Goal: Transaction & Acquisition: Purchase product/service

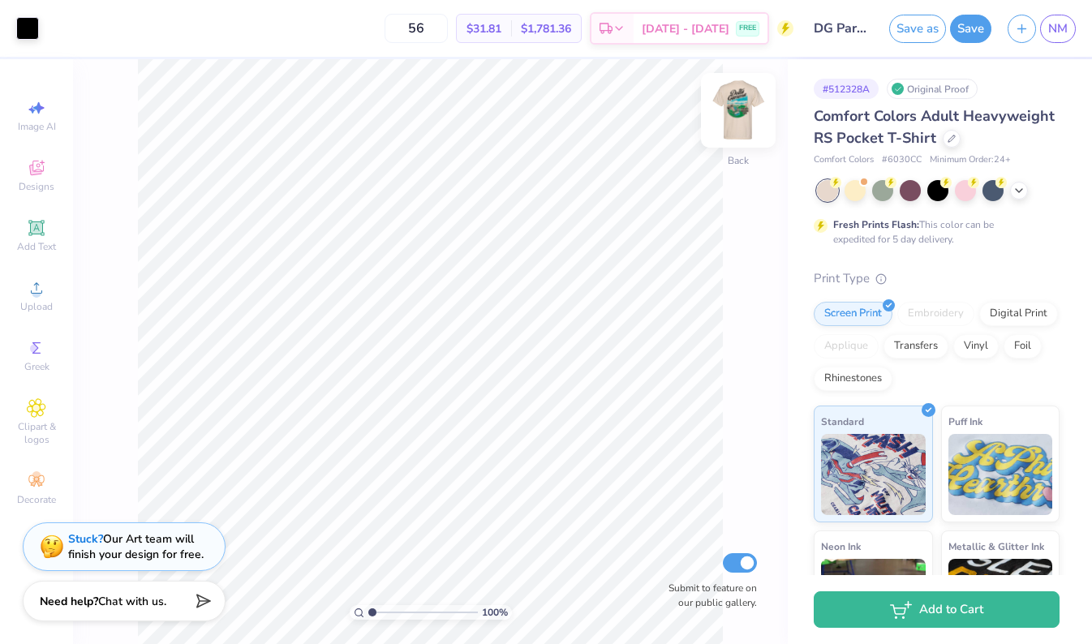
click at [739, 116] on img at bounding box center [738, 110] width 65 height 65
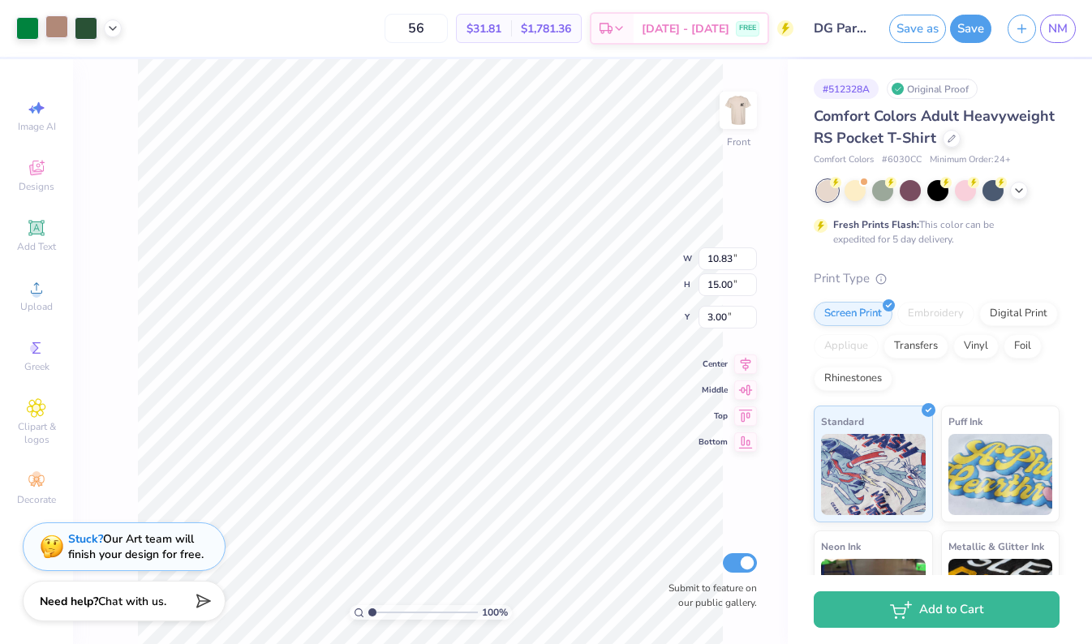
click at [67, 29] on div at bounding box center [56, 26] width 23 height 23
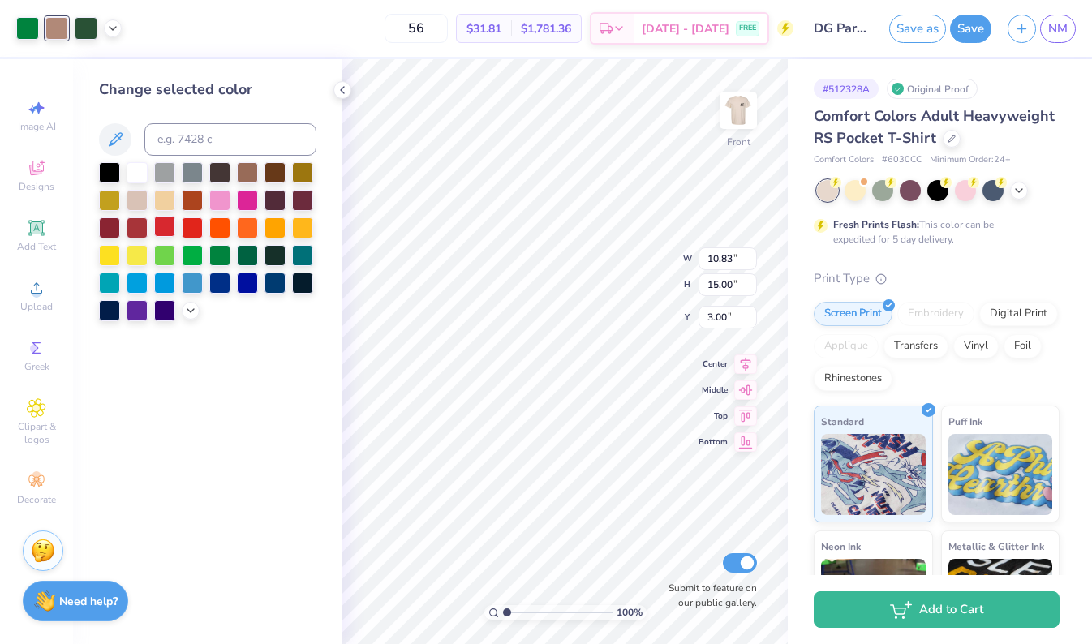
click at [170, 229] on div at bounding box center [164, 226] width 21 height 21
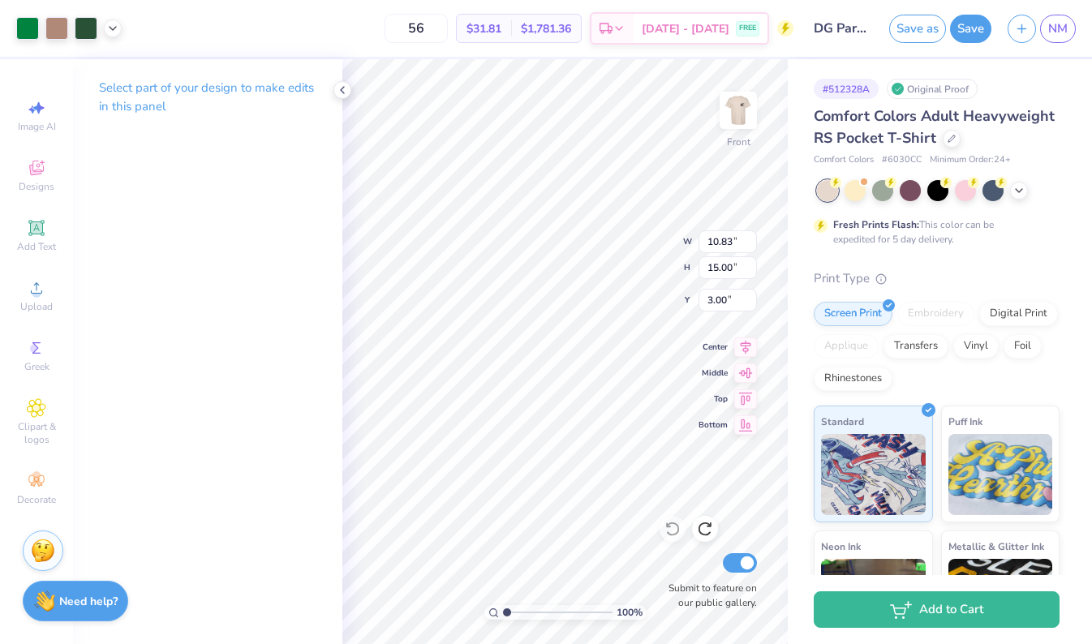
type input "4.05"
click at [737, 100] on img at bounding box center [738, 110] width 65 height 65
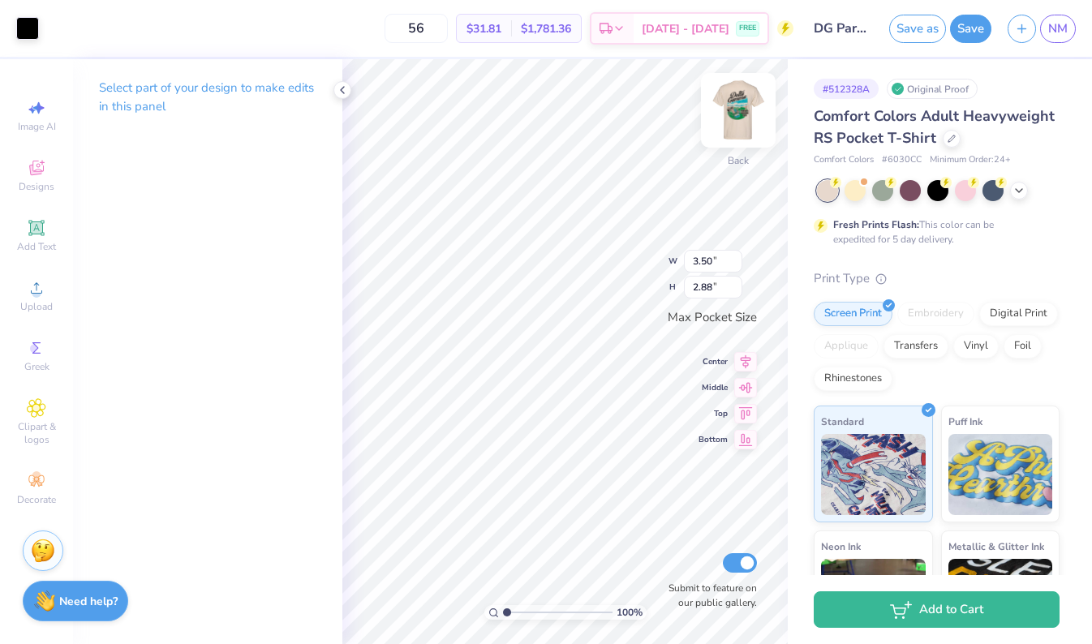
click at [740, 104] on img at bounding box center [738, 110] width 65 height 65
click at [735, 120] on img at bounding box center [738, 110] width 65 height 65
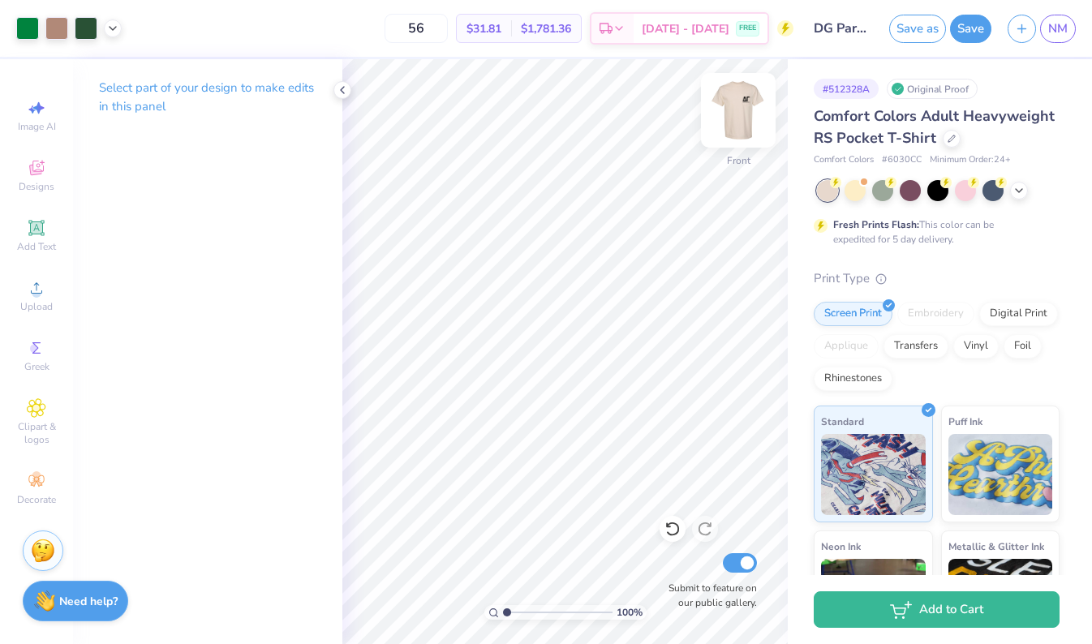
click at [758, 109] on img at bounding box center [738, 110] width 65 height 65
click at [624, 242] on div "100 % Back W 3.50 H 2.88 Y Center Middle Top Bottom Submit to feature on our pu…" at bounding box center [564, 351] width 445 height 585
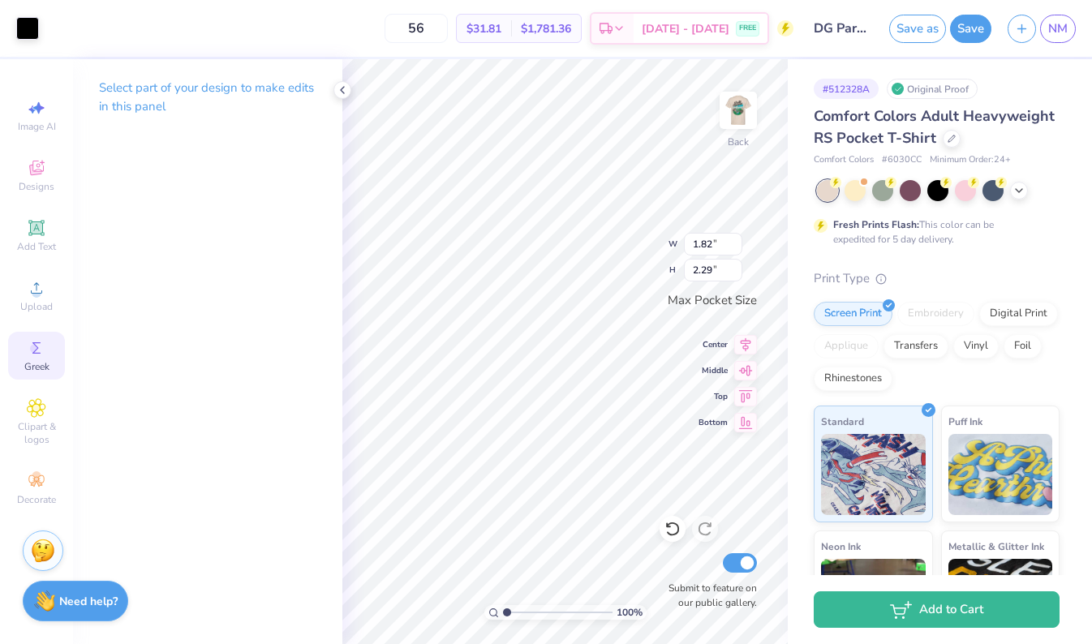
click at [30, 355] on icon at bounding box center [36, 347] width 19 height 19
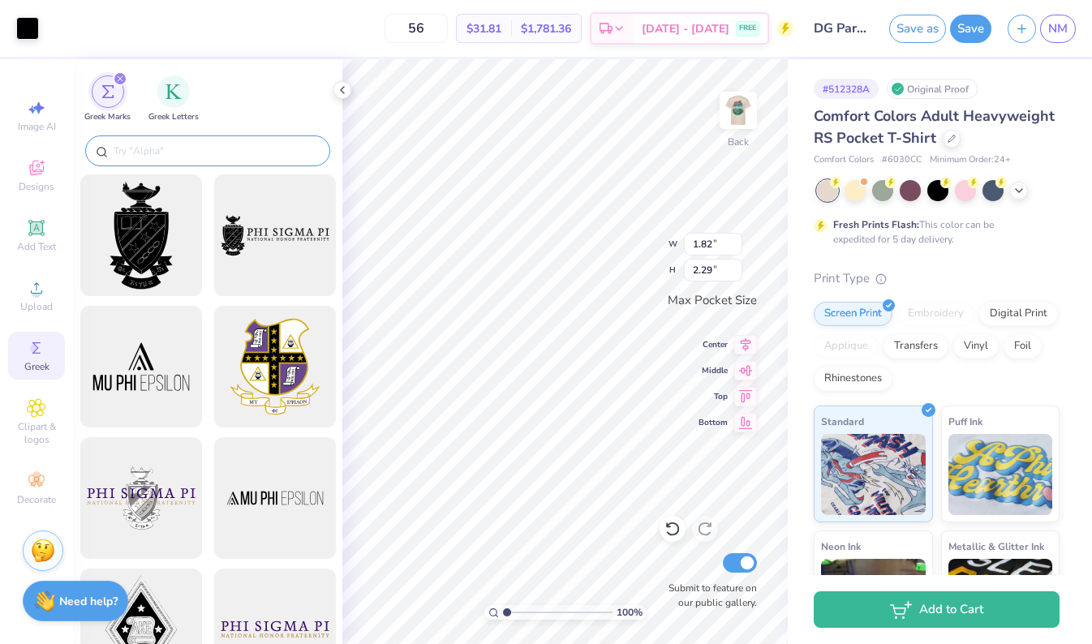
click at [209, 157] on input "text" at bounding box center [216, 151] width 208 height 16
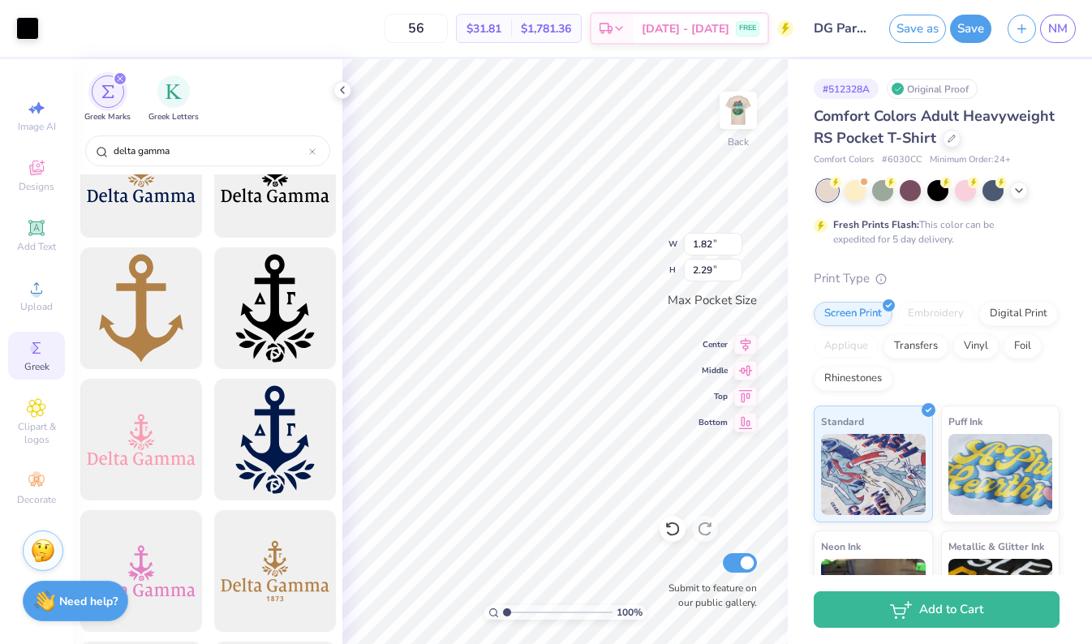
scroll to position [1005, 0]
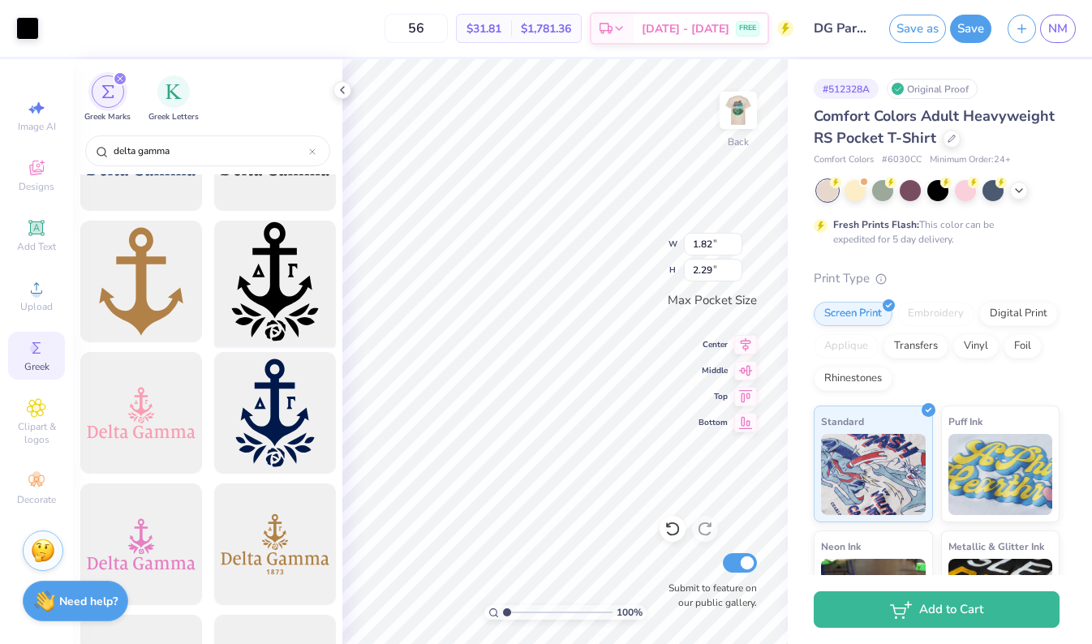
type input "delta gamma"
click at [290, 279] on div at bounding box center [275, 282] width 134 height 134
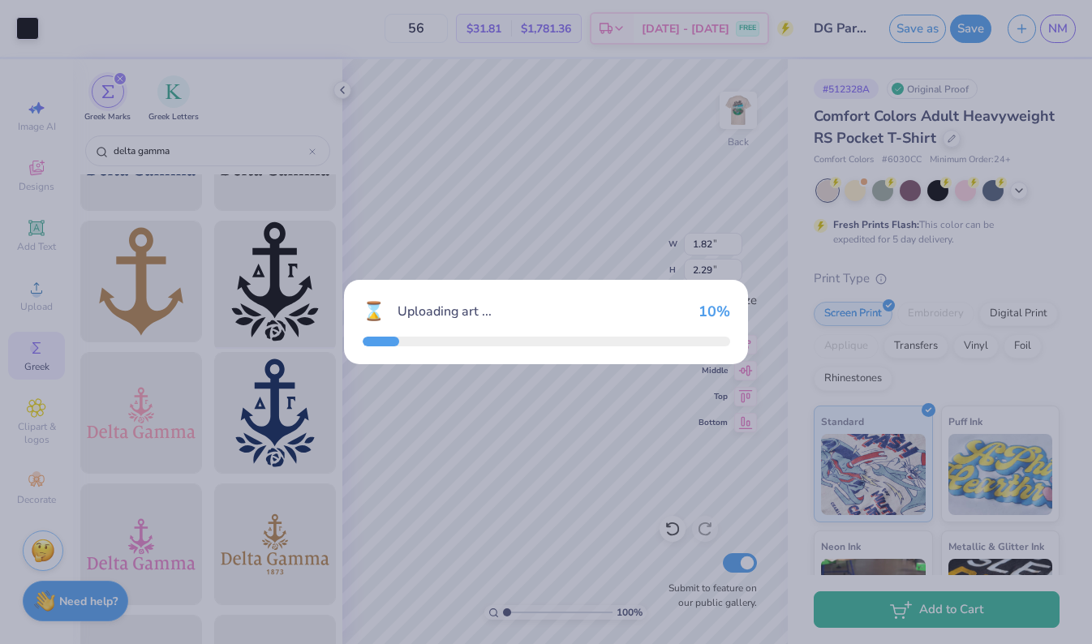
type input "2.51"
type input "3.44"
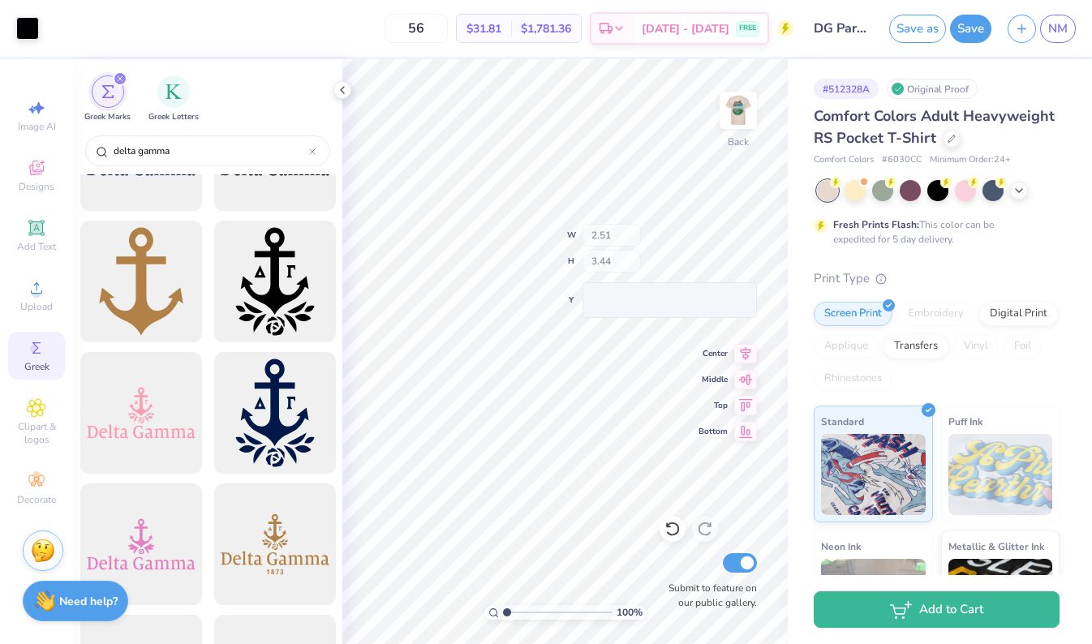
type input "1.36"
type input "2.29"
type input "1.78"
type input "2.43"
type input "0.28"
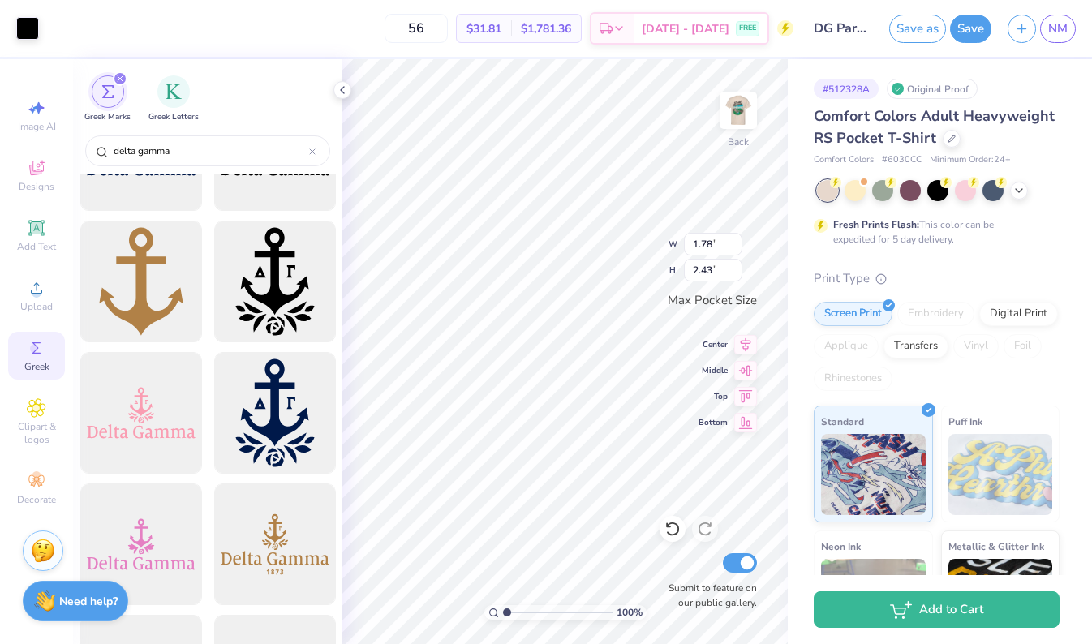
type input "0.24"
type input "1.78"
type input "2.43"
type input "0.52"
type input "0.39"
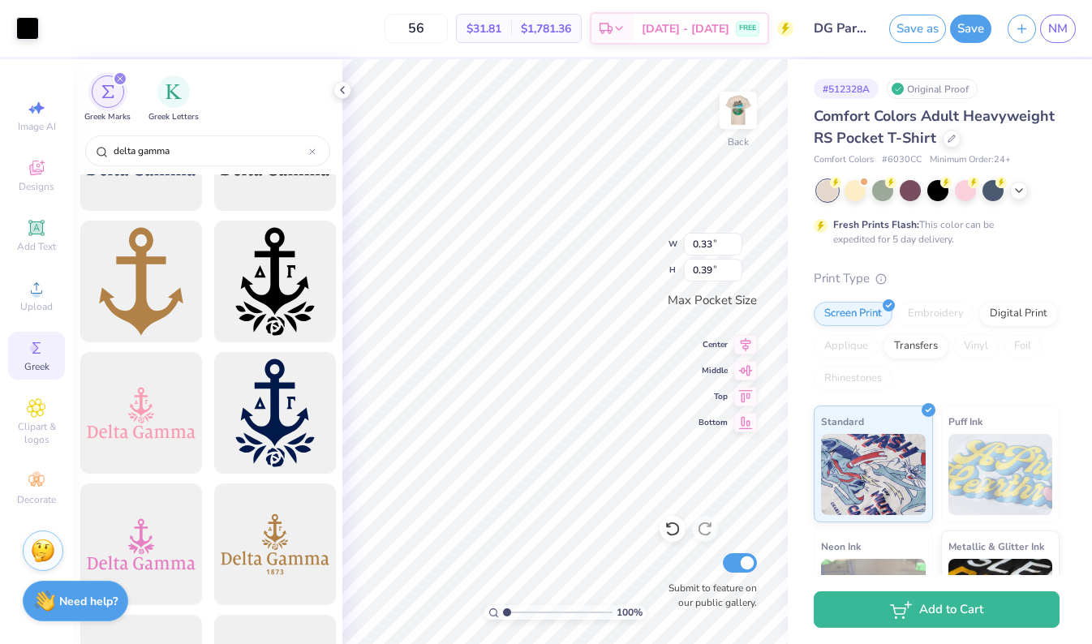
type input "0.33"
type input "0.39"
type input "0.21"
type input "0.24"
click at [744, 112] on img at bounding box center [738, 110] width 65 height 65
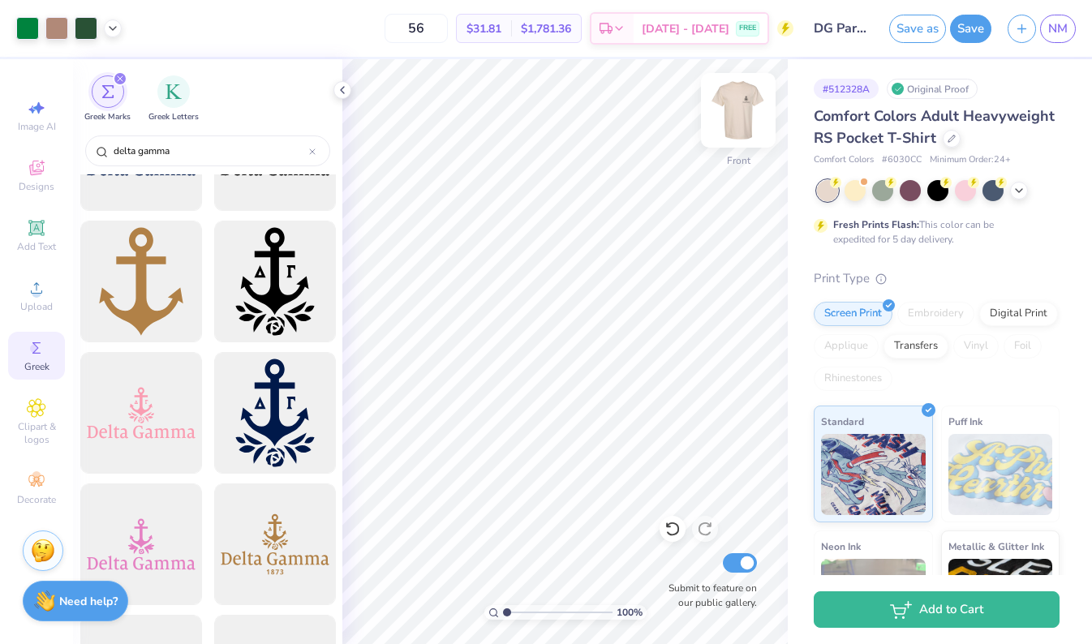
click at [743, 116] on img at bounding box center [738, 110] width 65 height 65
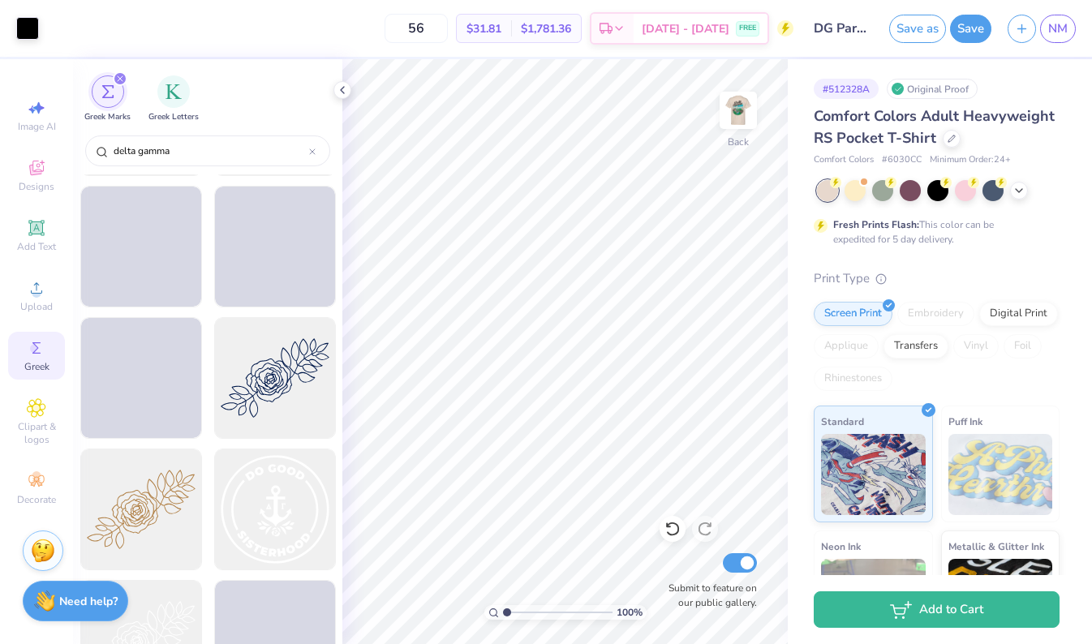
scroll to position [5445, 0]
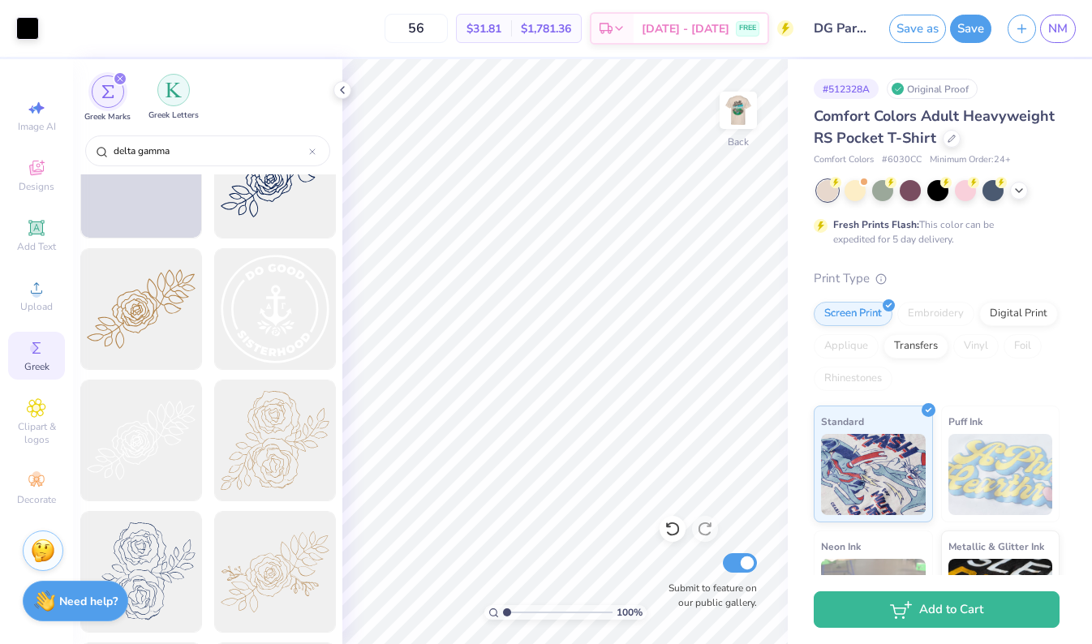
click at [169, 94] on img "filter for Greek Letters" at bounding box center [173, 90] width 16 height 16
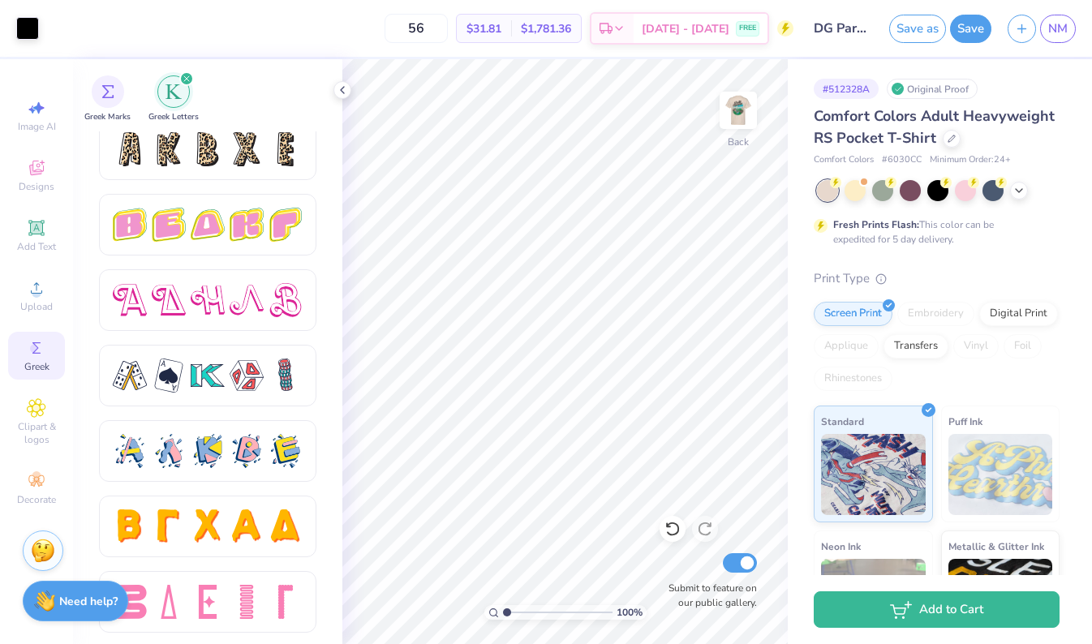
scroll to position [2728, 0]
click at [733, 109] on img at bounding box center [738, 110] width 65 height 65
click at [114, 27] on icon at bounding box center [112, 26] width 13 height 13
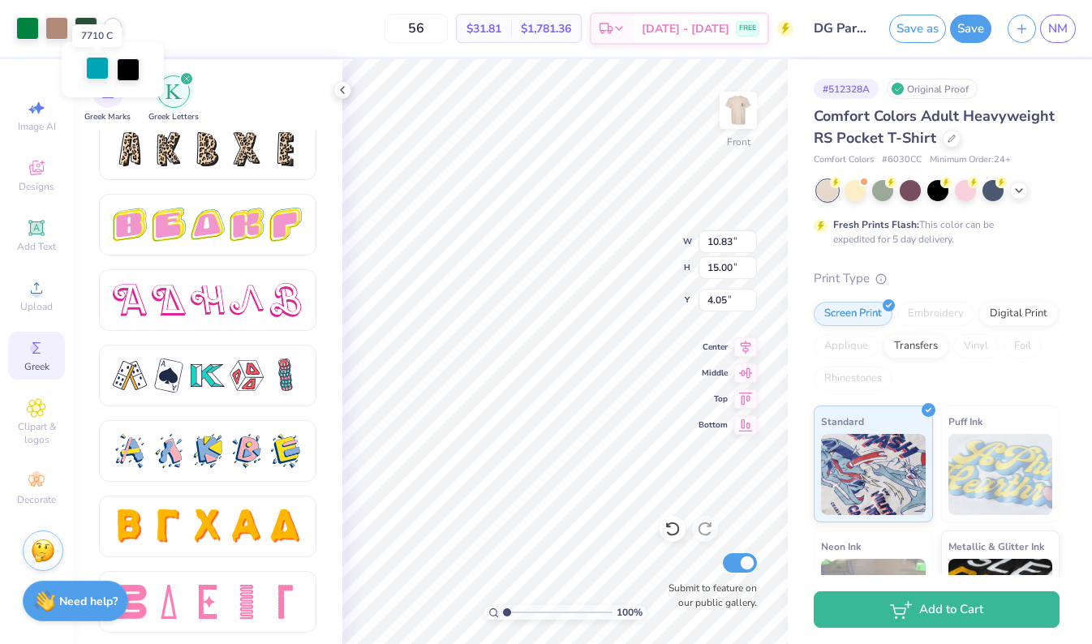
click at [94, 72] on div at bounding box center [97, 68] width 23 height 23
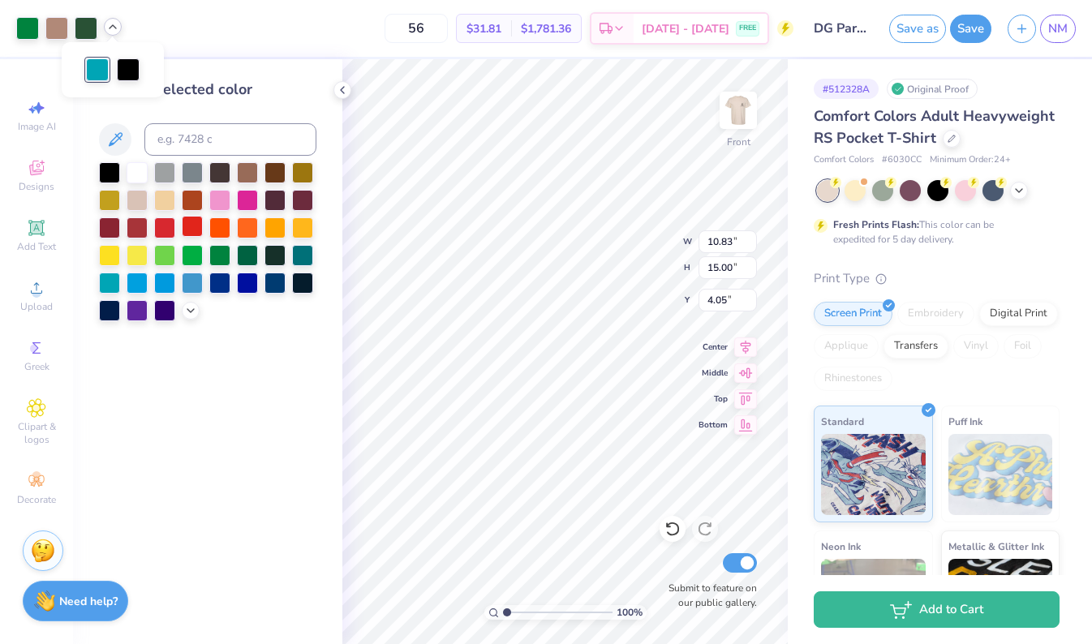
click at [191, 229] on div at bounding box center [192, 226] width 21 height 21
click at [137, 228] on div at bounding box center [137, 226] width 21 height 21
click at [56, 25] on div at bounding box center [56, 26] width 23 height 23
click at [220, 175] on div at bounding box center [219, 171] width 21 height 21
click at [247, 182] on div at bounding box center [247, 171] width 21 height 21
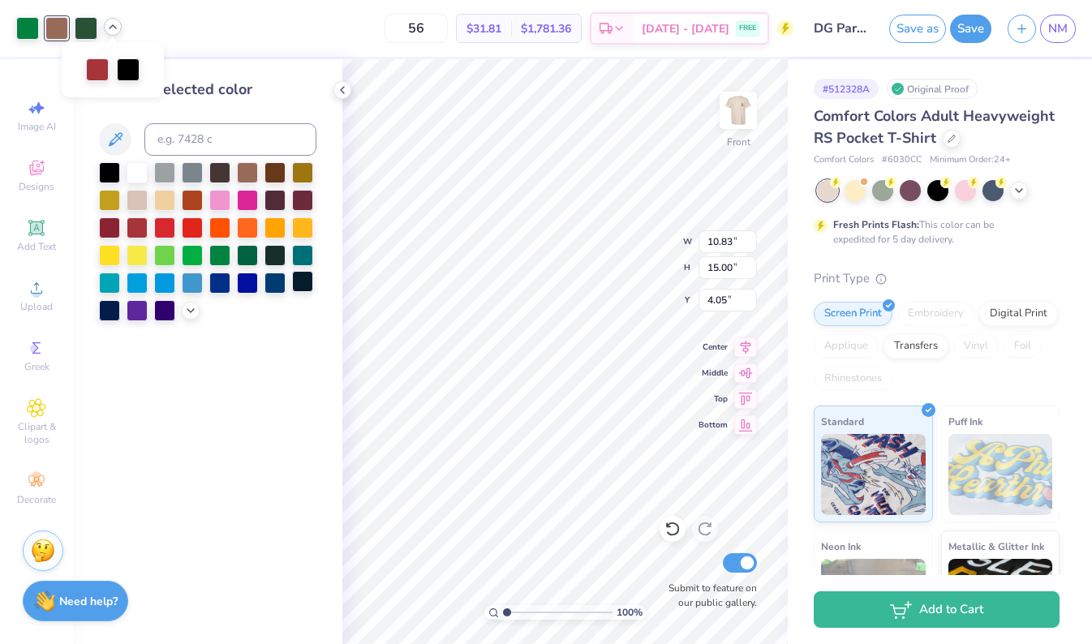
click at [296, 285] on div at bounding box center [302, 281] width 21 height 21
click at [138, 204] on div at bounding box center [137, 198] width 21 height 21
click at [170, 204] on div at bounding box center [164, 198] width 21 height 21
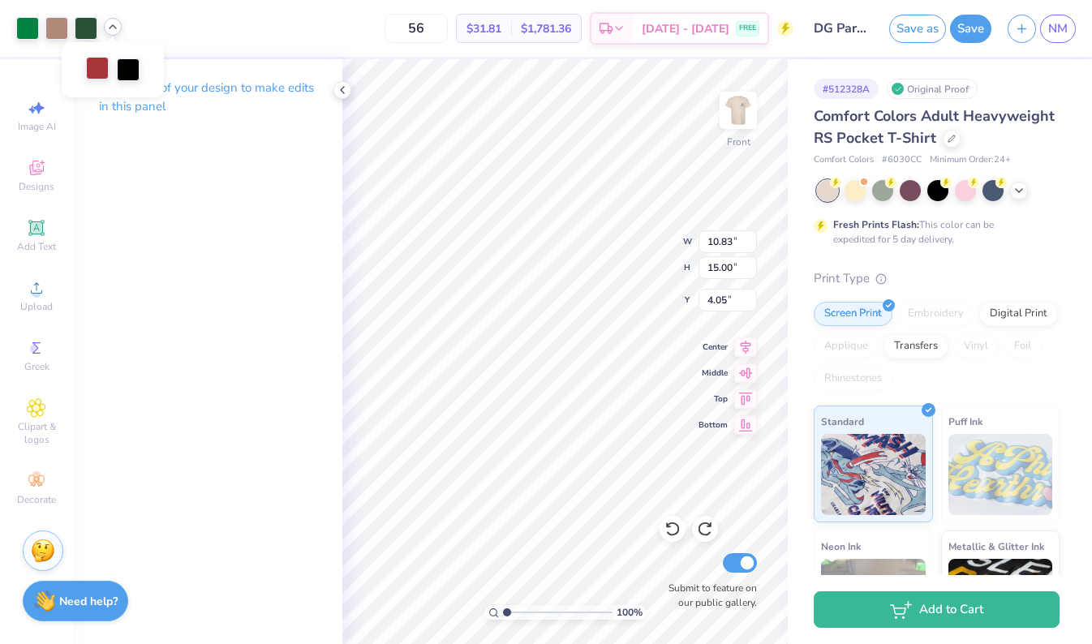
click at [96, 59] on div at bounding box center [97, 68] width 23 height 23
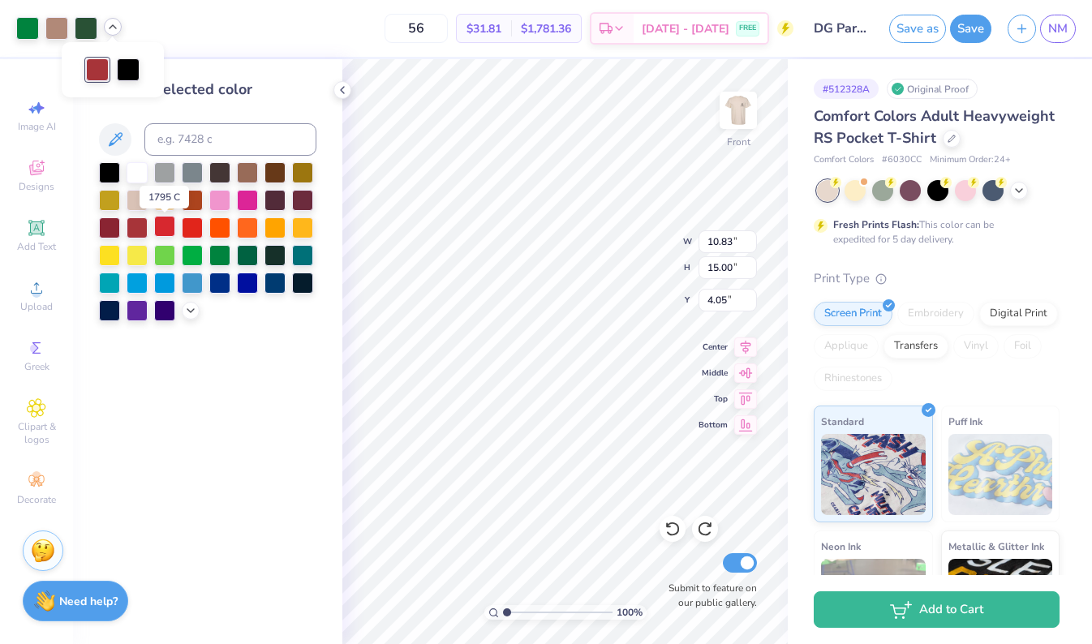
click at [167, 227] on div at bounding box center [164, 226] width 21 height 21
click at [140, 227] on div at bounding box center [137, 226] width 21 height 21
click at [59, 24] on div at bounding box center [56, 26] width 23 height 23
click at [110, 229] on div at bounding box center [109, 226] width 21 height 21
click at [192, 314] on icon at bounding box center [190, 309] width 13 height 13
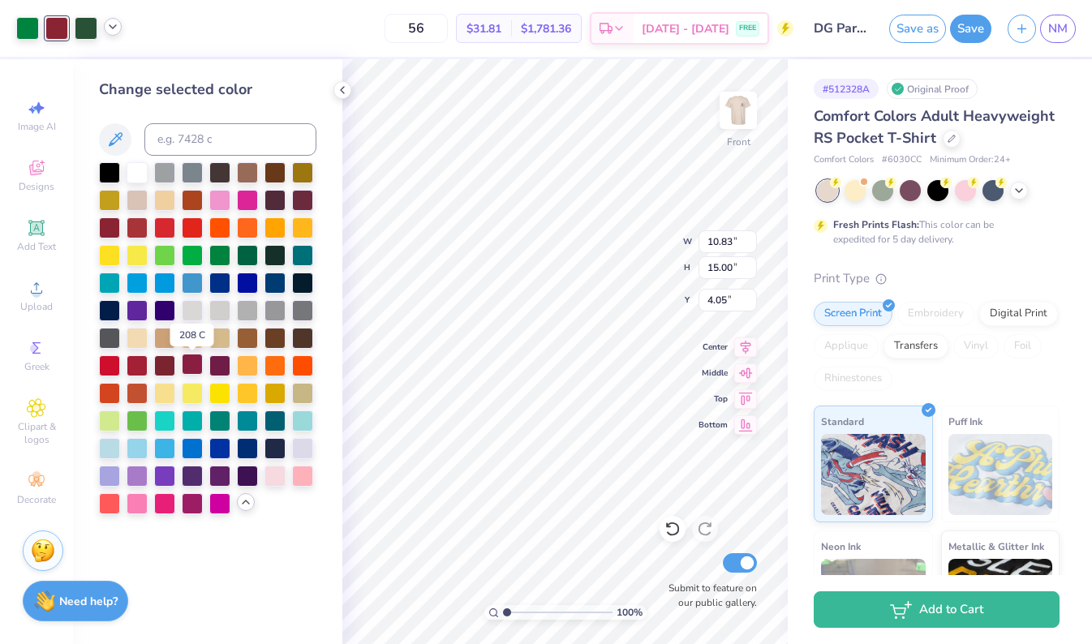
click at [189, 367] on div at bounding box center [192, 364] width 21 height 21
click at [107, 446] on div at bounding box center [109, 446] width 21 height 21
click at [268, 474] on div at bounding box center [274, 474] width 21 height 21
click at [116, 32] on icon at bounding box center [112, 26] width 13 height 13
click at [109, 24] on icon at bounding box center [112, 26] width 13 height 13
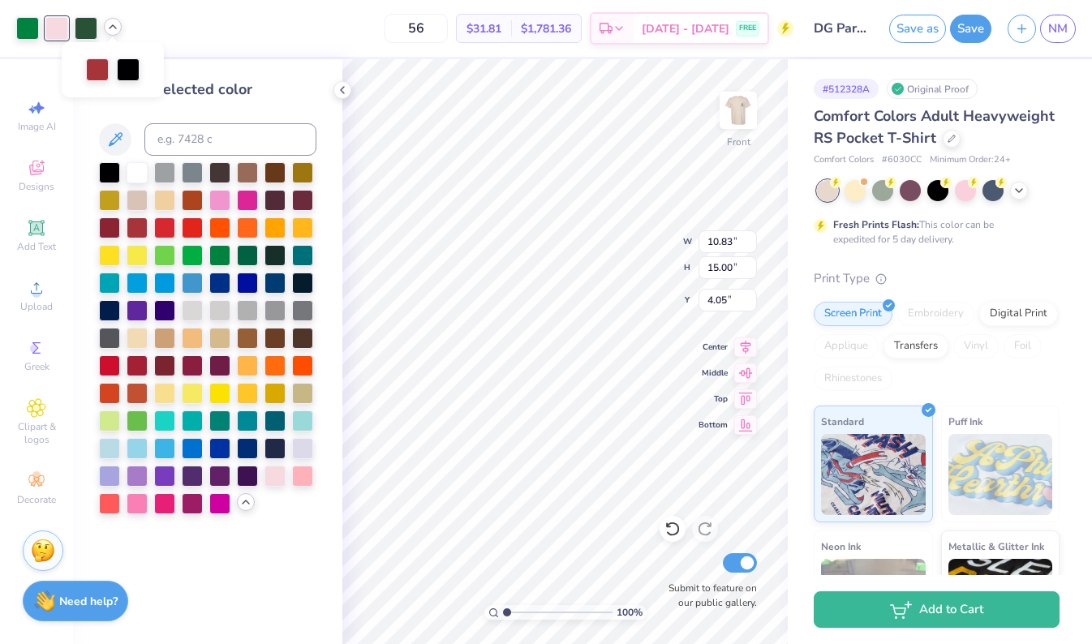
click at [114, 26] on polyline at bounding box center [112, 26] width 6 height 3
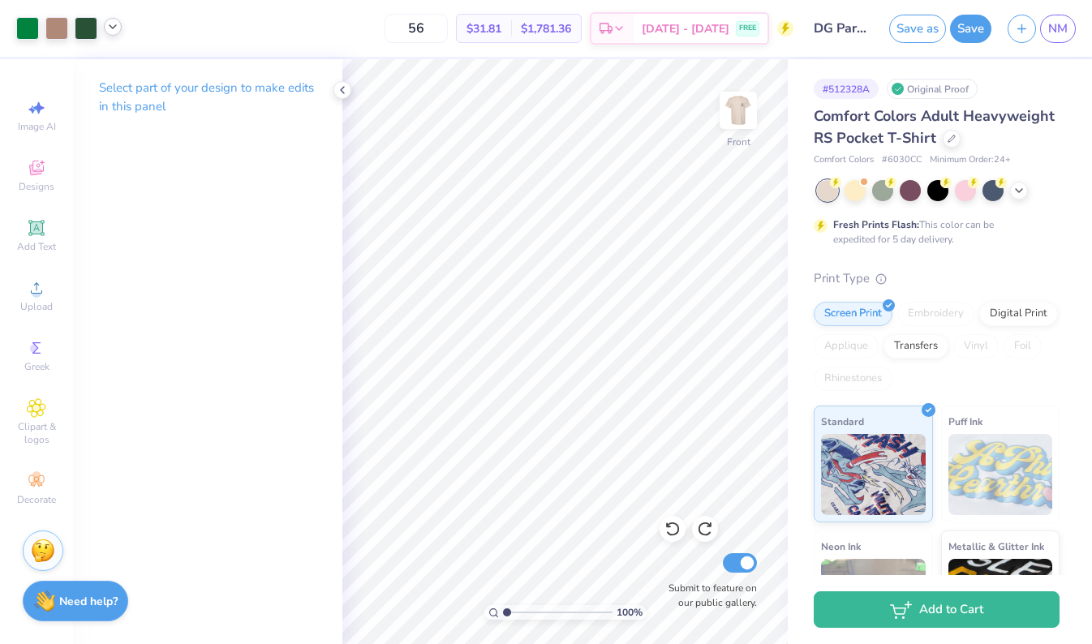
click at [119, 28] on div at bounding box center [113, 27] width 18 height 18
click at [92, 71] on div at bounding box center [97, 68] width 23 height 23
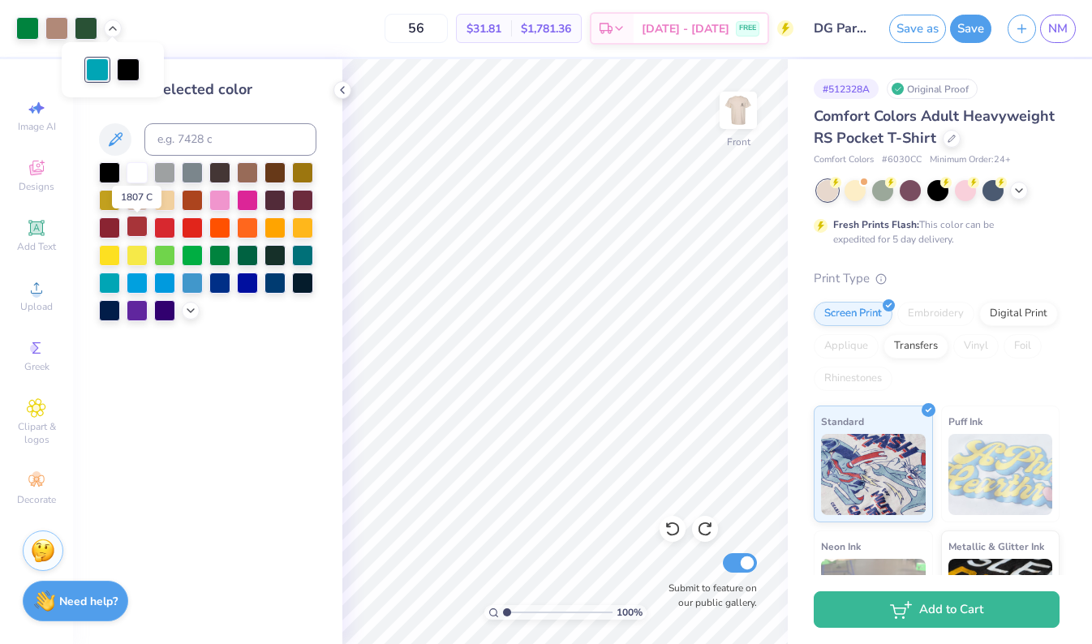
click at [139, 229] on div at bounding box center [137, 226] width 21 height 21
click at [273, 384] on div "Change selected color" at bounding box center [207, 351] width 269 height 585
click at [733, 115] on img at bounding box center [738, 110] width 65 height 65
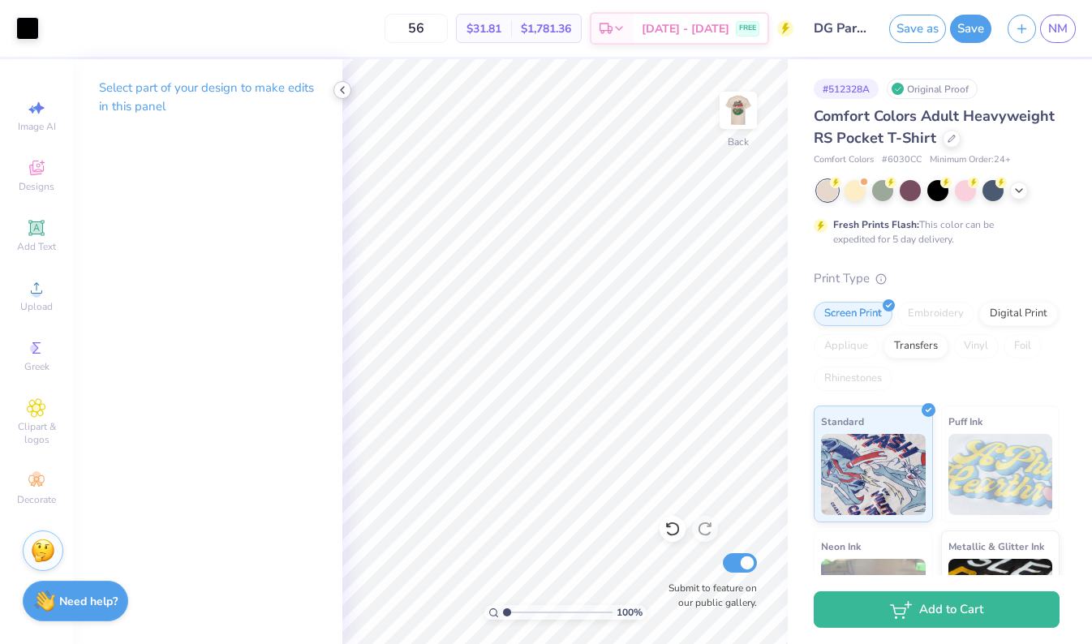
click at [345, 86] on icon at bounding box center [342, 90] width 13 height 13
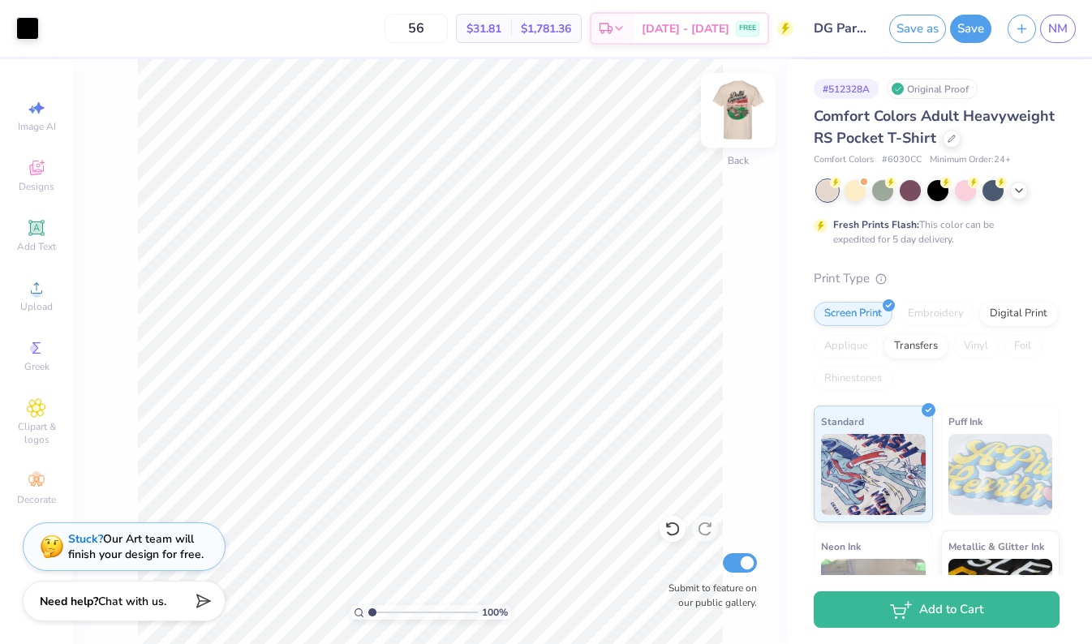
click at [735, 123] on img at bounding box center [738, 110] width 65 height 65
click at [52, 29] on div at bounding box center [56, 26] width 23 height 23
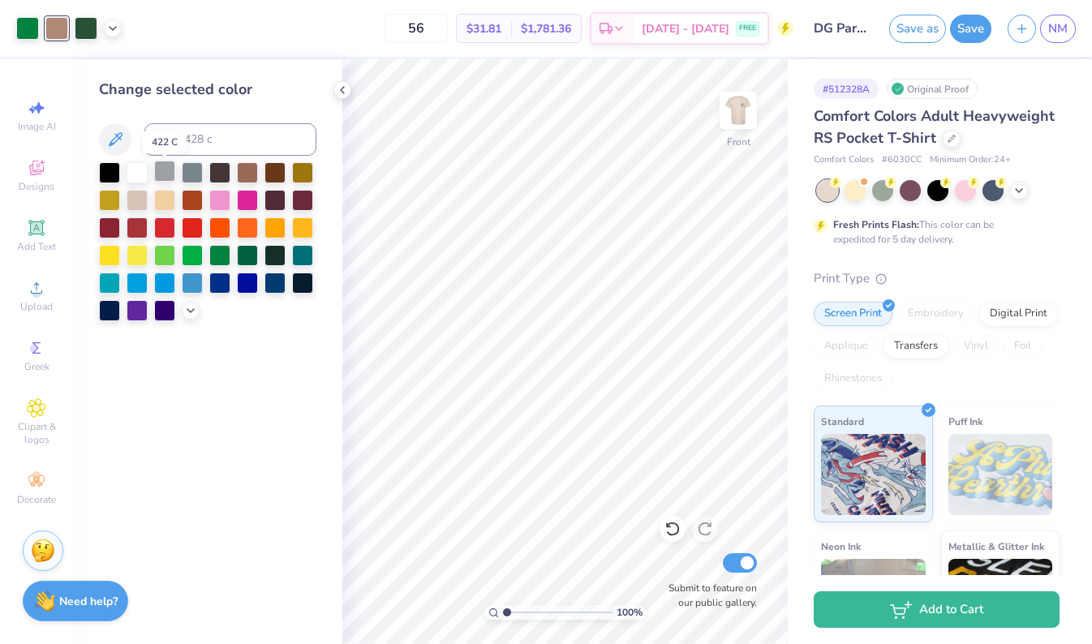
click at [168, 174] on div at bounding box center [164, 171] width 21 height 21
click at [191, 174] on div at bounding box center [192, 171] width 21 height 21
click at [192, 313] on icon at bounding box center [190, 309] width 13 height 13
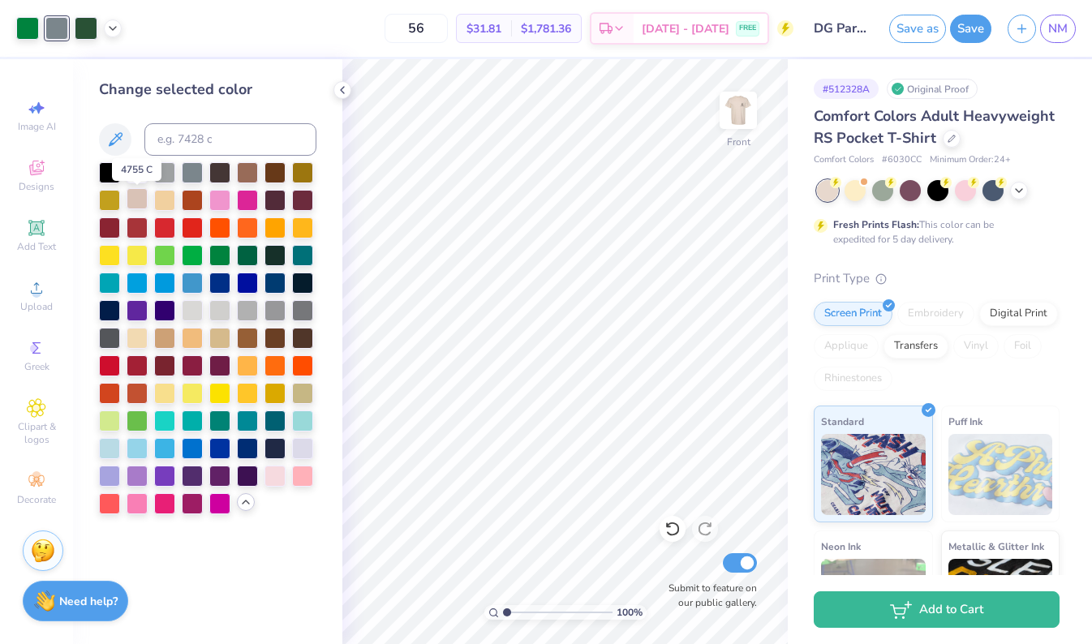
click at [135, 199] on div at bounding box center [137, 198] width 21 height 21
click at [189, 313] on div at bounding box center [192, 308] width 21 height 21
click at [220, 313] on div at bounding box center [219, 308] width 21 height 21
click at [247, 310] on div at bounding box center [247, 308] width 21 height 21
click at [279, 315] on div at bounding box center [274, 308] width 21 height 21
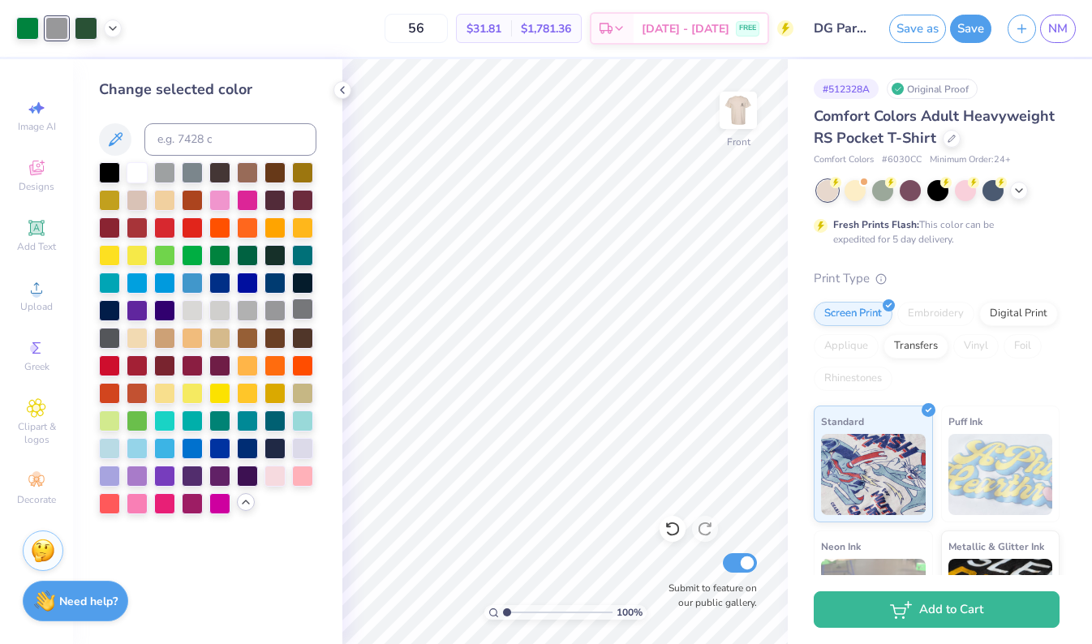
click at [306, 311] on div at bounding box center [302, 308] width 21 height 21
click at [287, 315] on div at bounding box center [207, 338] width 217 height 352
click at [275, 315] on div at bounding box center [274, 308] width 21 height 21
click at [21, 28] on div at bounding box center [27, 26] width 23 height 23
click at [27, 26] on div at bounding box center [27, 28] width 23 height 23
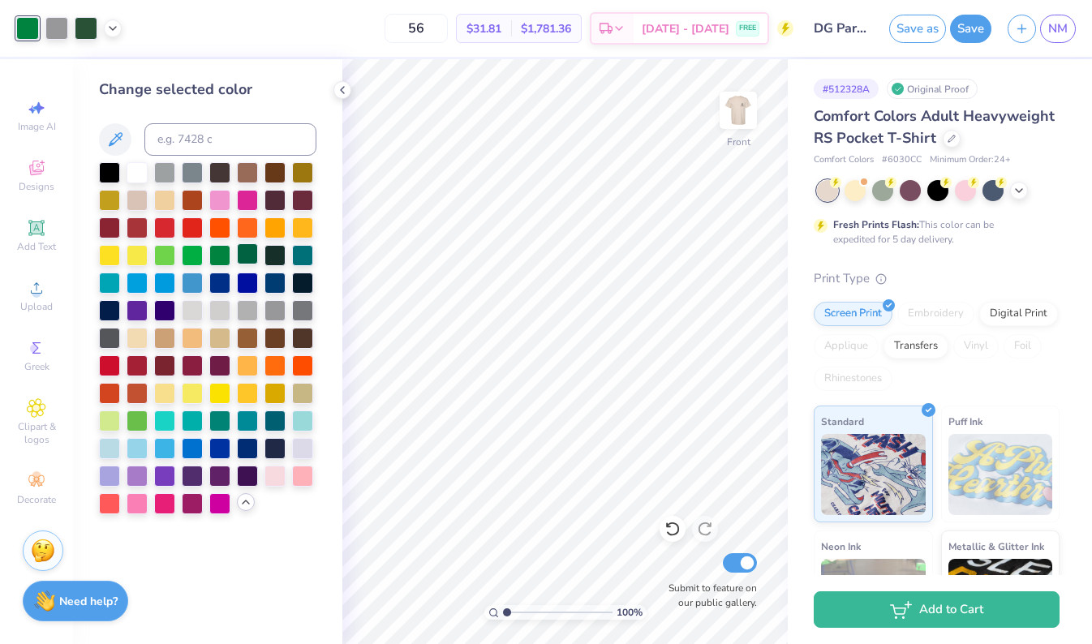
click at [243, 260] on div at bounding box center [247, 253] width 21 height 21
click at [141, 428] on div at bounding box center [137, 419] width 21 height 21
click at [217, 259] on div at bounding box center [219, 253] width 21 height 21
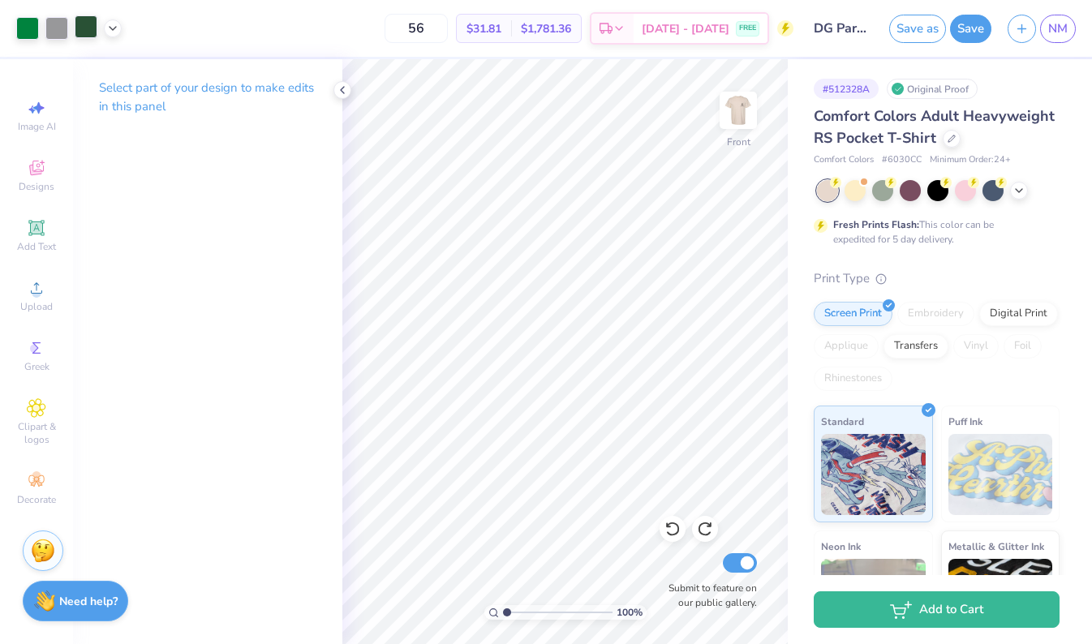
click at [86, 27] on div at bounding box center [86, 26] width 23 height 23
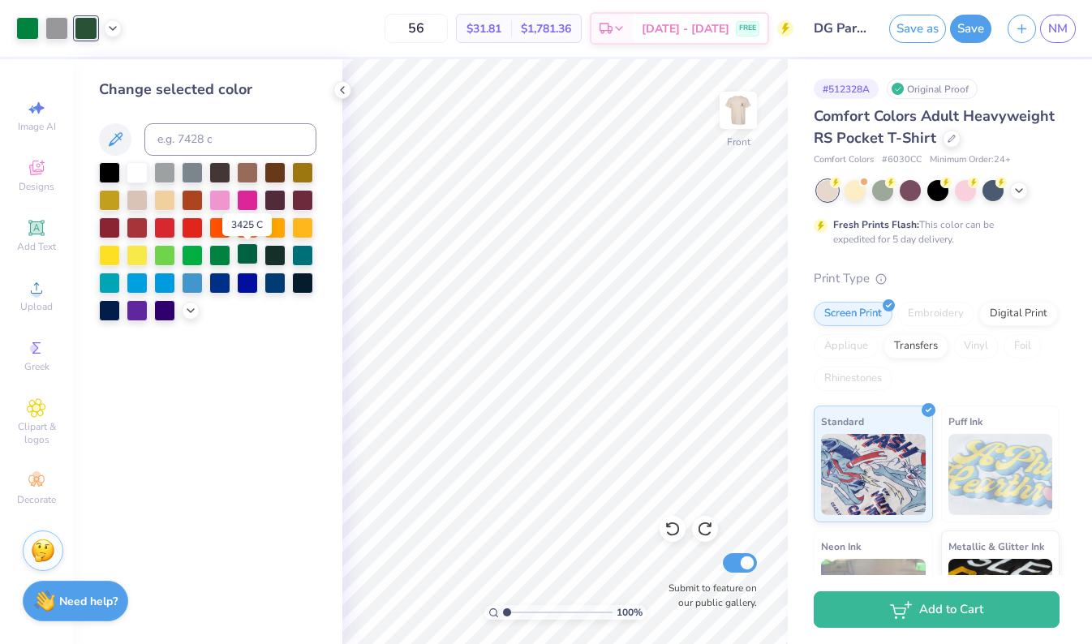
click at [247, 260] on div at bounding box center [247, 253] width 21 height 21
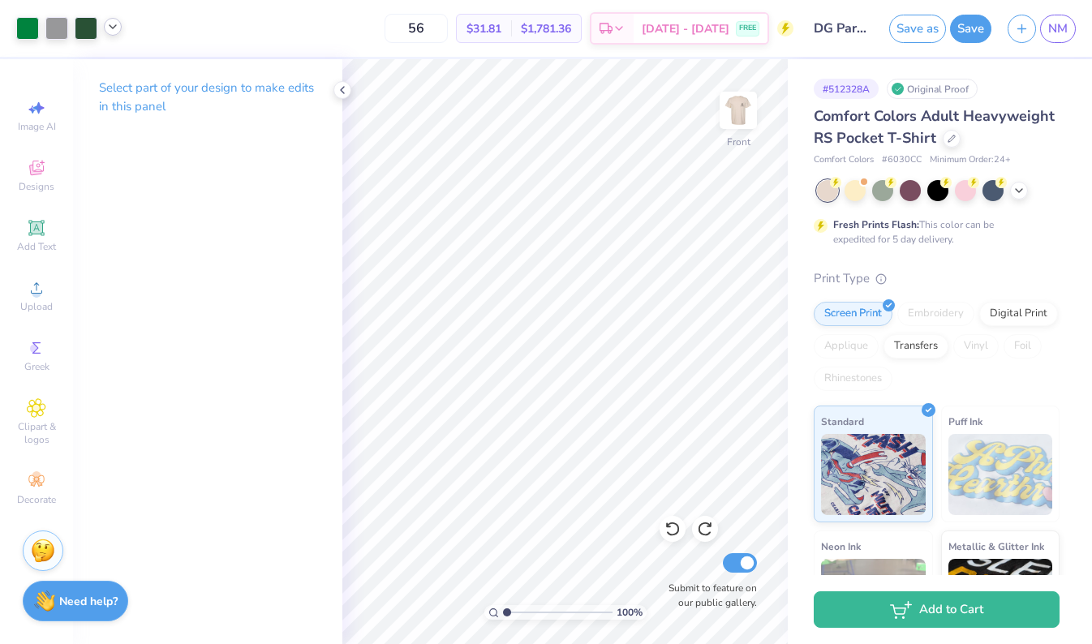
click at [116, 30] on icon at bounding box center [112, 26] width 13 height 13
click at [131, 77] on div at bounding box center [128, 68] width 23 height 23
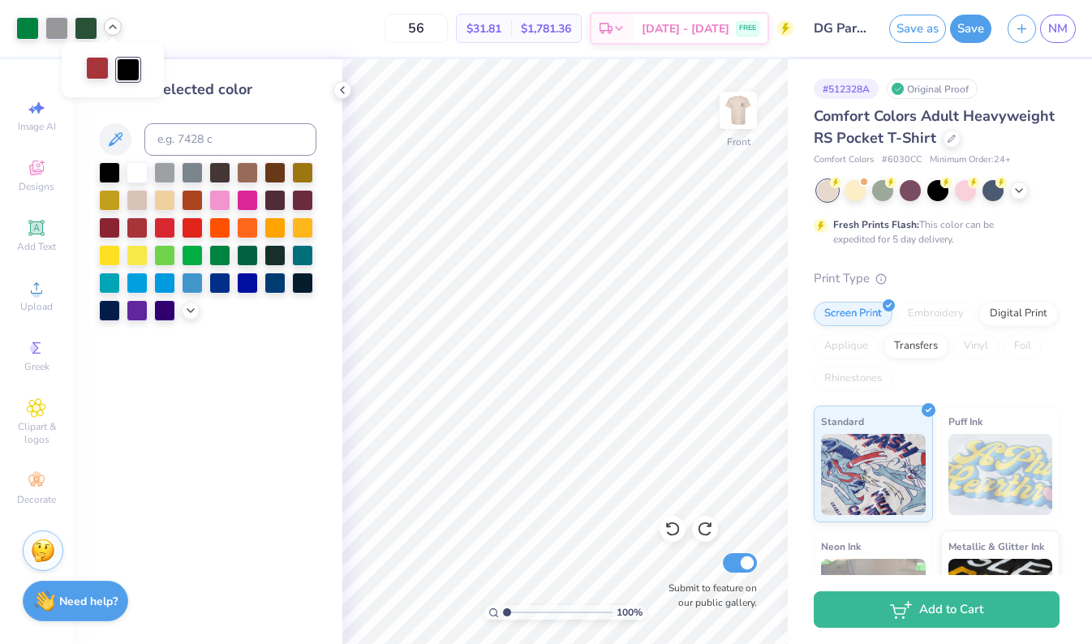
click at [97, 66] on div at bounding box center [97, 68] width 23 height 23
click at [160, 228] on div at bounding box center [164, 226] width 21 height 21
click at [131, 229] on div at bounding box center [137, 226] width 21 height 21
click at [209, 363] on div "Change selected color" at bounding box center [207, 351] width 269 height 585
click at [61, 22] on div at bounding box center [56, 26] width 23 height 23
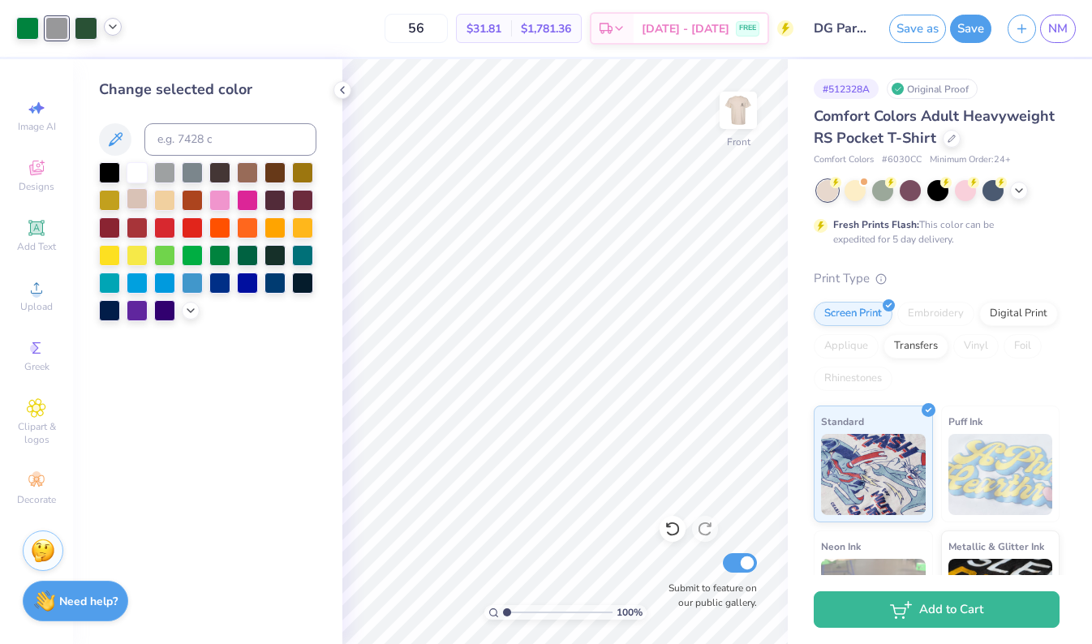
click at [134, 200] on div at bounding box center [137, 198] width 21 height 21
click at [186, 307] on icon at bounding box center [190, 309] width 13 height 13
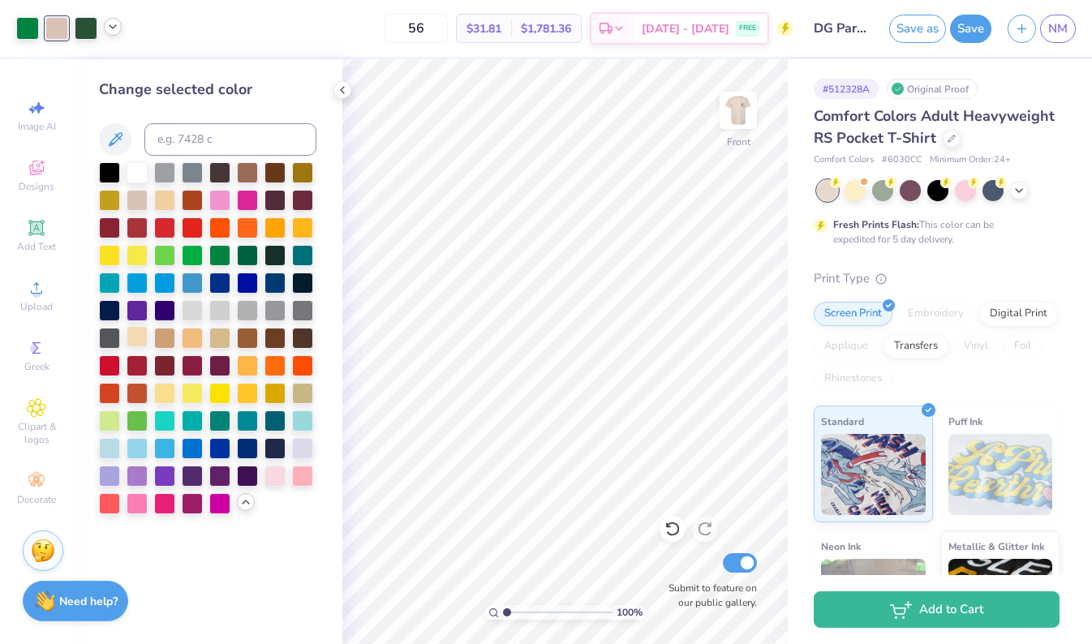
click at [139, 337] on div at bounding box center [137, 336] width 21 height 21
click at [224, 341] on div at bounding box center [219, 336] width 21 height 21
click at [220, 337] on div at bounding box center [219, 336] width 21 height 21
click at [248, 338] on div at bounding box center [247, 336] width 21 height 21
click at [140, 475] on div at bounding box center [137, 474] width 21 height 21
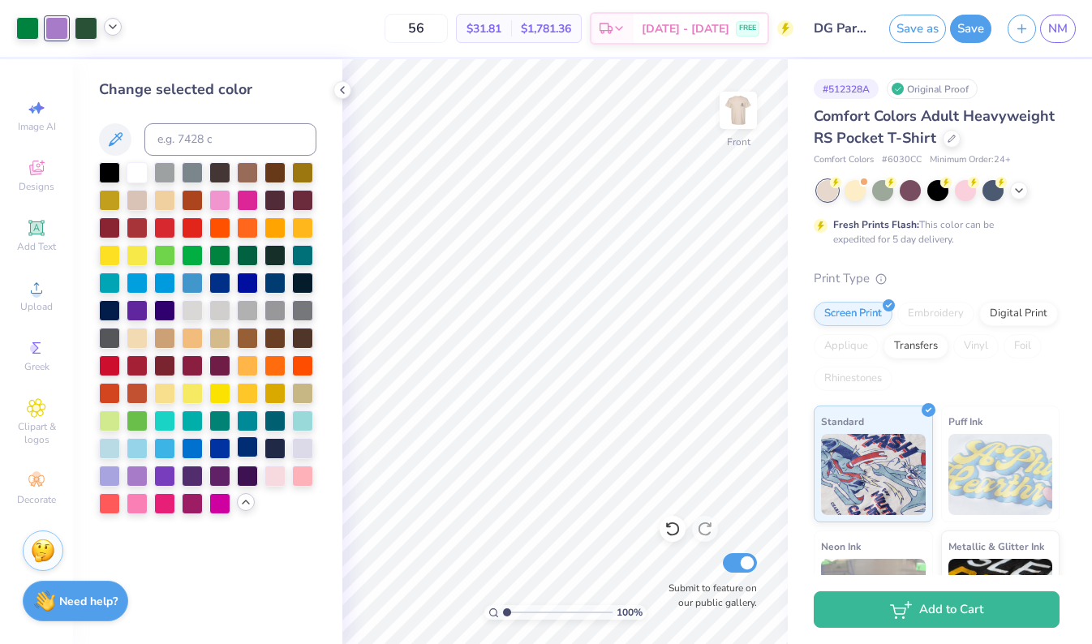
click at [247, 450] on div at bounding box center [247, 446] width 21 height 21
click at [166, 453] on div at bounding box center [164, 446] width 21 height 21
click at [194, 453] on div at bounding box center [192, 446] width 21 height 21
click at [285, 453] on div at bounding box center [274, 446] width 21 height 21
click at [130, 201] on div at bounding box center [137, 198] width 21 height 21
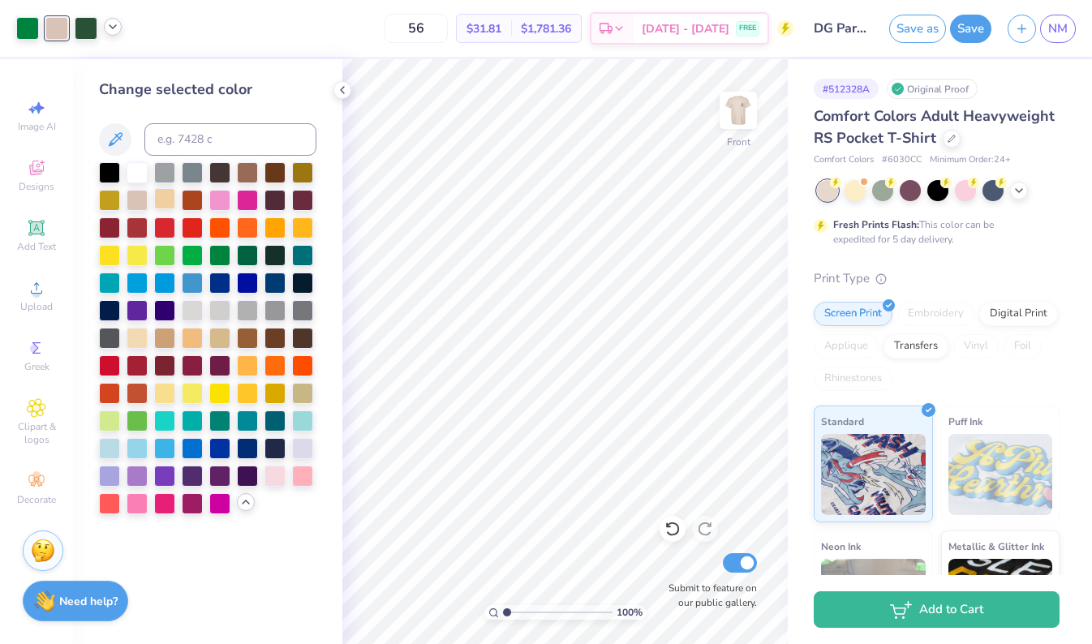
click at [170, 203] on div at bounding box center [164, 198] width 21 height 21
click at [161, 173] on div at bounding box center [164, 171] width 21 height 21
click at [342, 95] on icon at bounding box center [342, 90] width 13 height 13
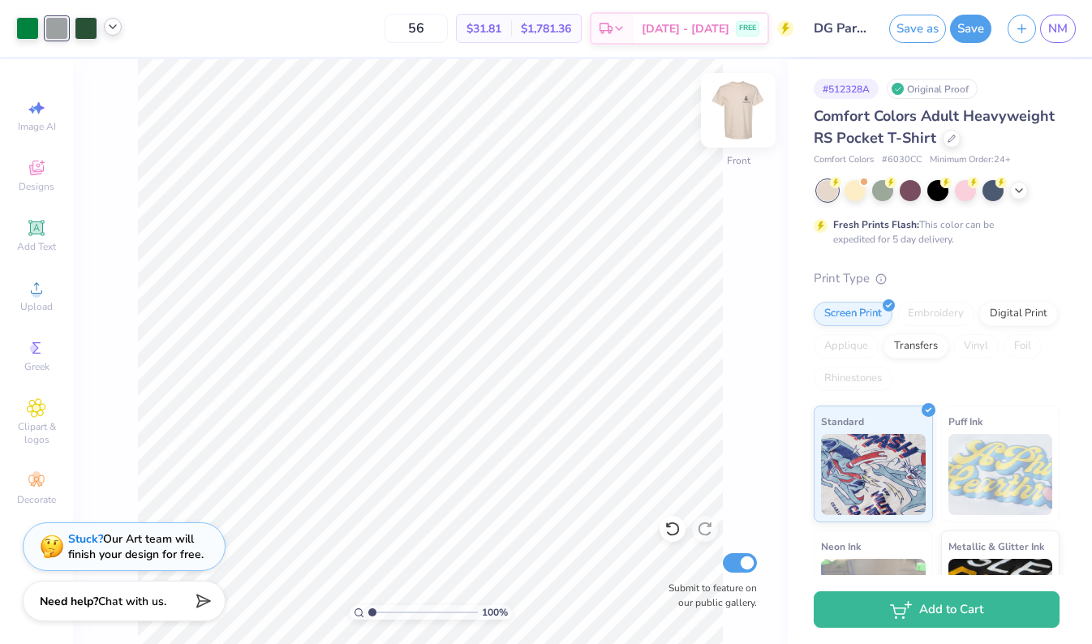
click at [723, 114] on img at bounding box center [738, 110] width 65 height 65
click at [739, 108] on img at bounding box center [738, 110] width 65 height 65
click at [739, 108] on img at bounding box center [738, 110] width 32 height 32
click at [1020, 193] on icon at bounding box center [1018, 188] width 13 height 13
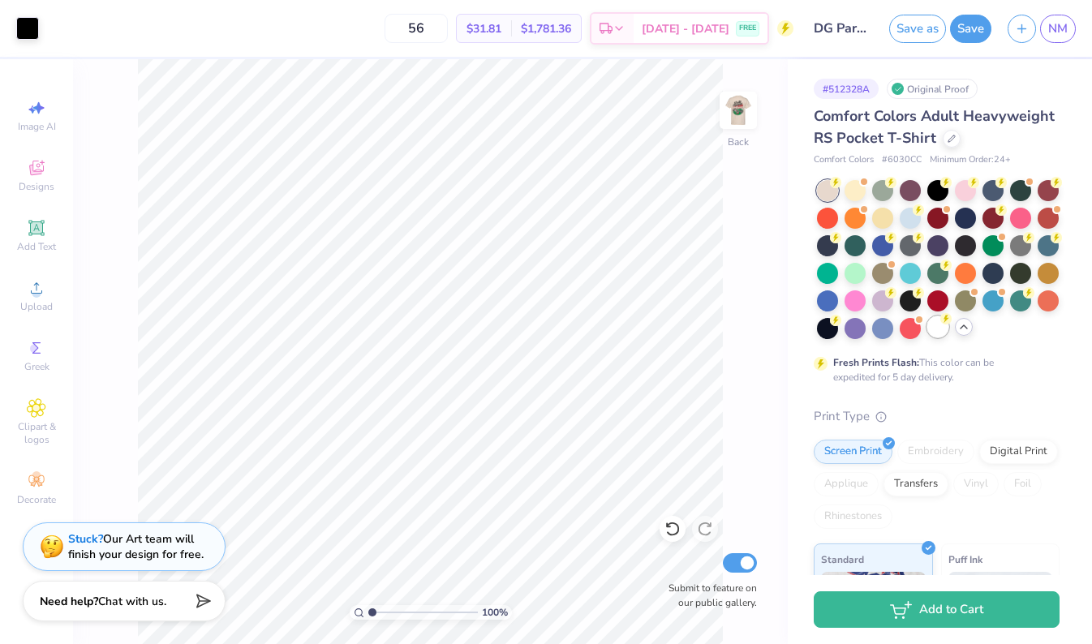
click at [942, 331] on div at bounding box center [937, 326] width 21 height 21
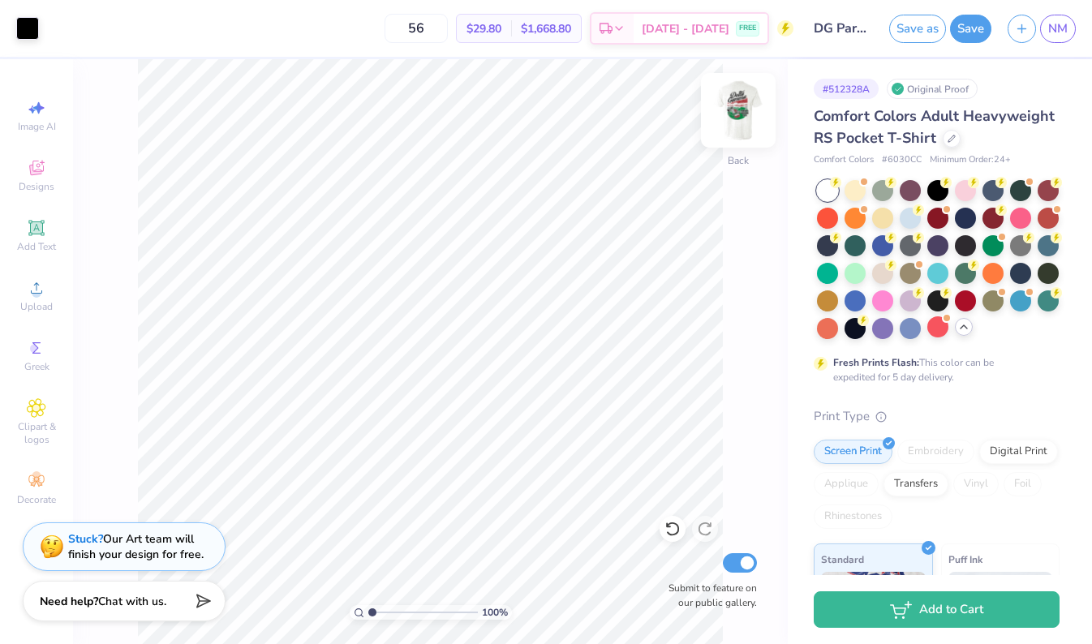
click at [741, 112] on img at bounding box center [738, 110] width 65 height 65
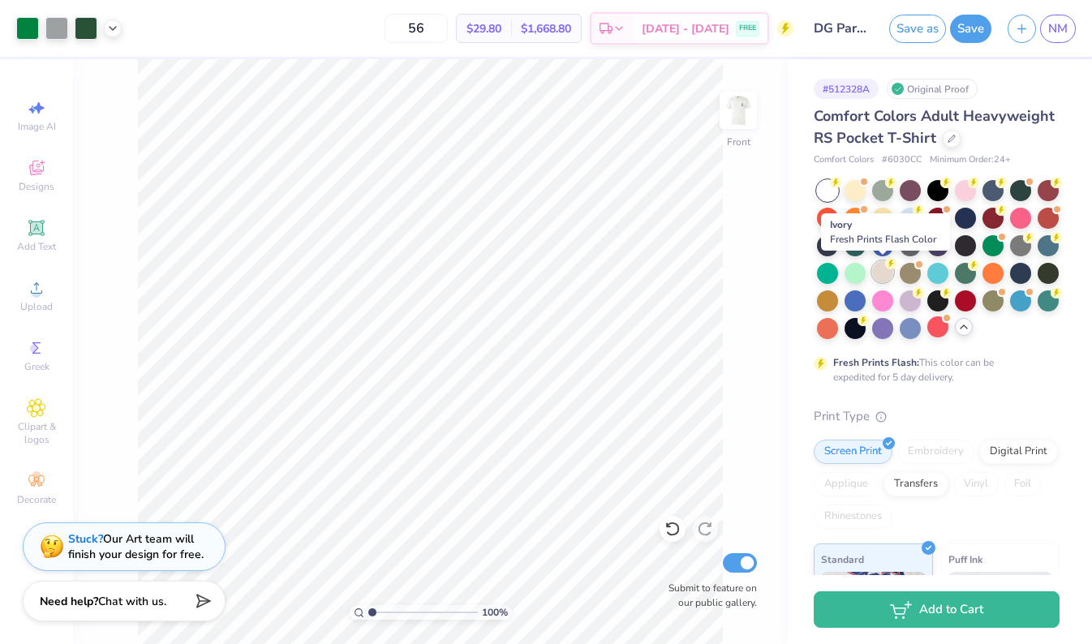
click at [877, 274] on div at bounding box center [882, 271] width 21 height 21
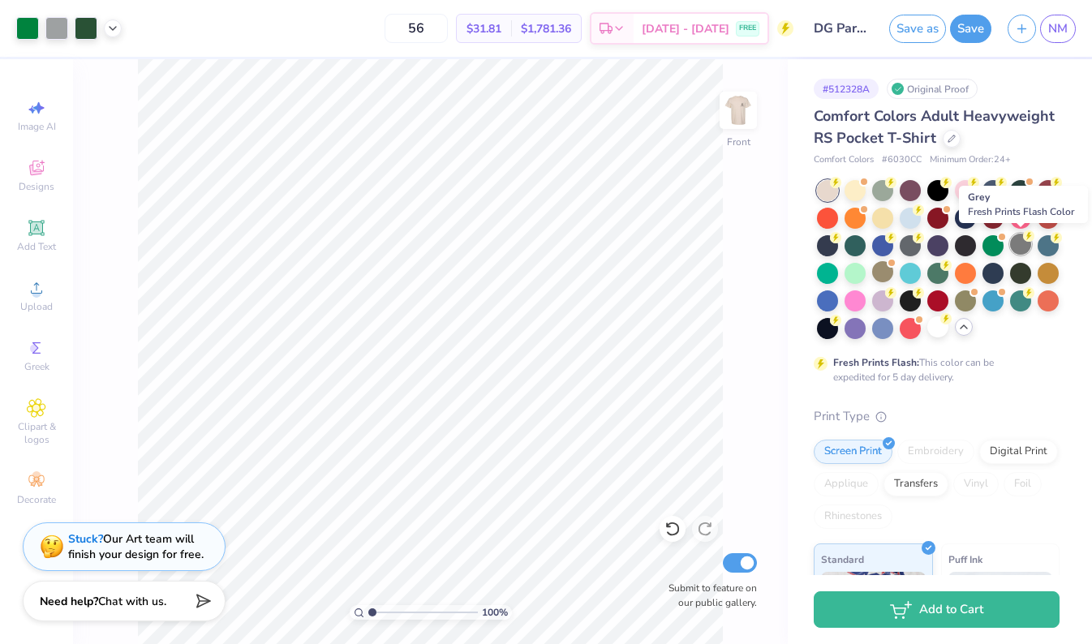
click at [1016, 242] on div at bounding box center [1020, 244] width 21 height 21
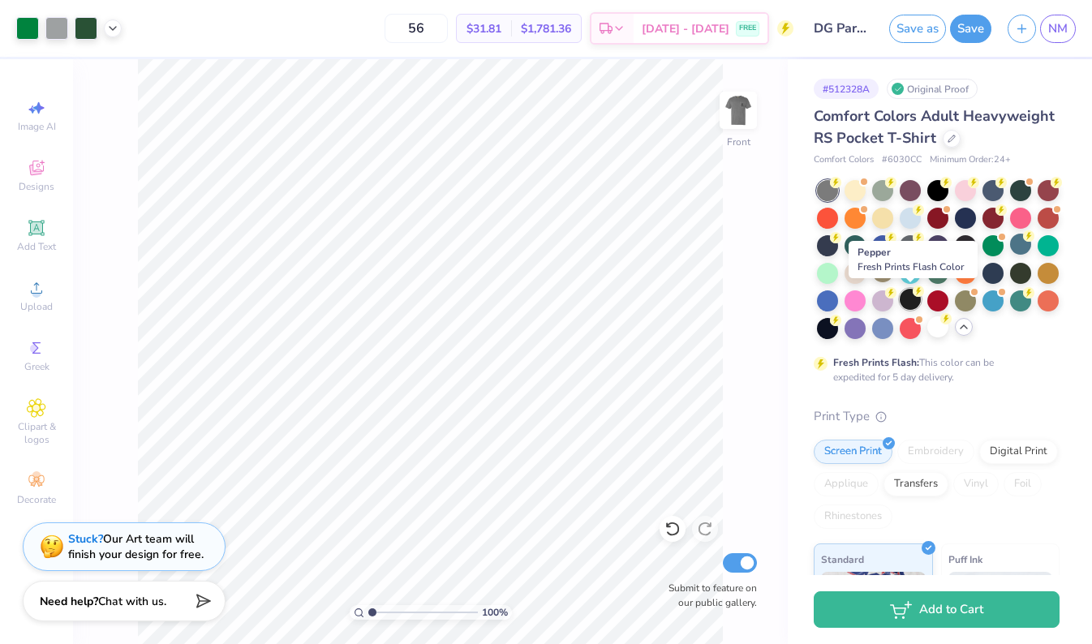
click at [911, 303] on div at bounding box center [909, 299] width 21 height 21
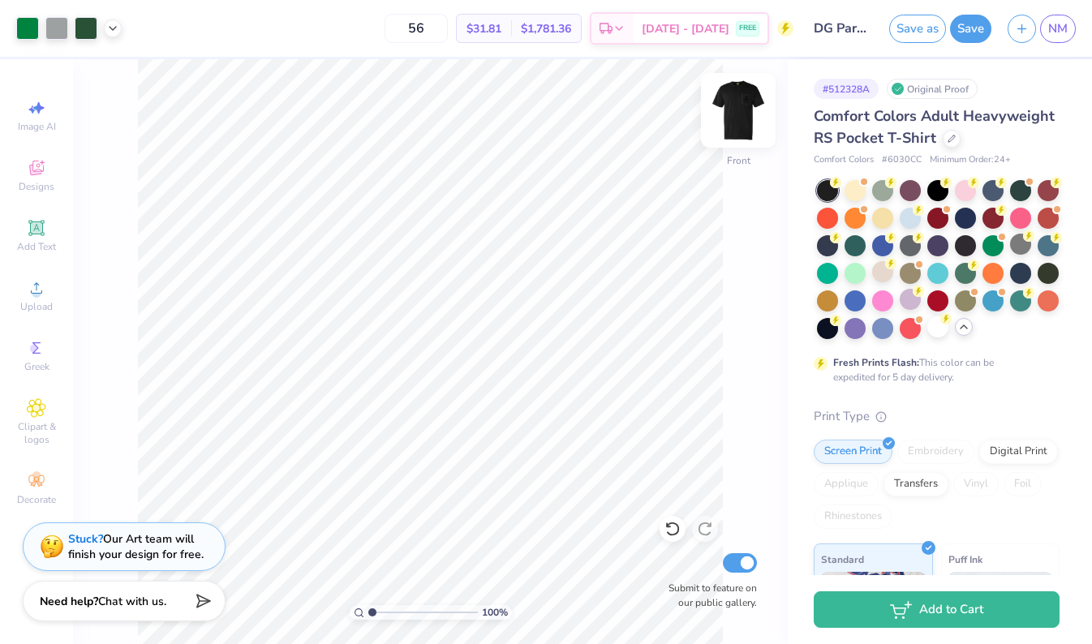
click at [753, 121] on img at bounding box center [738, 110] width 65 height 65
click at [754, 121] on img at bounding box center [738, 110] width 65 height 65
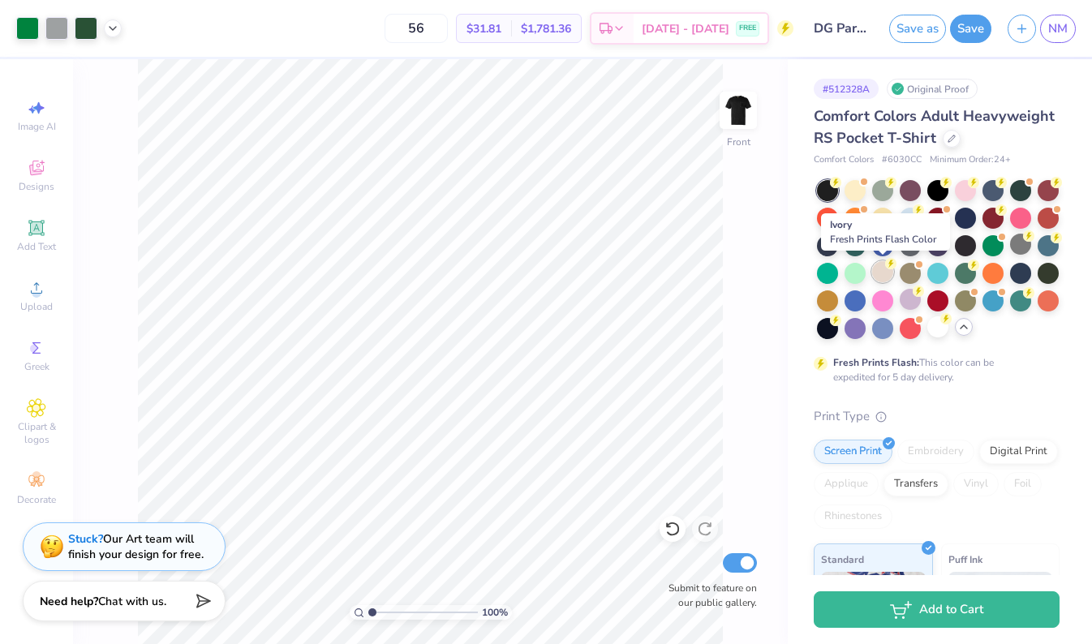
click at [879, 278] on div at bounding box center [882, 271] width 21 height 21
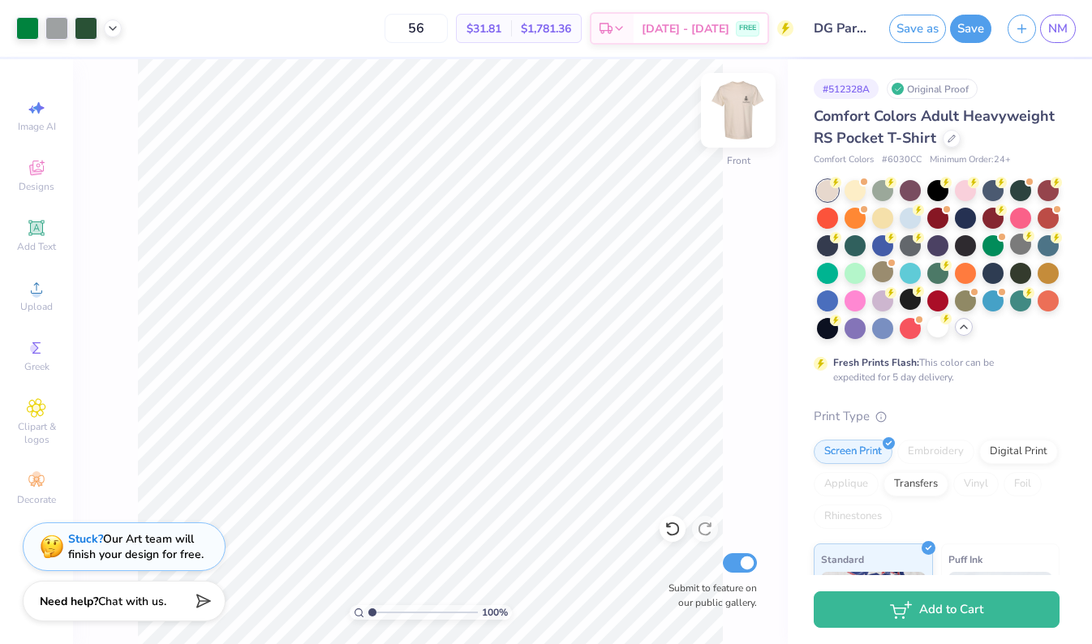
click at [725, 114] on img at bounding box center [738, 110] width 65 height 65
click at [738, 118] on img at bounding box center [738, 110] width 65 height 65
click at [732, 109] on img at bounding box center [738, 110] width 65 height 65
click at [36, 350] on circle at bounding box center [34, 348] width 9 height 9
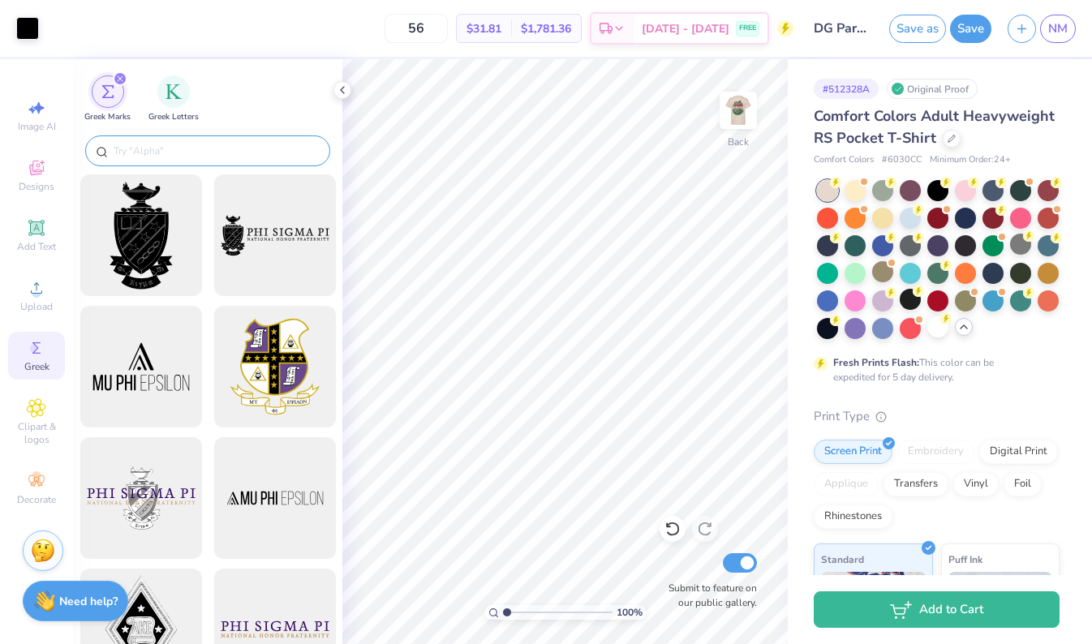
click at [155, 155] on input "text" at bounding box center [216, 151] width 208 height 16
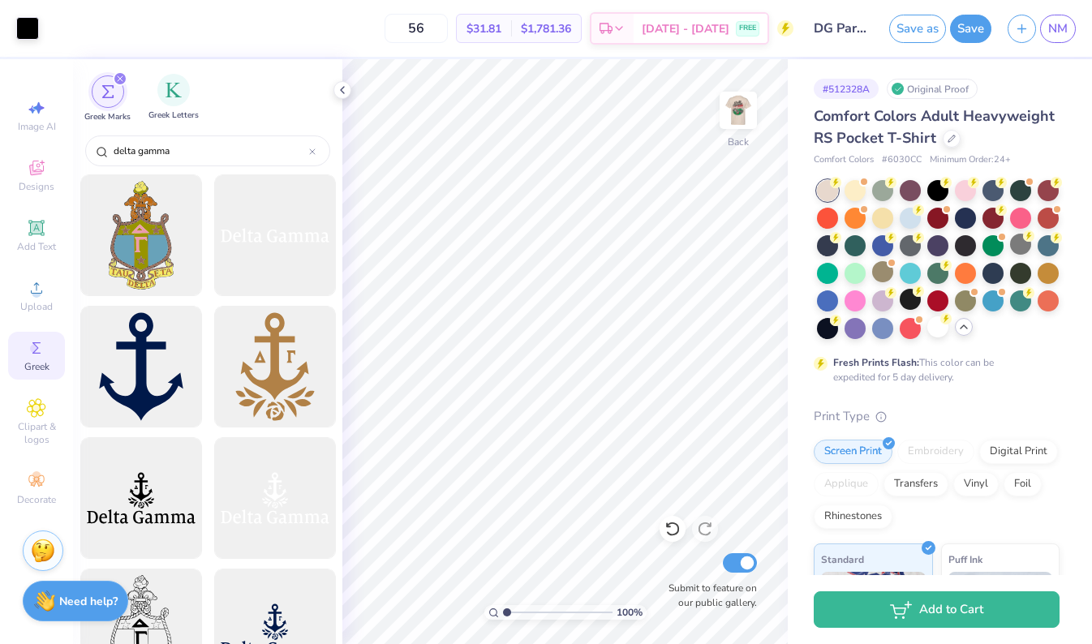
type input "delta gamma"
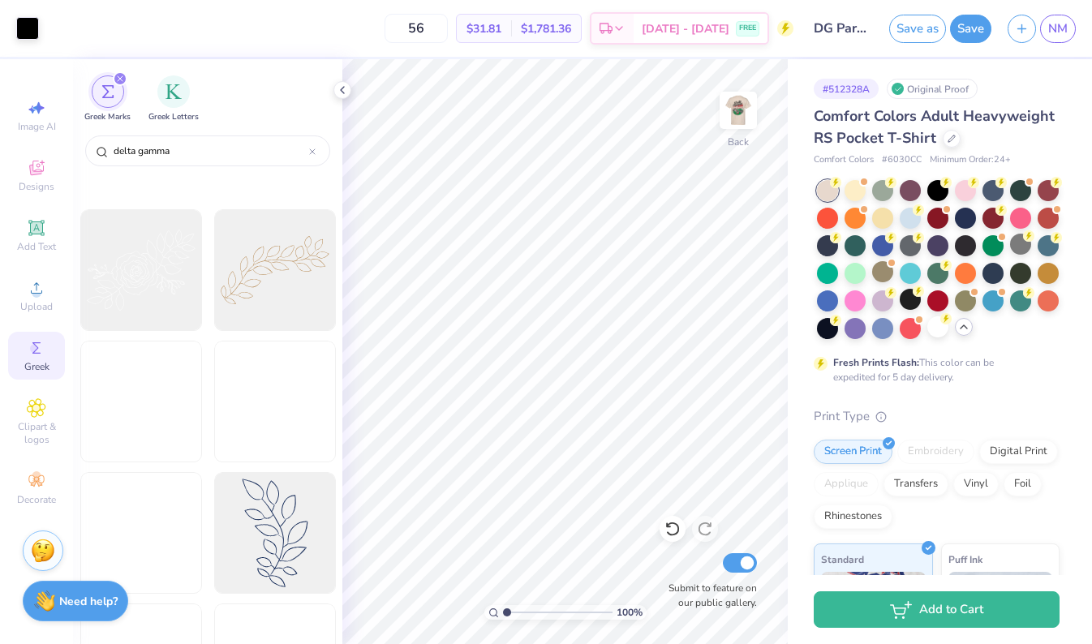
scroll to position [6459, 0]
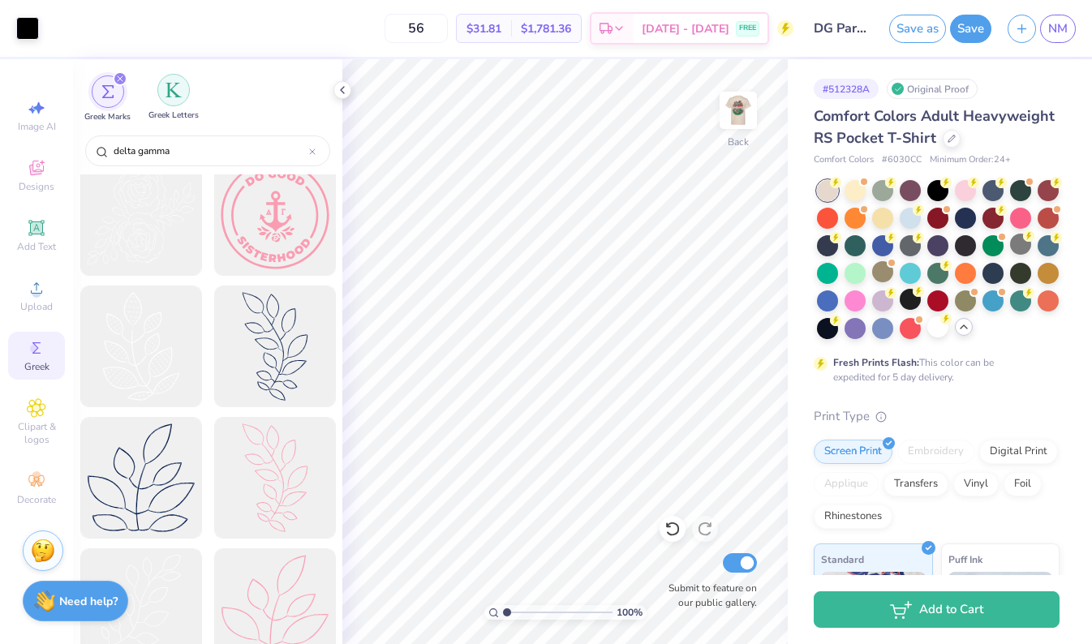
click at [173, 87] on img "filter for Greek Letters" at bounding box center [173, 90] width 16 height 16
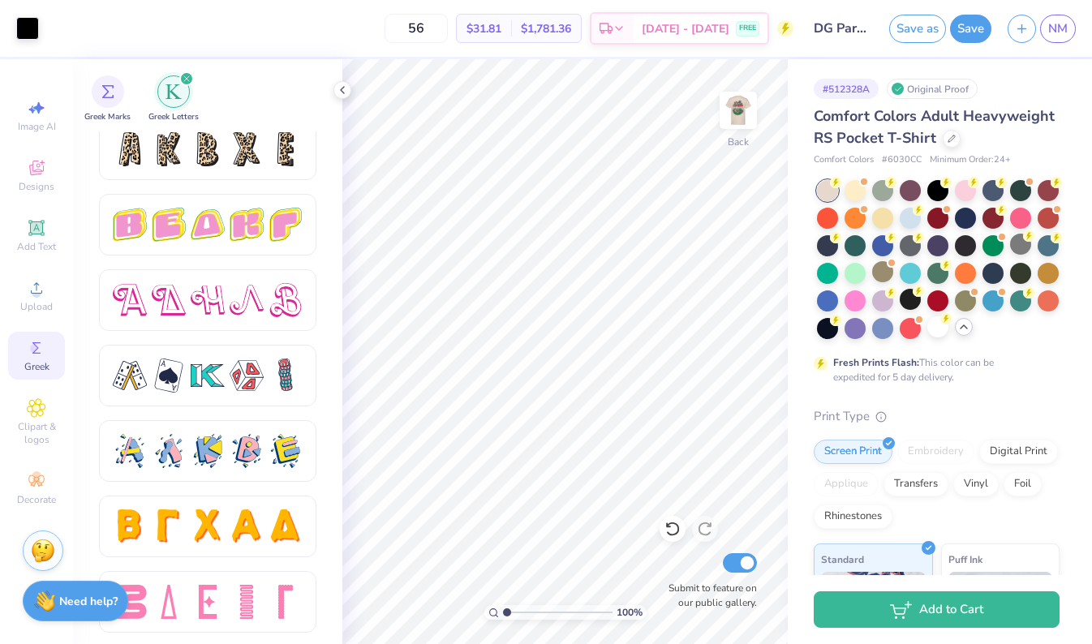
scroll to position [2728, 0]
click at [36, 174] on icon at bounding box center [36, 168] width 15 height 15
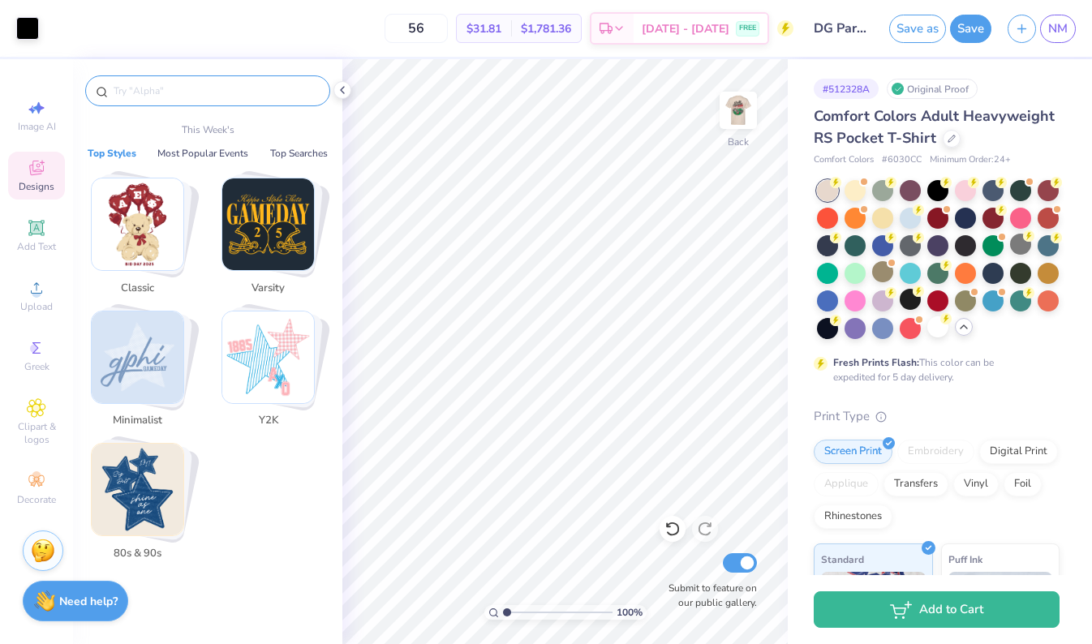
click at [177, 94] on input "text" at bounding box center [216, 91] width 208 height 16
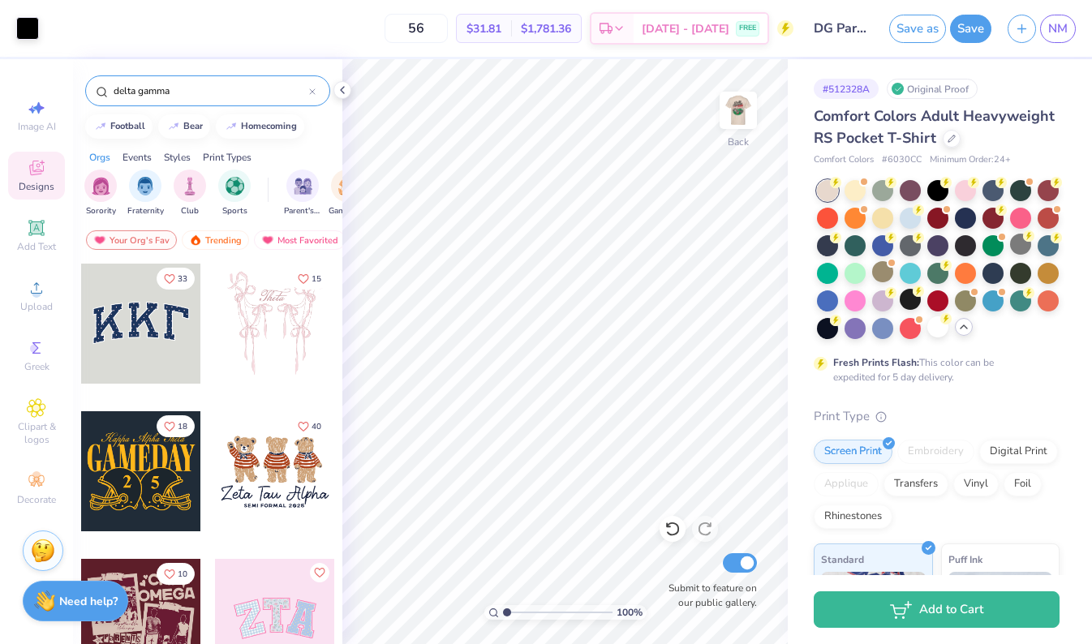
type input "delta gamma"
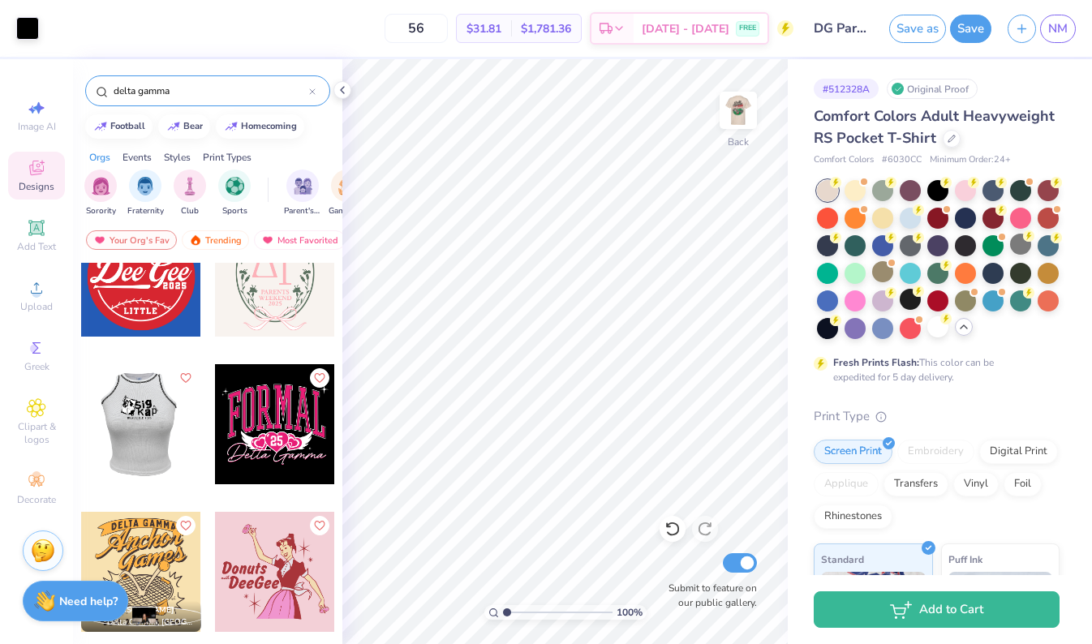
scroll to position [4094, 0]
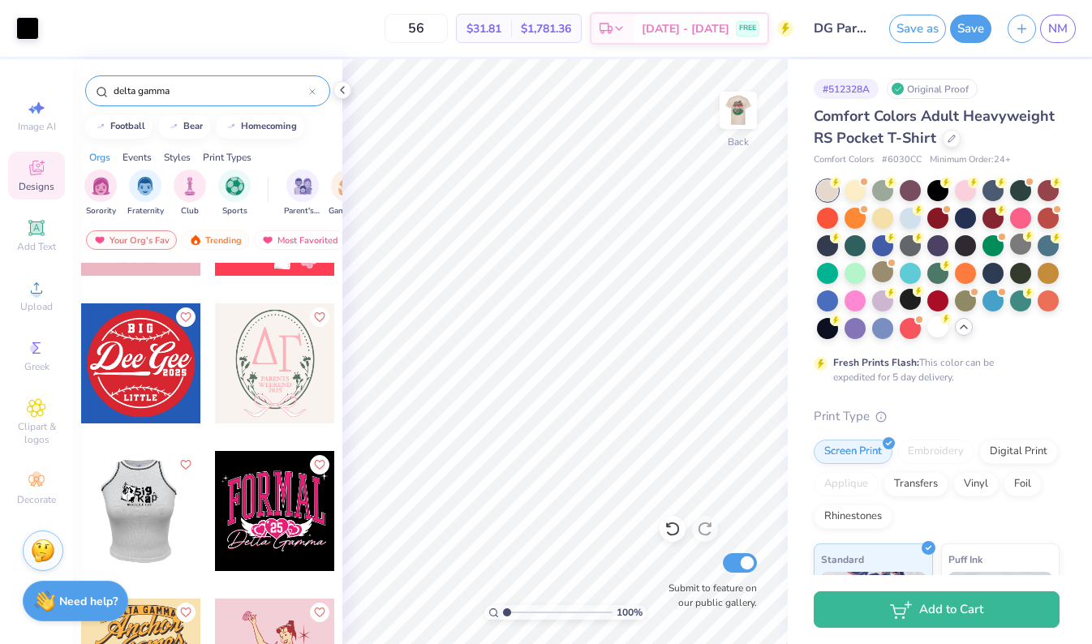
click at [273, 351] on div at bounding box center [275, 363] width 120 height 120
click at [612, 251] on div "100 % Back W 2.51 2.51 " H 3.44 3.44 " Max Pocket Size Center Middle Top Bottom…" at bounding box center [564, 351] width 445 height 585
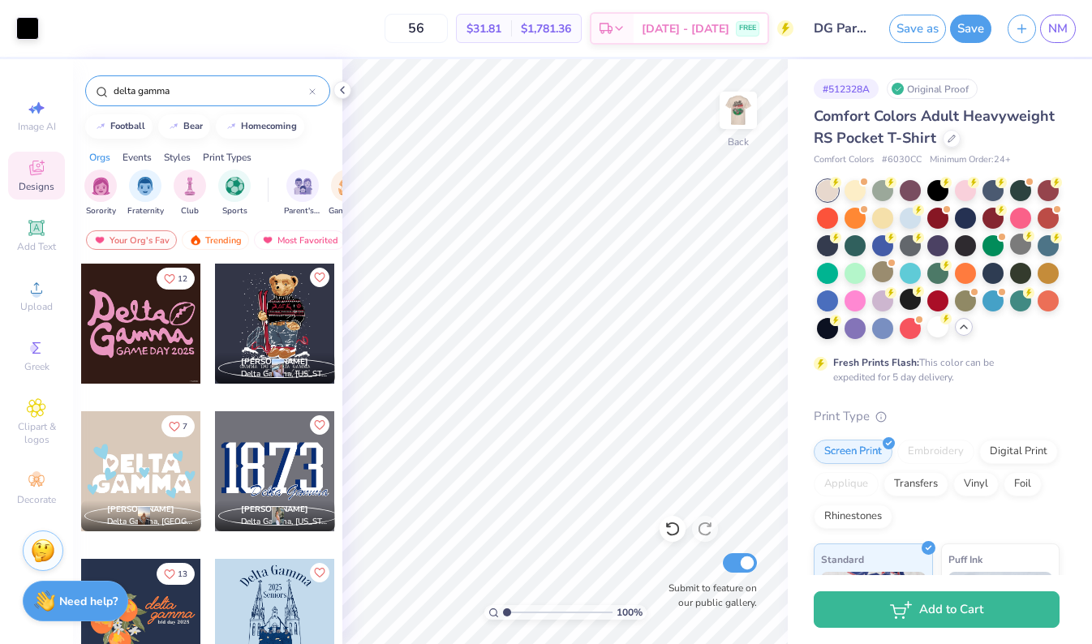
scroll to position [6197, 0]
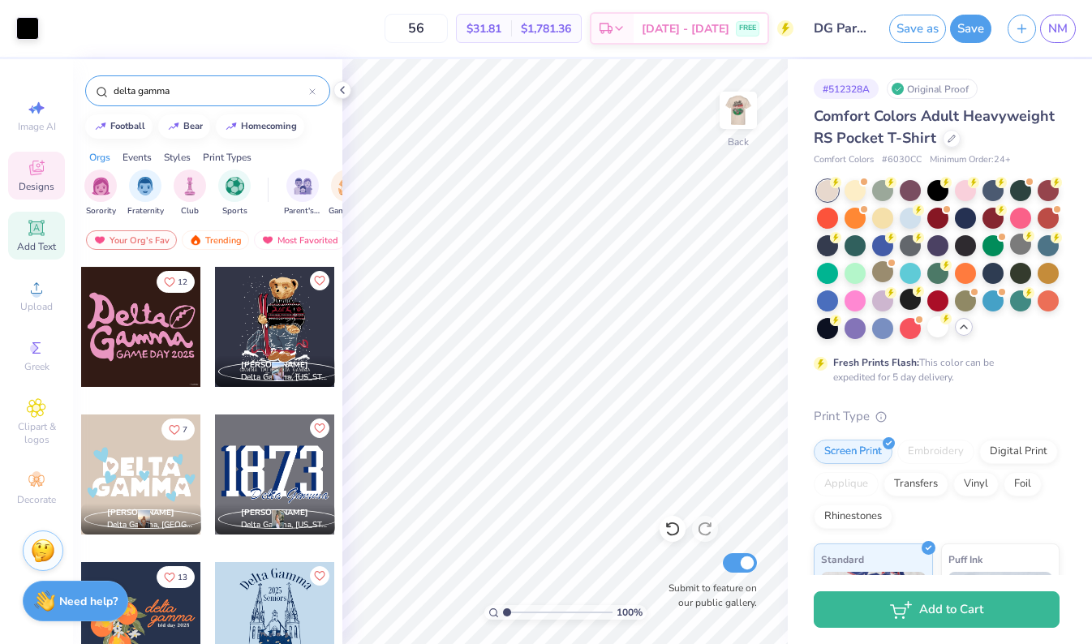
click at [39, 228] on icon at bounding box center [36, 227] width 12 height 12
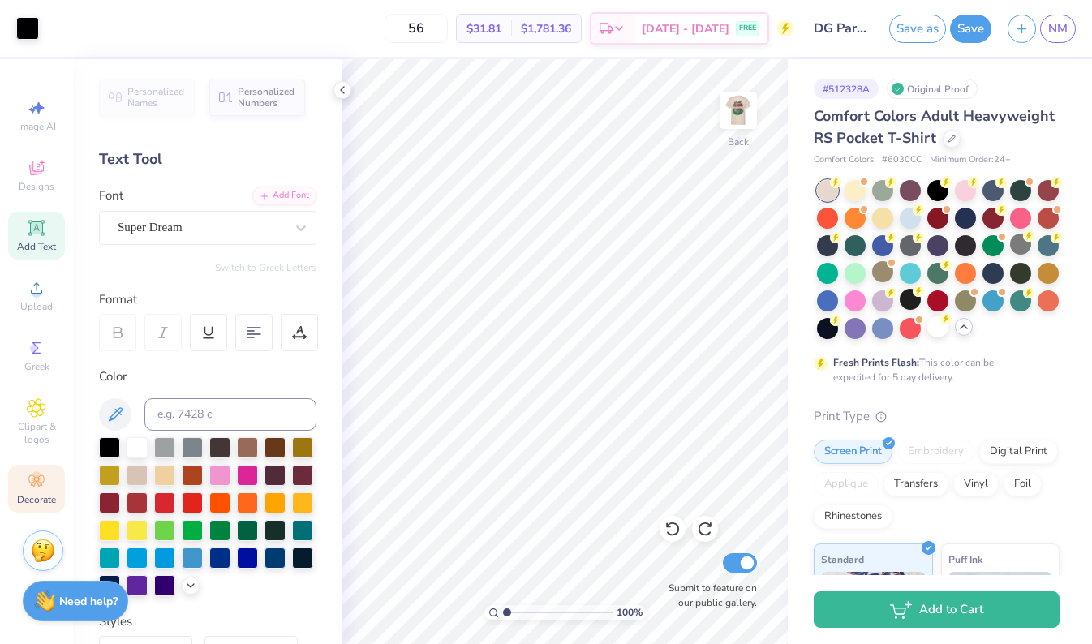
click at [39, 481] on icon at bounding box center [36, 480] width 19 height 19
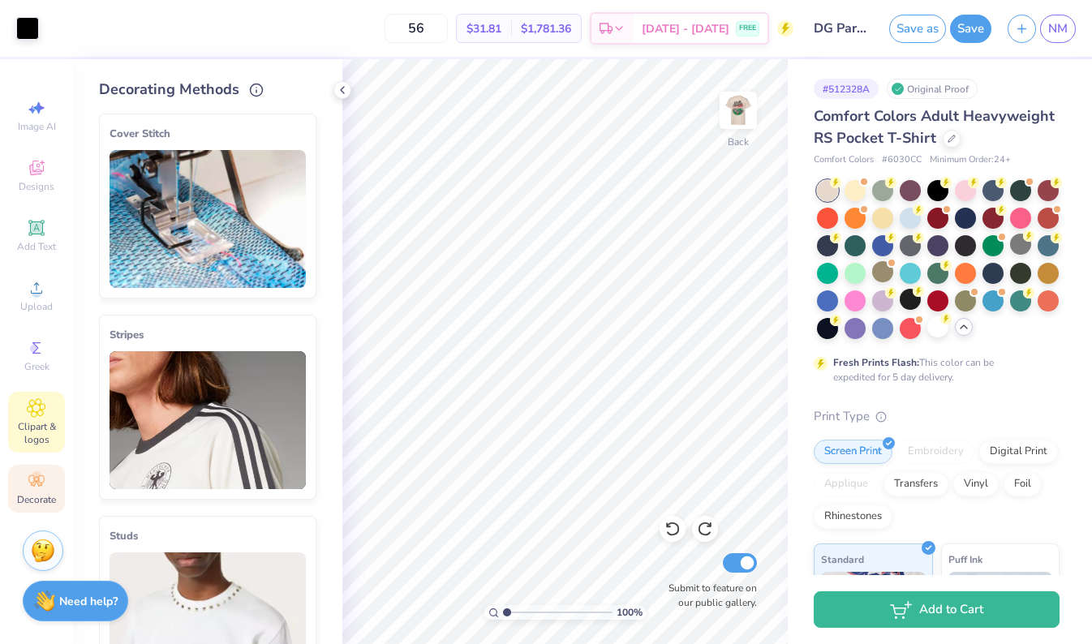
click at [36, 434] on span "Clipart & logos" at bounding box center [36, 433] width 57 height 26
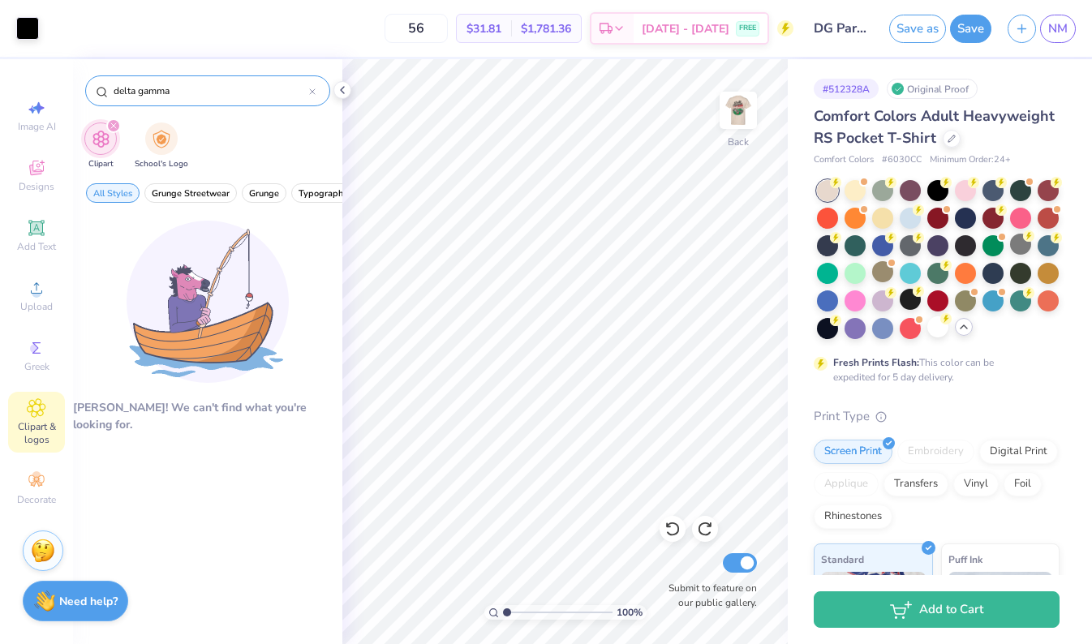
type input "delta gamma"
click at [37, 346] on icon at bounding box center [36, 347] width 19 height 19
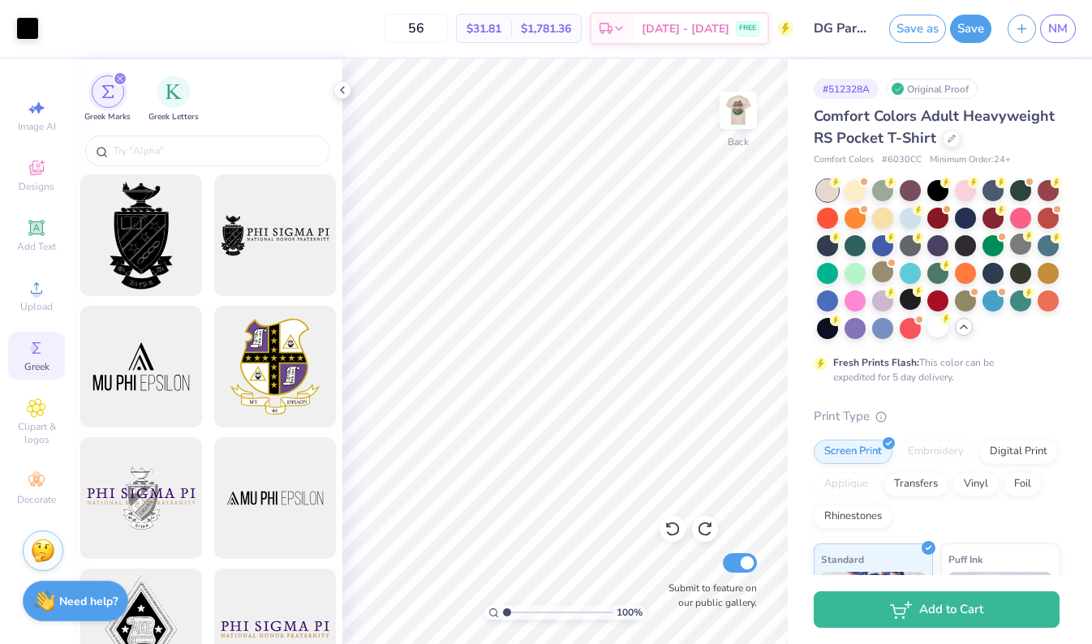
click at [210, 133] on div at bounding box center [207, 152] width 269 height 43
click at [167, 99] on div "filter for Greek Letters" at bounding box center [173, 90] width 32 height 32
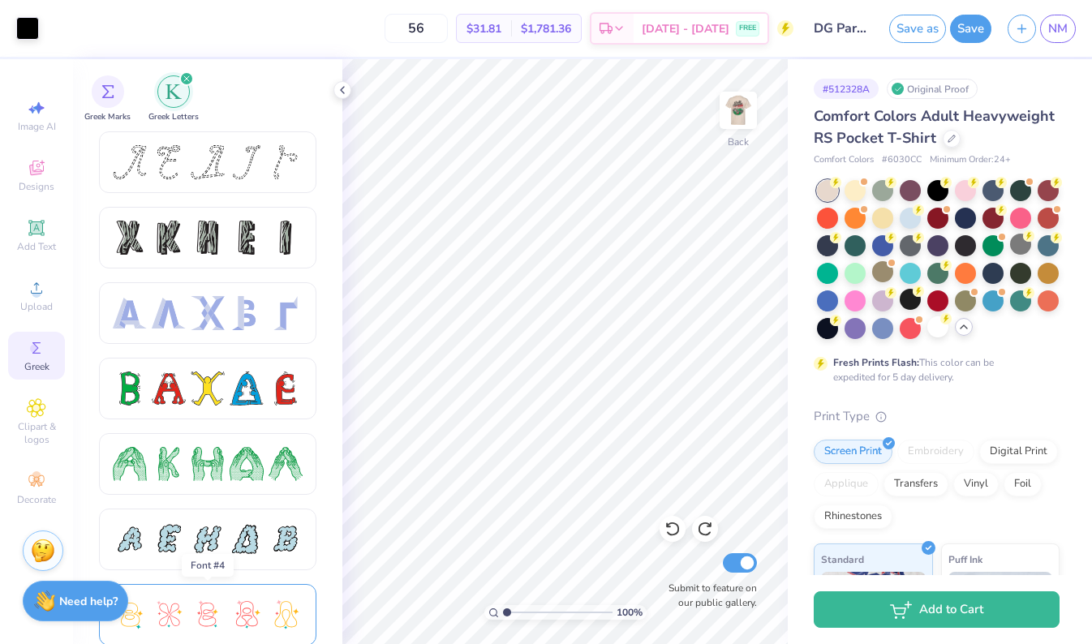
scroll to position [0, 0]
click at [39, 307] on span "Upload" at bounding box center [36, 306] width 32 height 13
click at [41, 294] on circle at bounding box center [36, 293] width 9 height 9
click at [32, 294] on icon at bounding box center [36, 287] width 19 height 19
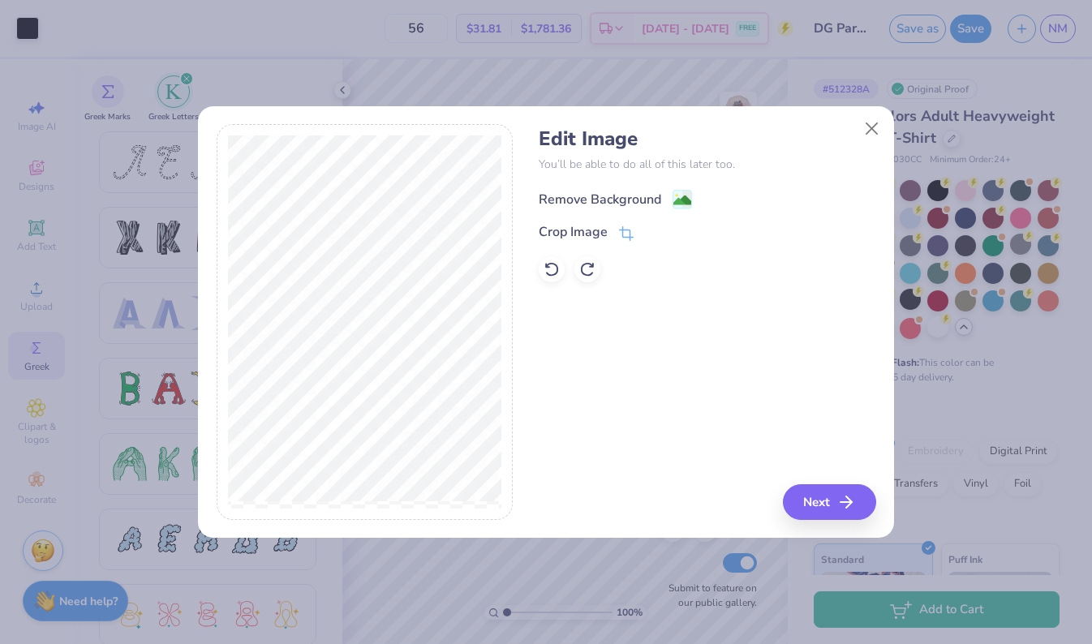
click at [624, 195] on div "Remove Background" at bounding box center [600, 199] width 122 height 19
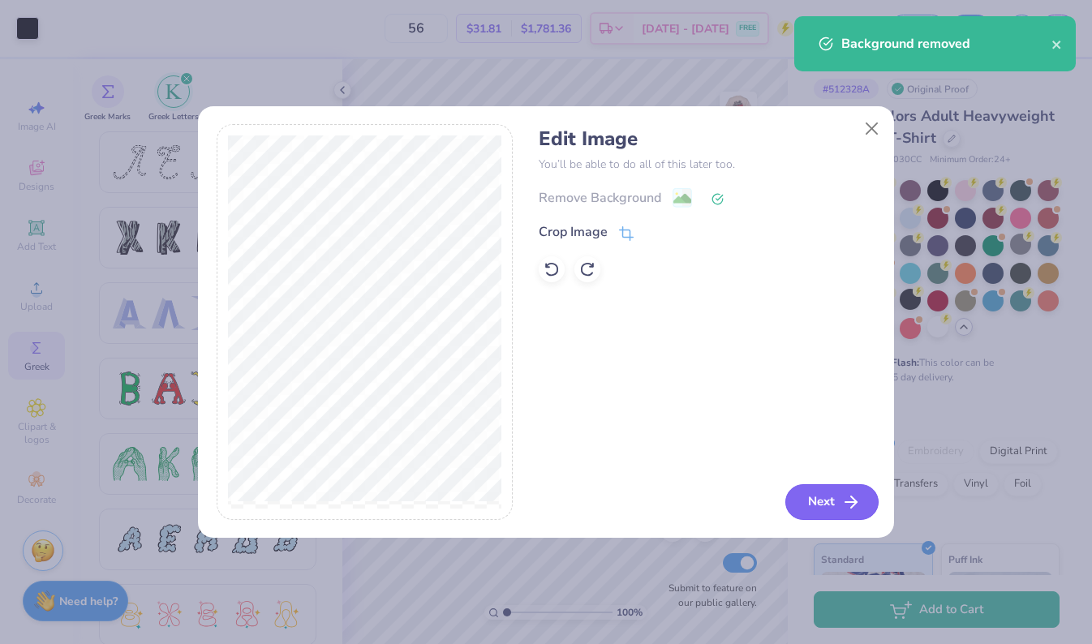
click at [832, 501] on button "Next" at bounding box center [831, 502] width 93 height 36
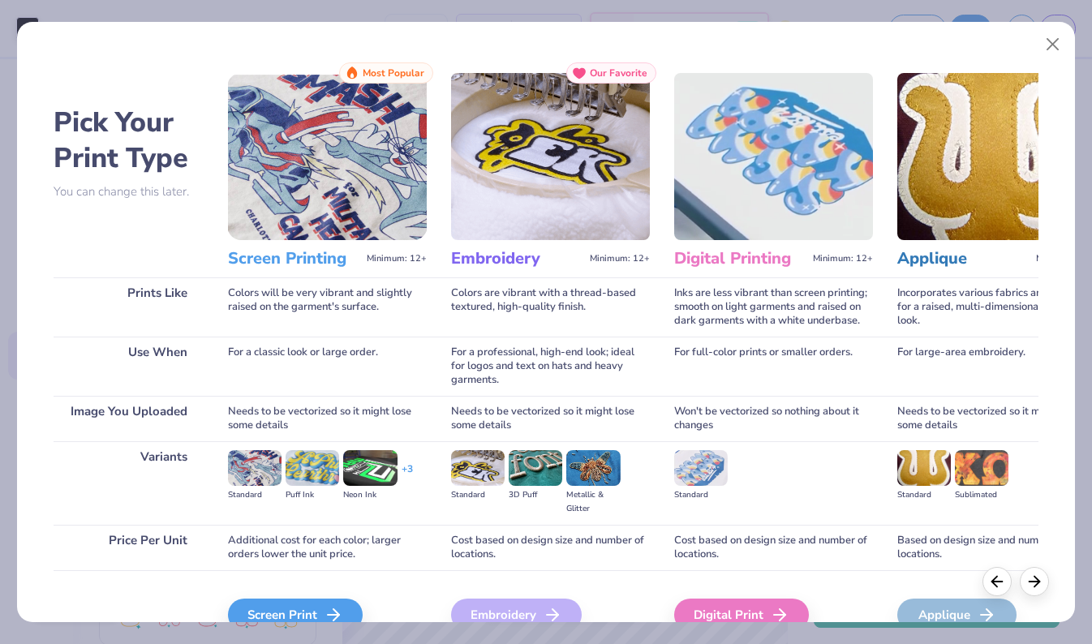
click at [316, 148] on img at bounding box center [327, 156] width 199 height 167
click at [335, 155] on img at bounding box center [327, 156] width 199 height 167
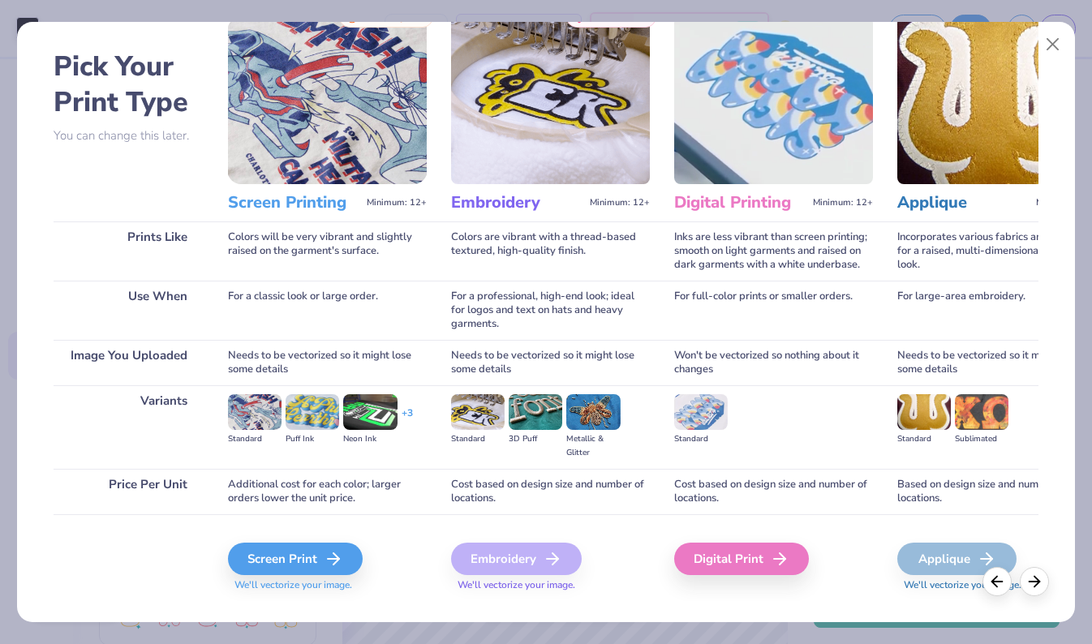
scroll to position [71, 0]
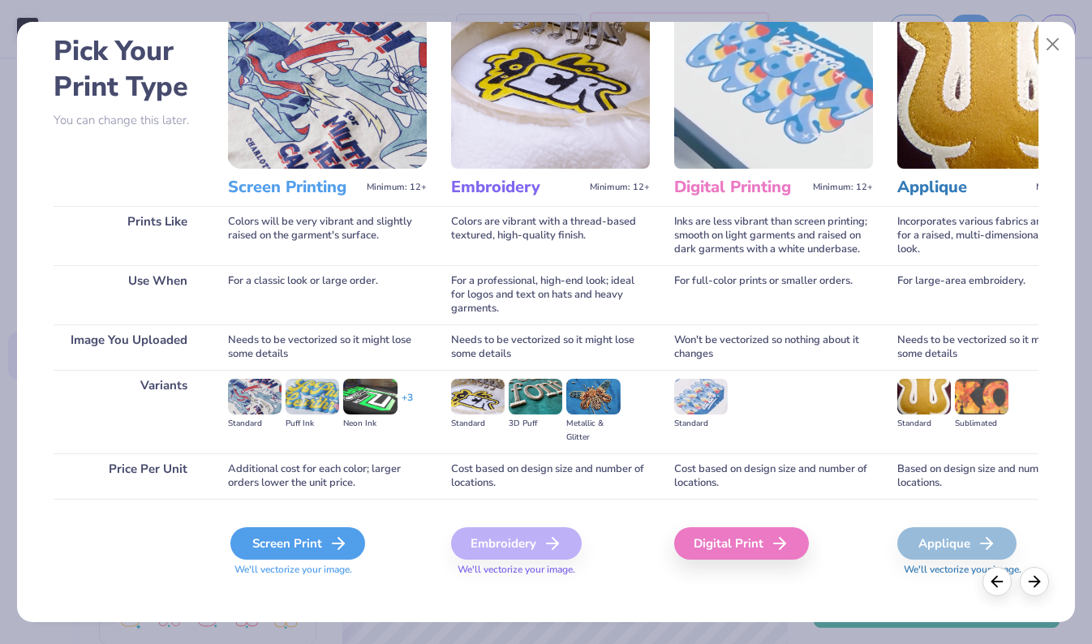
click at [318, 543] on div "Screen Print" at bounding box center [297, 543] width 135 height 32
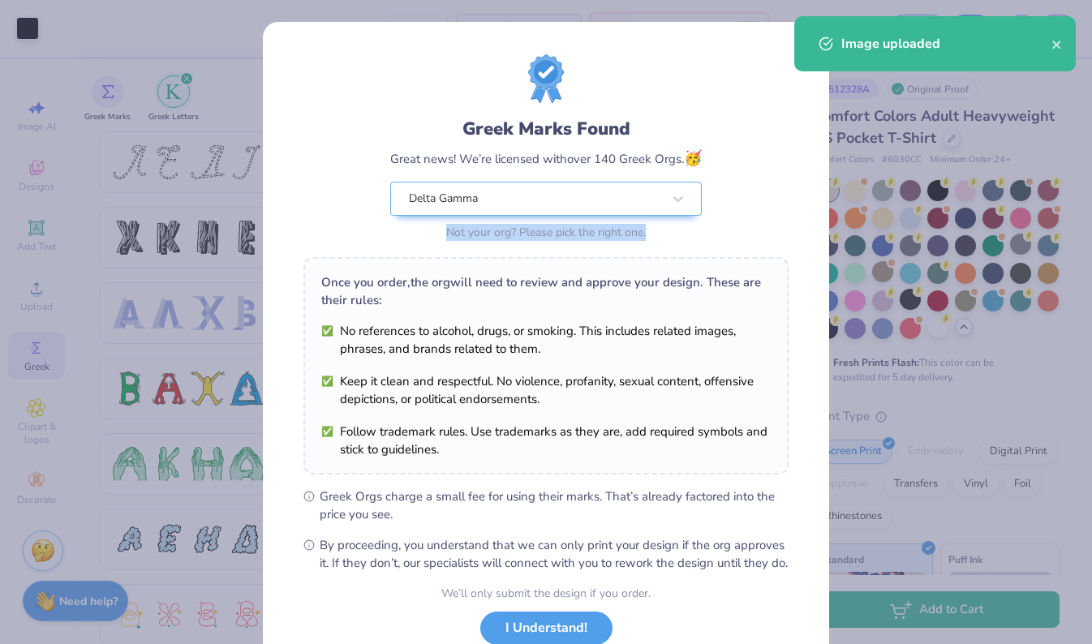
click at [657, 227] on div "Delta Gamma Not your org? Please pick the right one." at bounding box center [545, 213] width 311 height 62
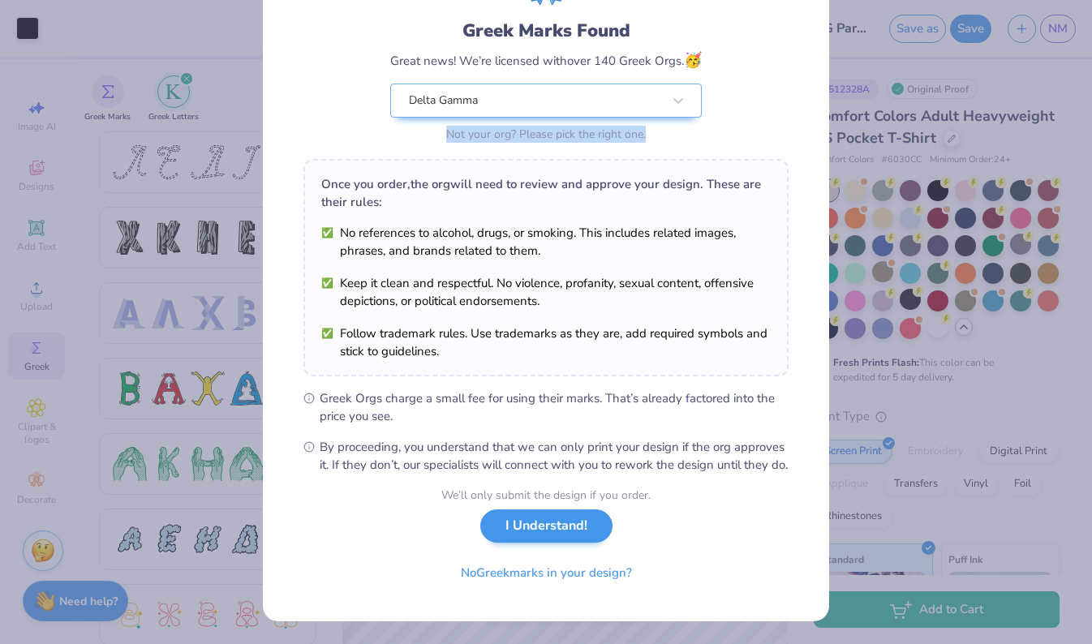
scroll to position [115, 0]
click at [548, 522] on button "I Understand!" at bounding box center [546, 525] width 132 height 33
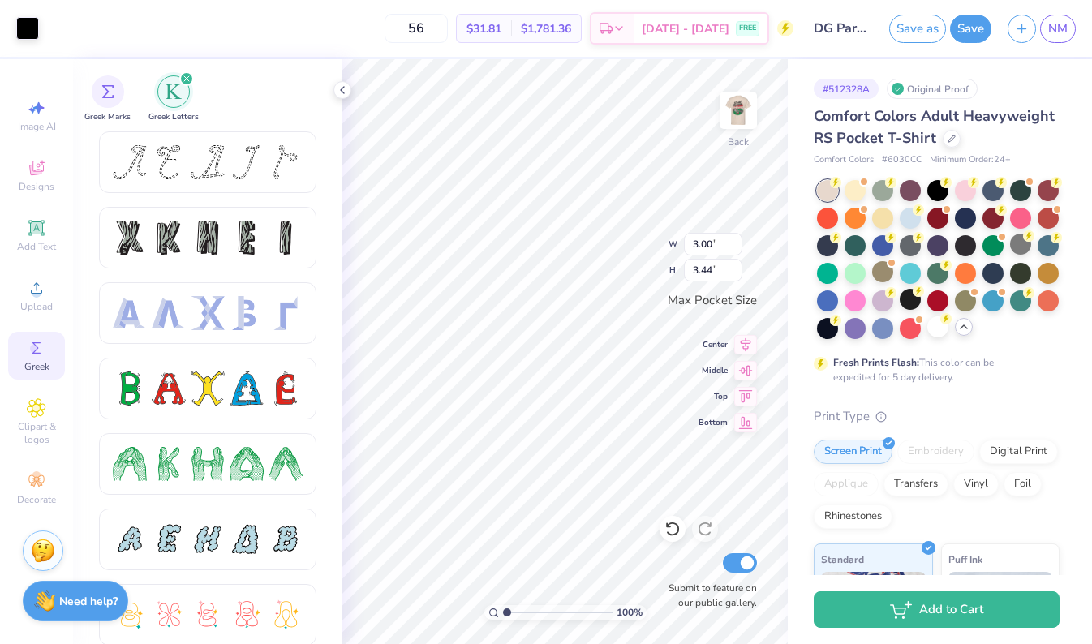
scroll to position [0, 0]
type input "1.36"
type input "1.55"
click at [36, 291] on circle at bounding box center [36, 293] width 9 height 9
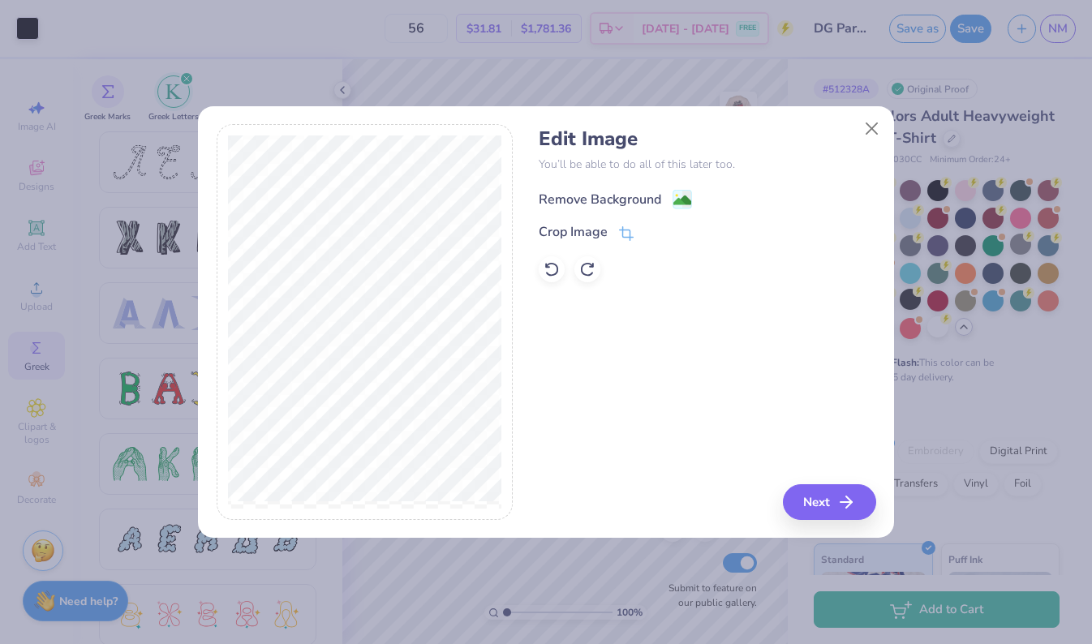
click at [590, 199] on div "Remove Background" at bounding box center [600, 199] width 122 height 19
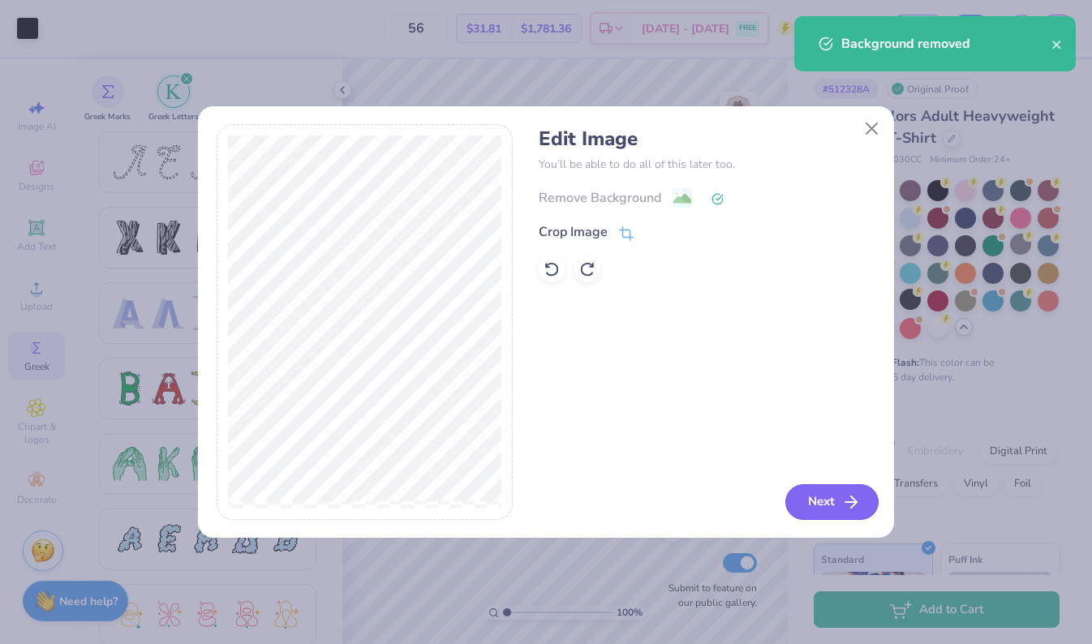
click at [814, 504] on button "Next" at bounding box center [831, 502] width 93 height 36
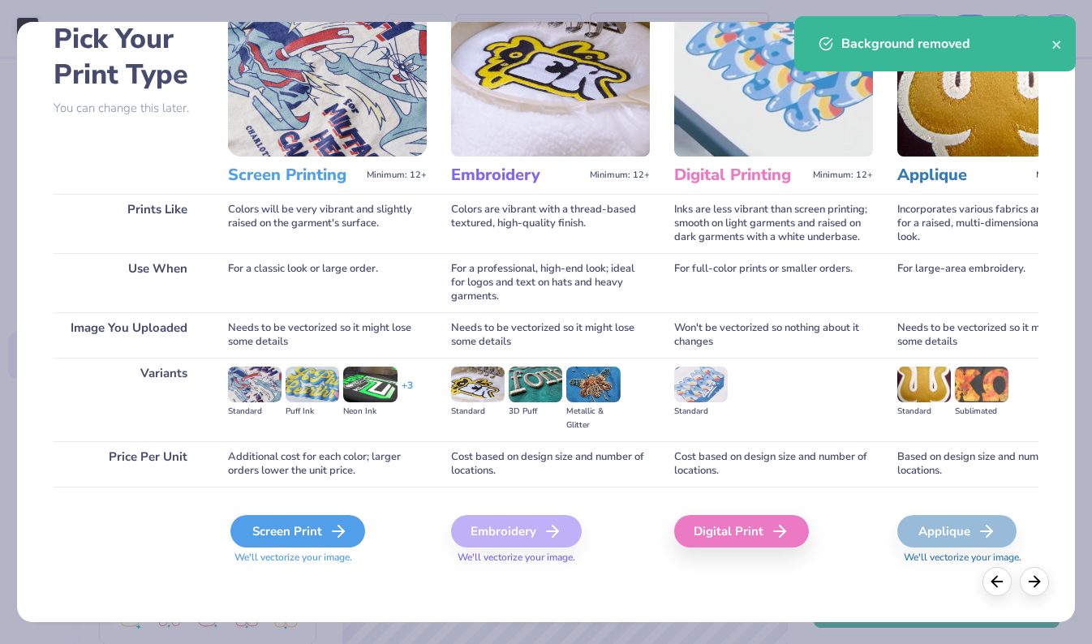
scroll to position [84, 0]
click at [311, 538] on div "Screen Print" at bounding box center [297, 531] width 135 height 32
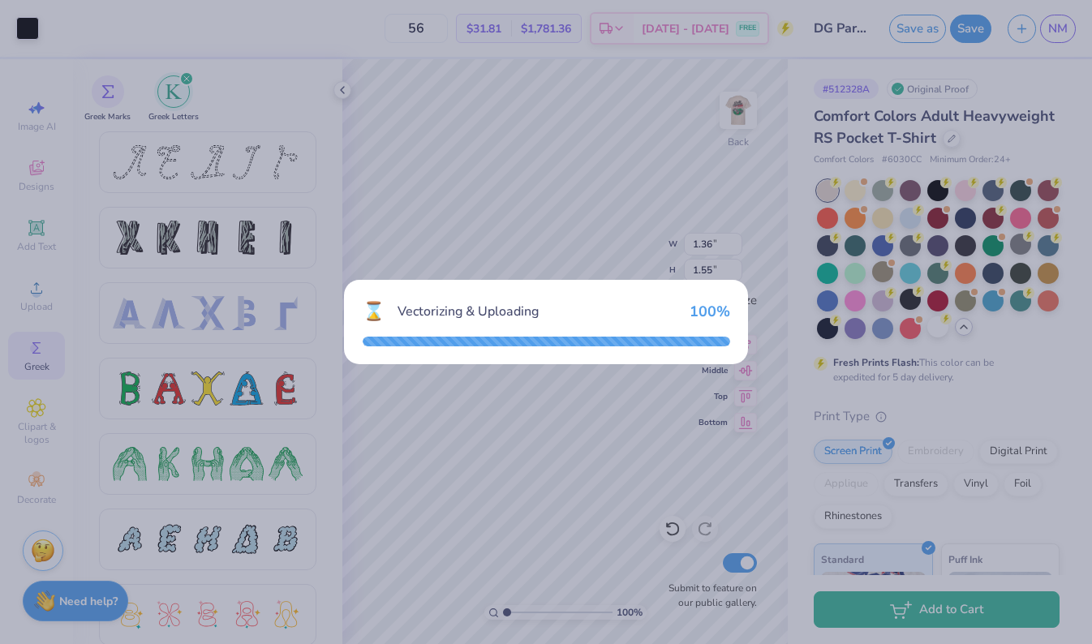
type input "2.91"
type input "3.44"
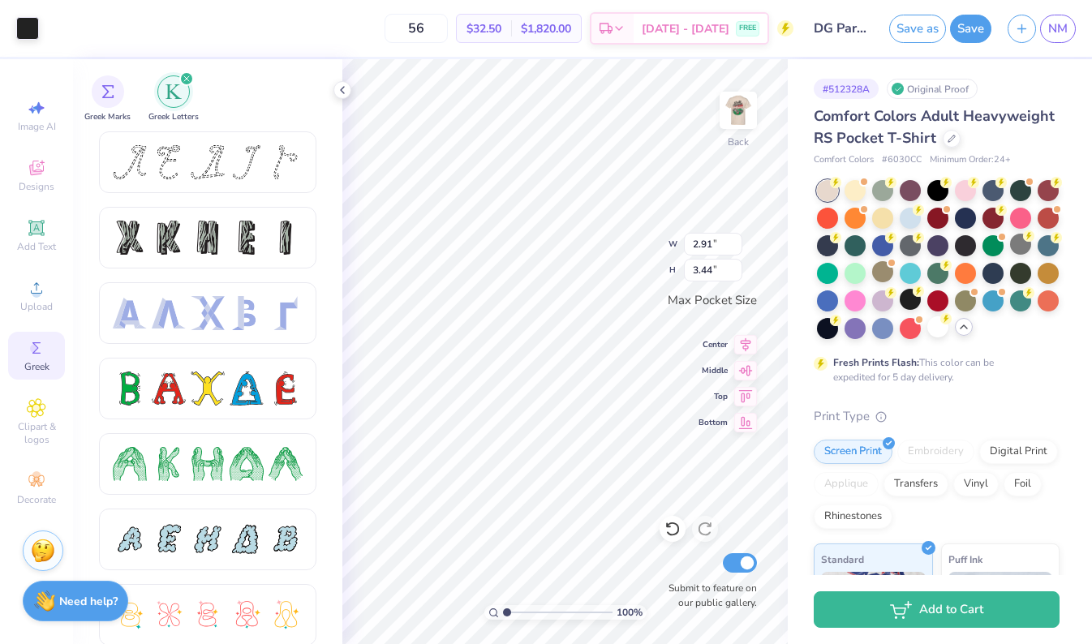
type input "1.25"
type input "1.48"
type input "1.36"
type input "1.55"
click at [341, 84] on icon at bounding box center [342, 90] width 13 height 13
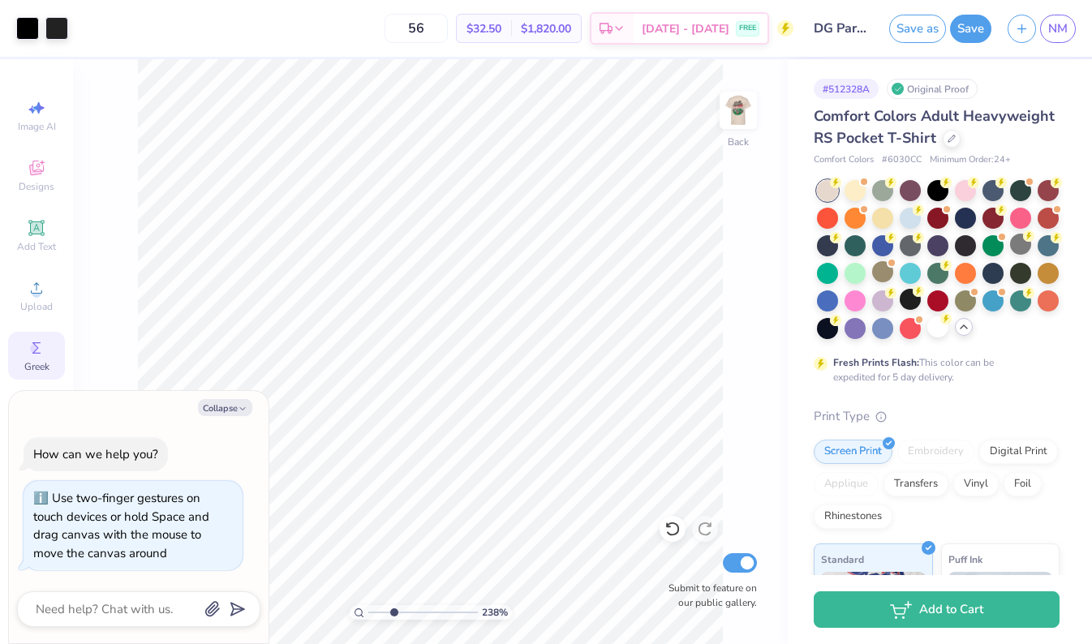
type input "3.05"
drag, startPoint x: 371, startPoint y: 610, endPoint x: 394, endPoint y: 610, distance: 22.7
click at [394, 610] on input "range" at bounding box center [422, 612] width 109 height 15
type textarea "x"
type input "1.25"
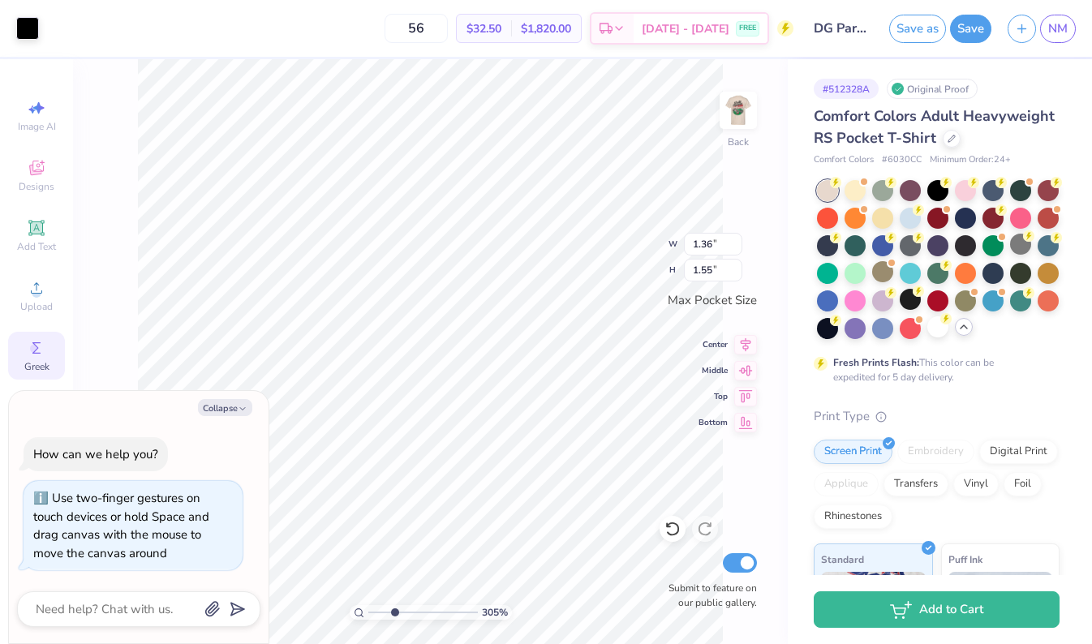
type input "1.48"
type textarea "x"
type input "1.36"
type input "1.61"
type textarea "x"
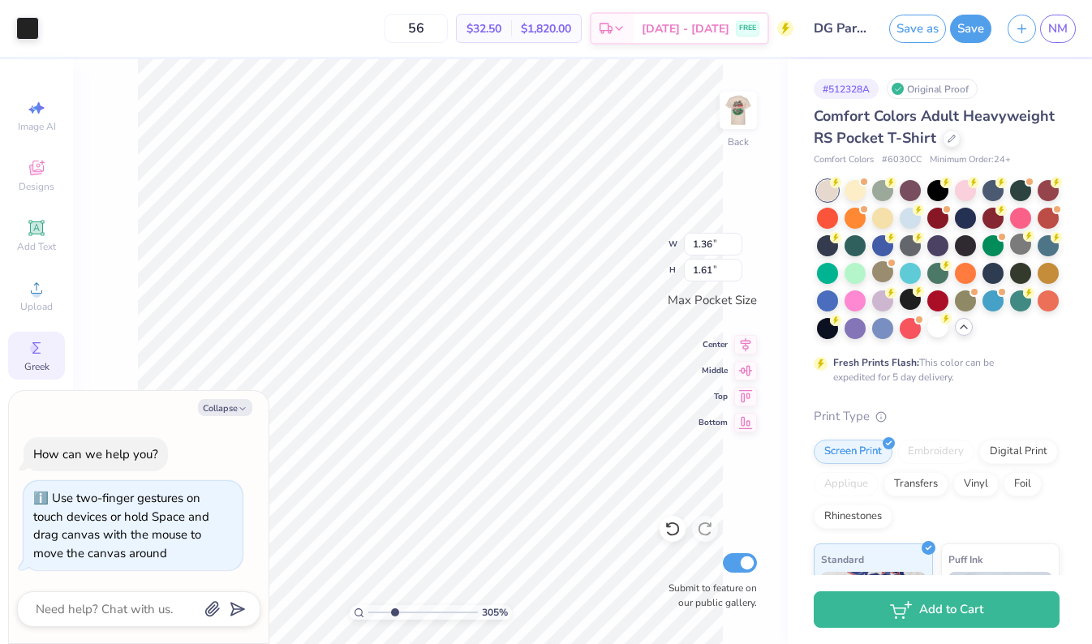
type input "1.55"
type textarea "x"
type input "1.61"
type textarea "x"
type input "1.31"
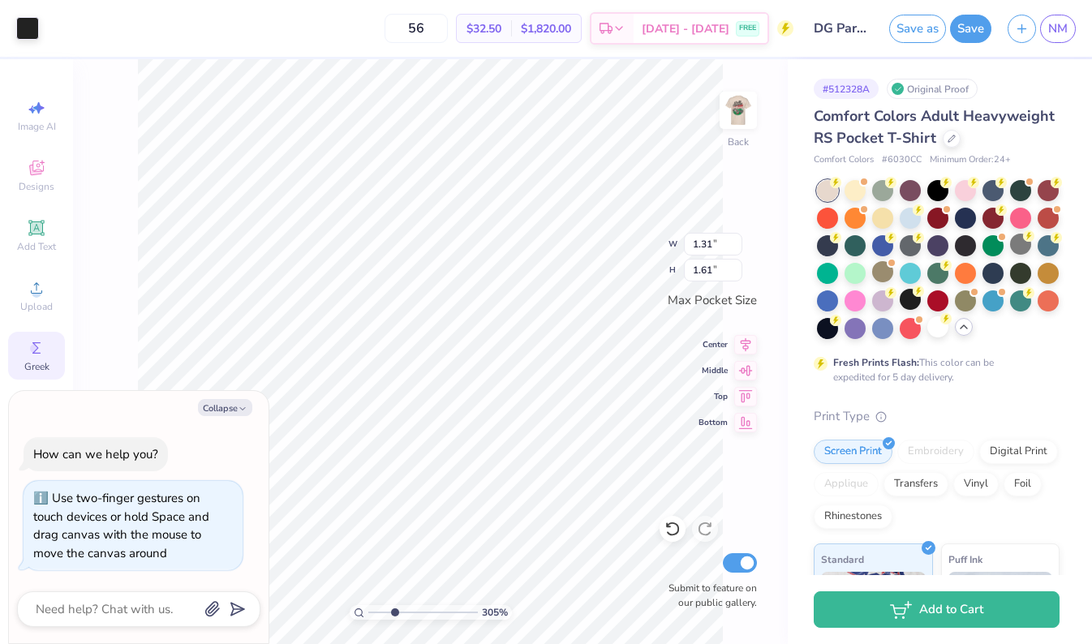
type input "1.55"
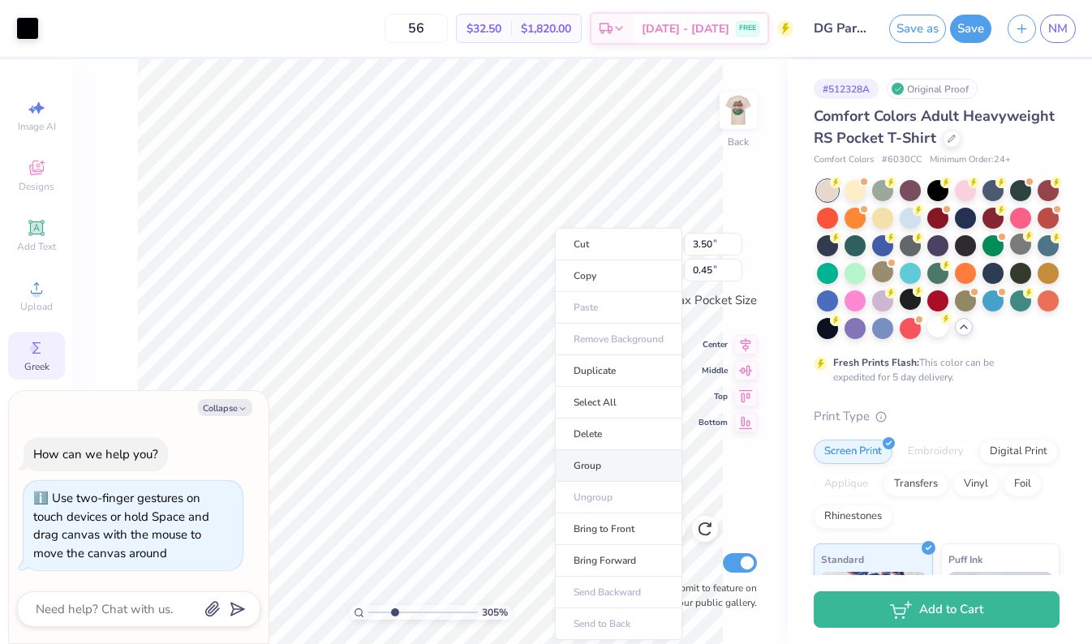
click at [589, 459] on li "Group" at bounding box center [618, 466] width 127 height 32
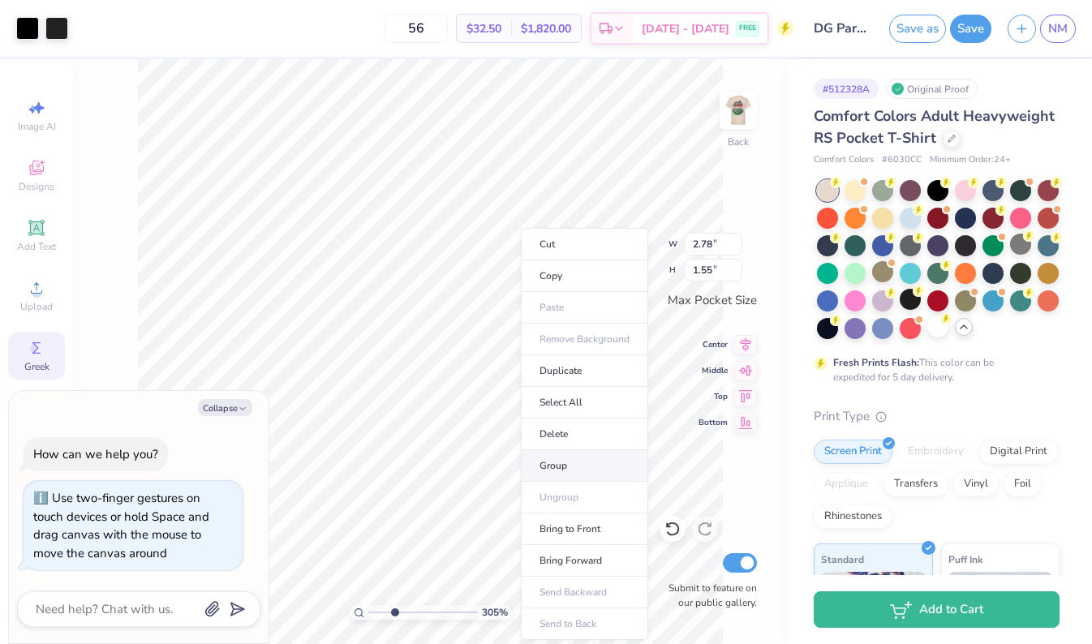
click at [556, 466] on li "Group" at bounding box center [584, 466] width 127 height 32
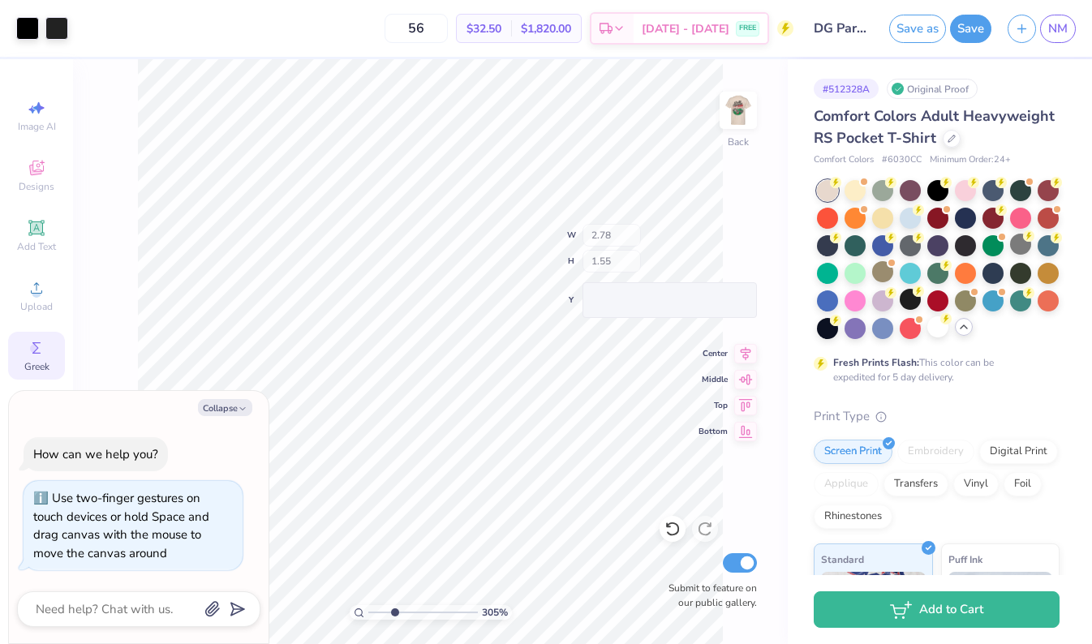
type textarea "x"
drag, startPoint x: 397, startPoint y: 611, endPoint x: 361, endPoint y: 610, distance: 35.7
type input "1"
click at [361, 610] on div "100 %" at bounding box center [431, 612] width 162 height 15
click at [243, 406] on icon "button" at bounding box center [243, 409] width 10 height 10
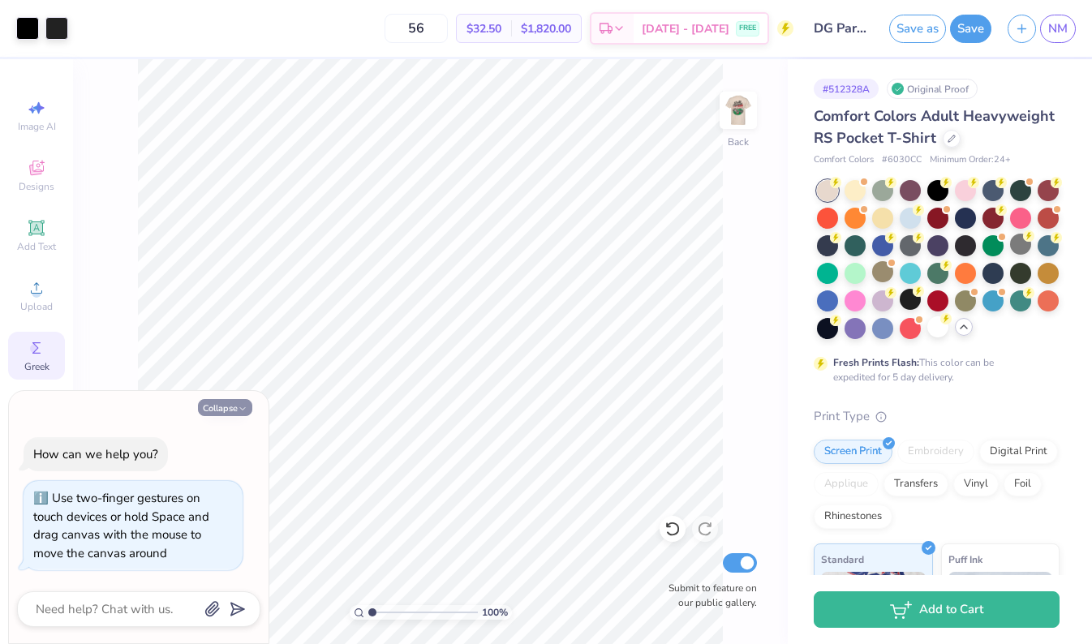
type textarea "x"
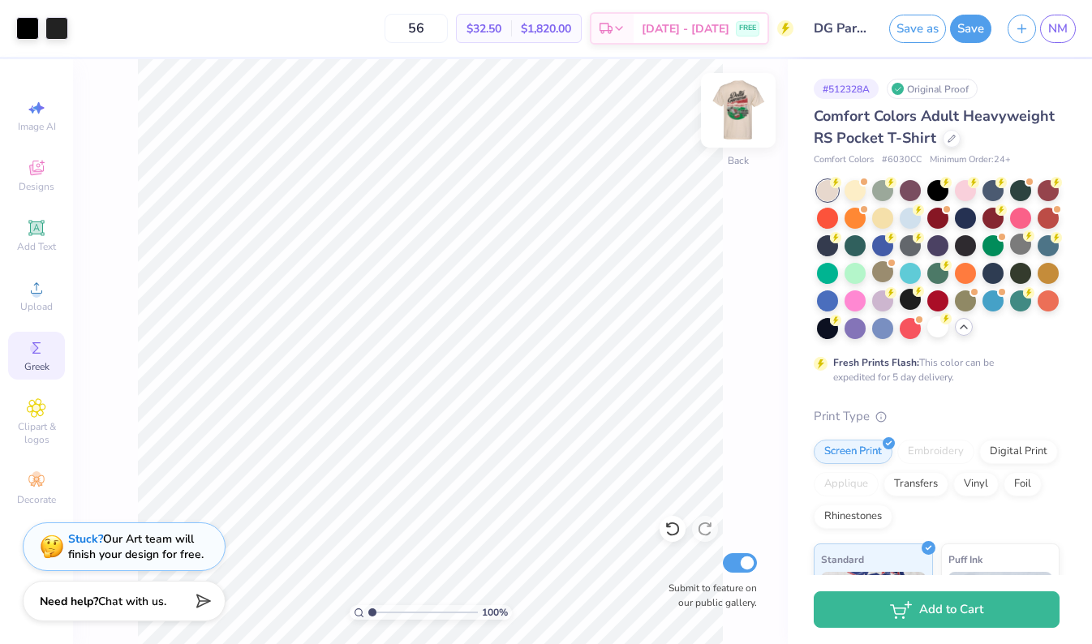
click at [751, 116] on img at bounding box center [738, 110] width 65 height 65
click at [21, 23] on div at bounding box center [27, 26] width 23 height 23
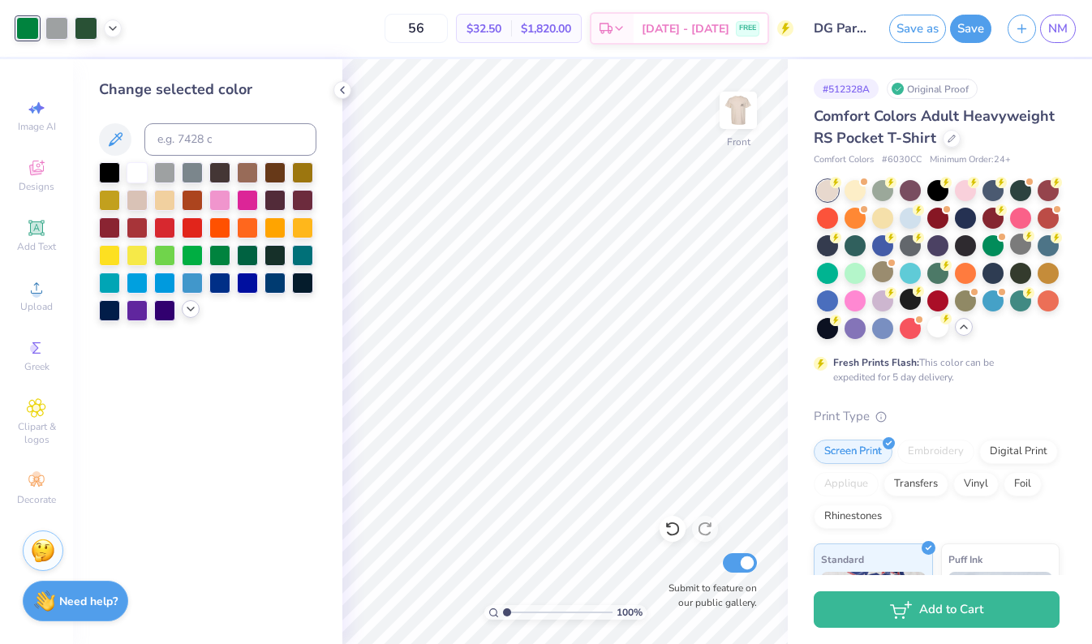
click at [196, 311] on icon at bounding box center [190, 309] width 13 height 13
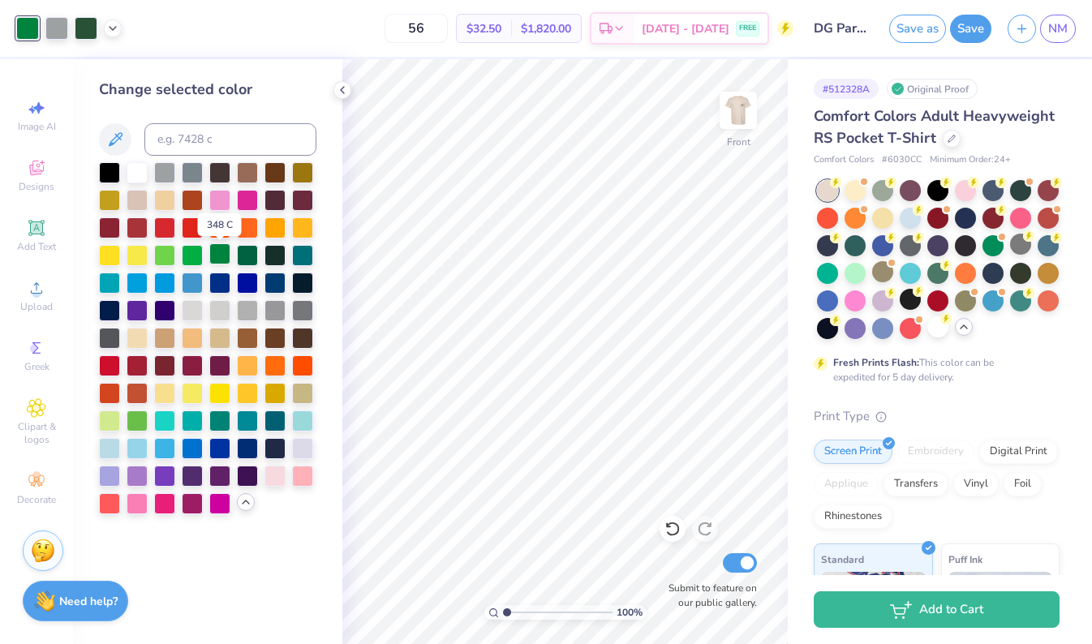
click at [225, 261] on div at bounding box center [219, 253] width 21 height 21
click at [246, 258] on div at bounding box center [247, 253] width 21 height 21
click at [222, 255] on div at bounding box center [219, 253] width 21 height 21
click at [222, 254] on div at bounding box center [219, 253] width 21 height 21
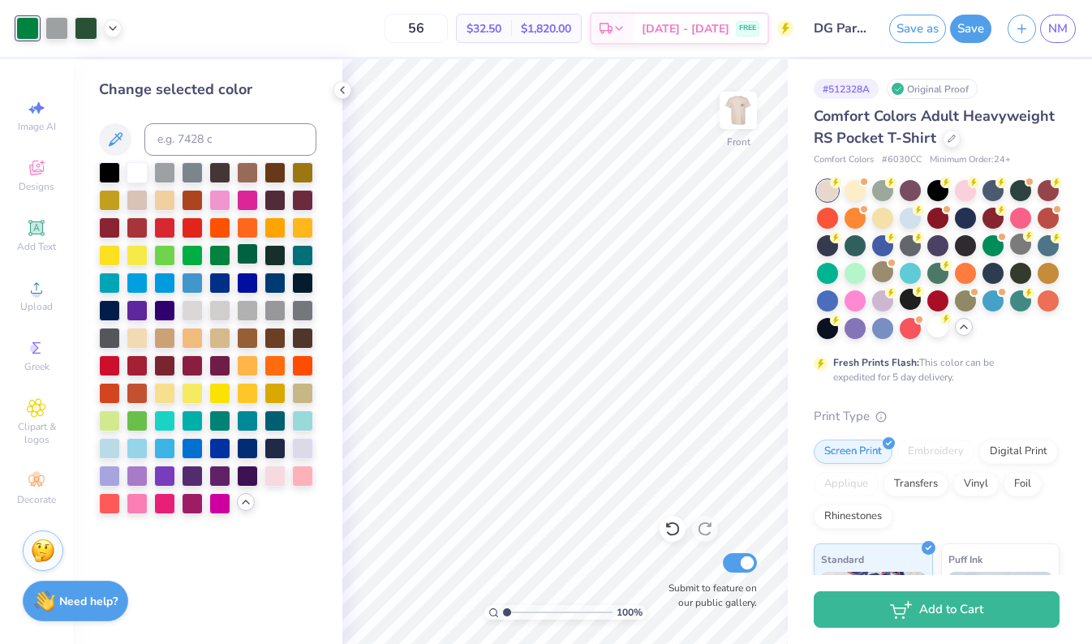
click at [249, 255] on div at bounding box center [247, 253] width 21 height 21
click at [81, 24] on div at bounding box center [86, 26] width 23 height 23
click at [274, 255] on div at bounding box center [274, 253] width 21 height 21
click at [339, 444] on div "Change selected color" at bounding box center [207, 351] width 269 height 585
click at [747, 104] on img at bounding box center [738, 110] width 65 height 65
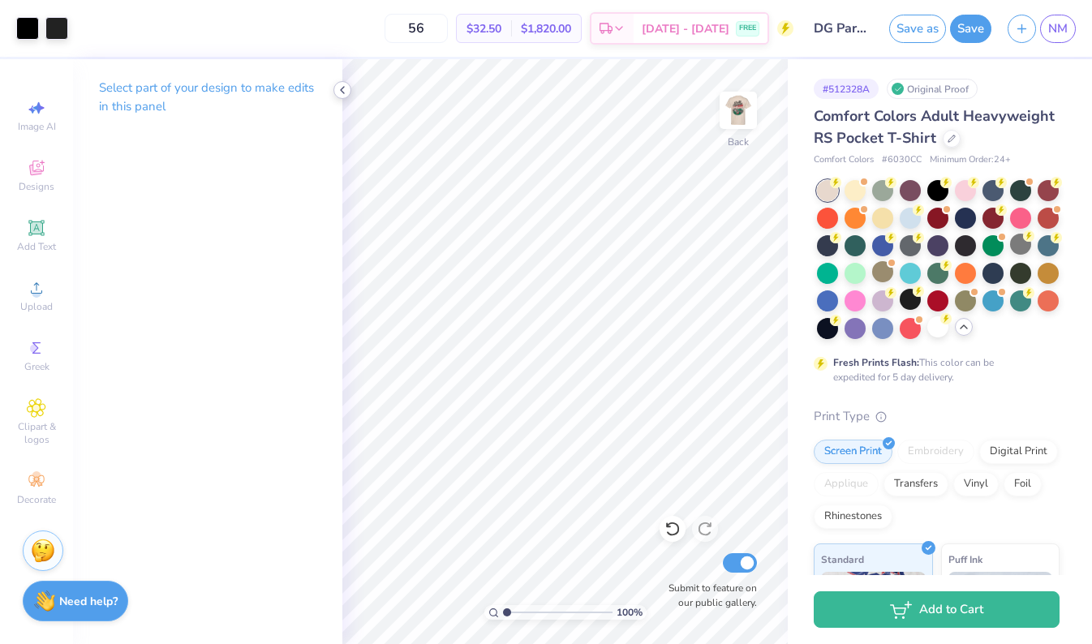
click at [341, 88] on icon at bounding box center [342, 90] width 13 height 13
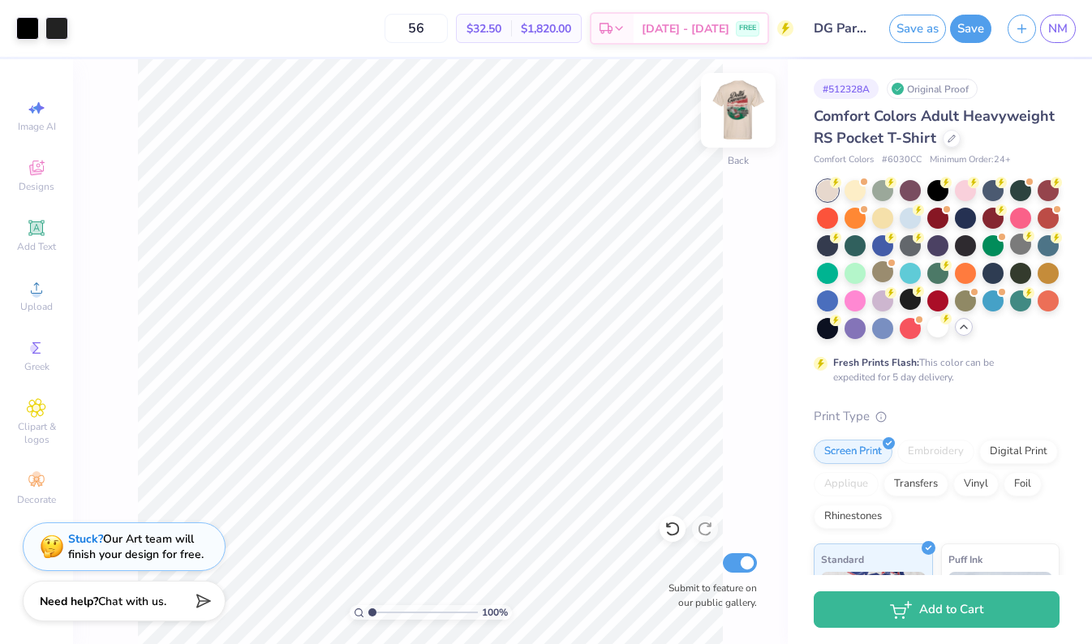
click at [744, 97] on img at bounding box center [738, 110] width 65 height 65
click at [745, 122] on img at bounding box center [738, 110] width 65 height 65
click at [736, 118] on img at bounding box center [738, 110] width 65 height 65
click at [27, 32] on div at bounding box center [27, 26] width 23 height 23
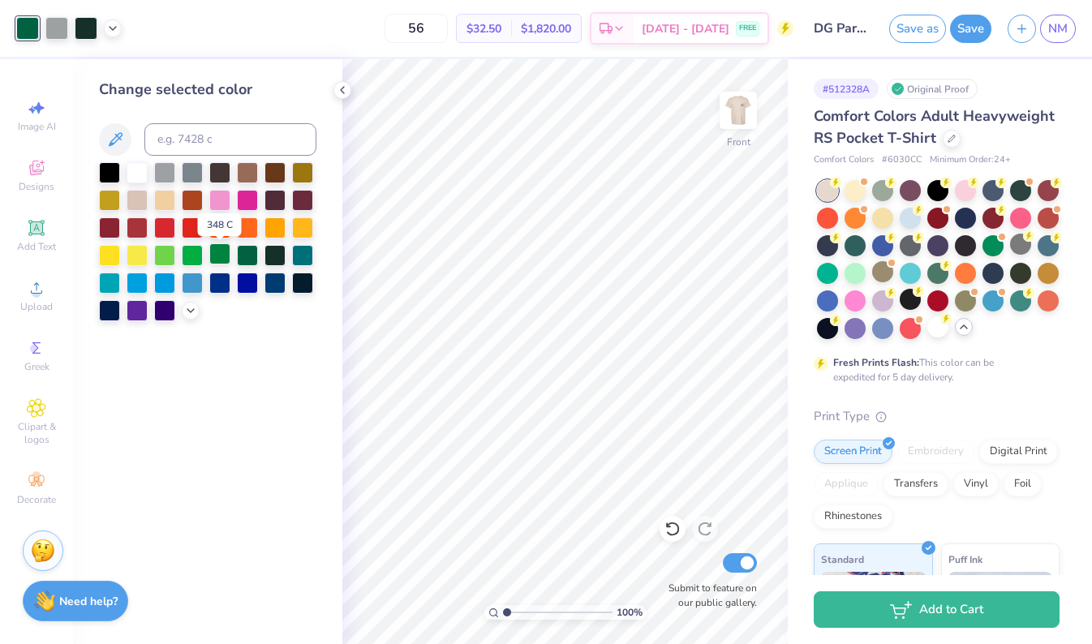
click at [225, 260] on div at bounding box center [219, 253] width 21 height 21
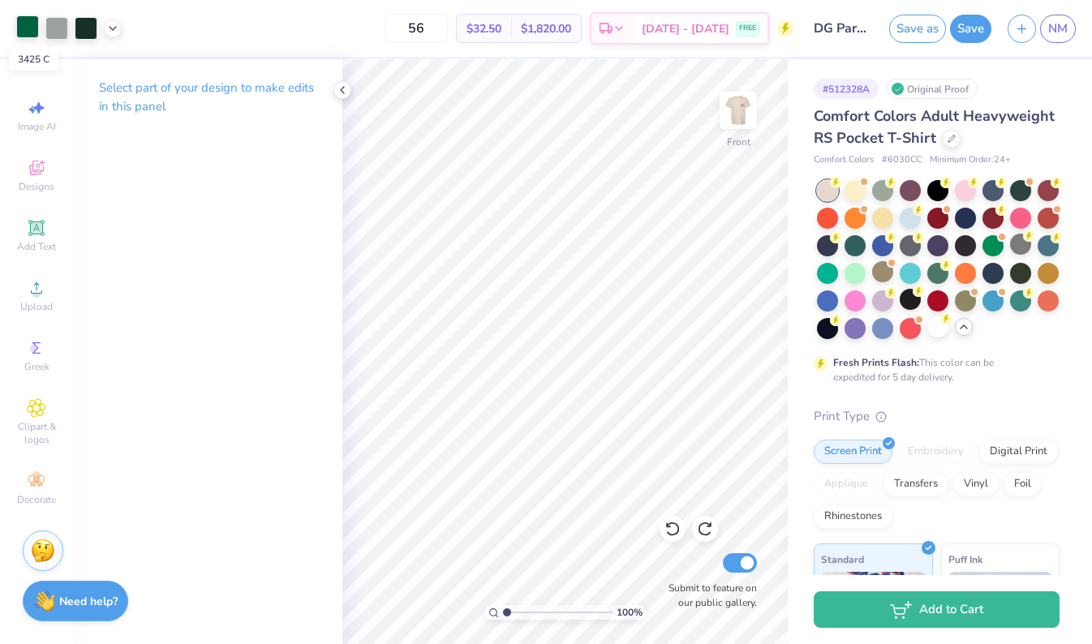
click at [25, 24] on div at bounding box center [27, 26] width 23 height 23
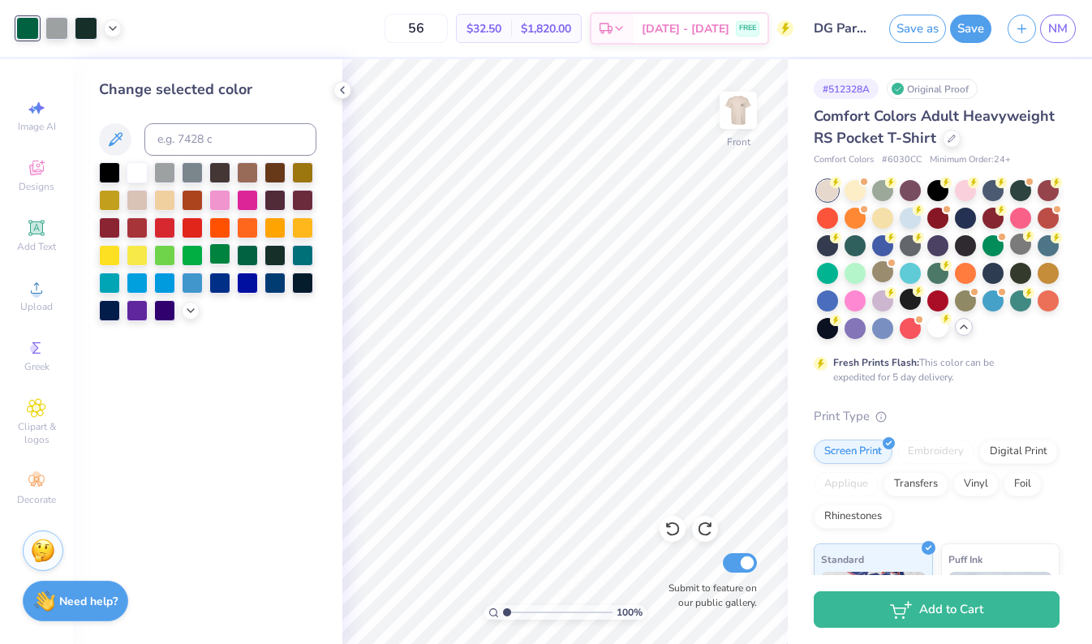
click at [225, 258] on div at bounding box center [219, 253] width 21 height 21
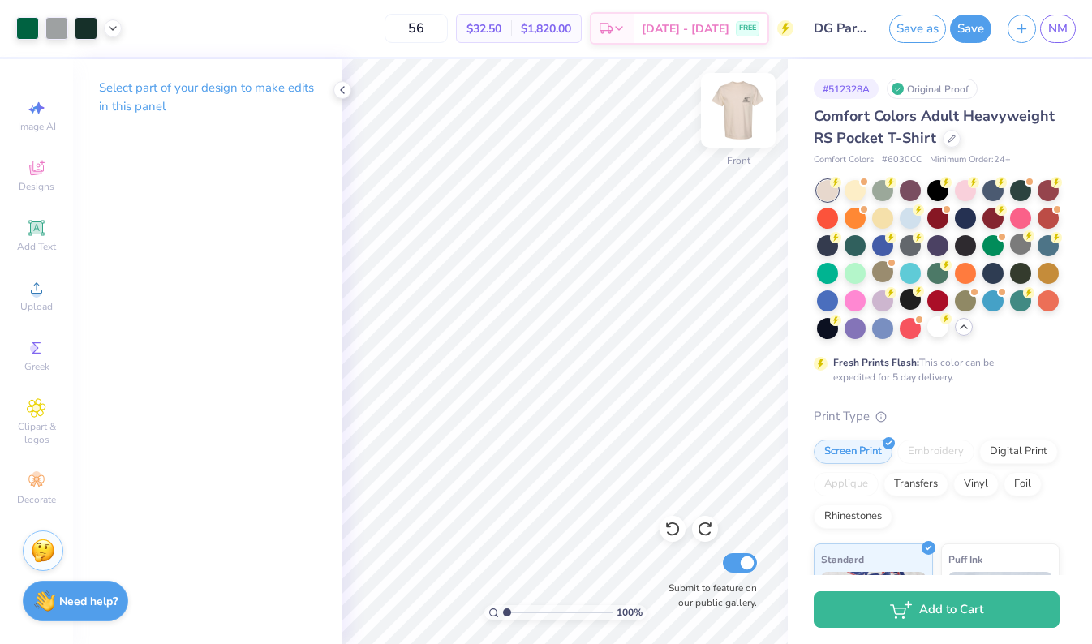
click at [737, 109] on img at bounding box center [738, 110] width 65 height 65
click at [733, 118] on img at bounding box center [738, 110] width 65 height 65
click at [734, 118] on img at bounding box center [738, 110] width 65 height 65
click at [972, 29] on button "Save" at bounding box center [970, 26] width 41 height 28
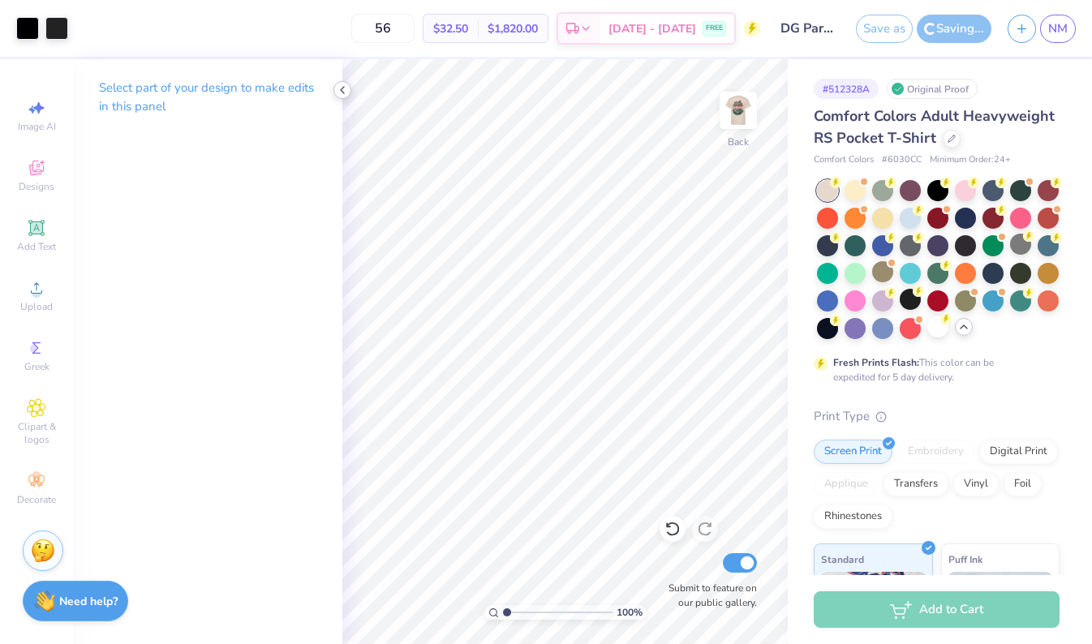
click at [343, 88] on icon at bounding box center [342, 90] width 13 height 13
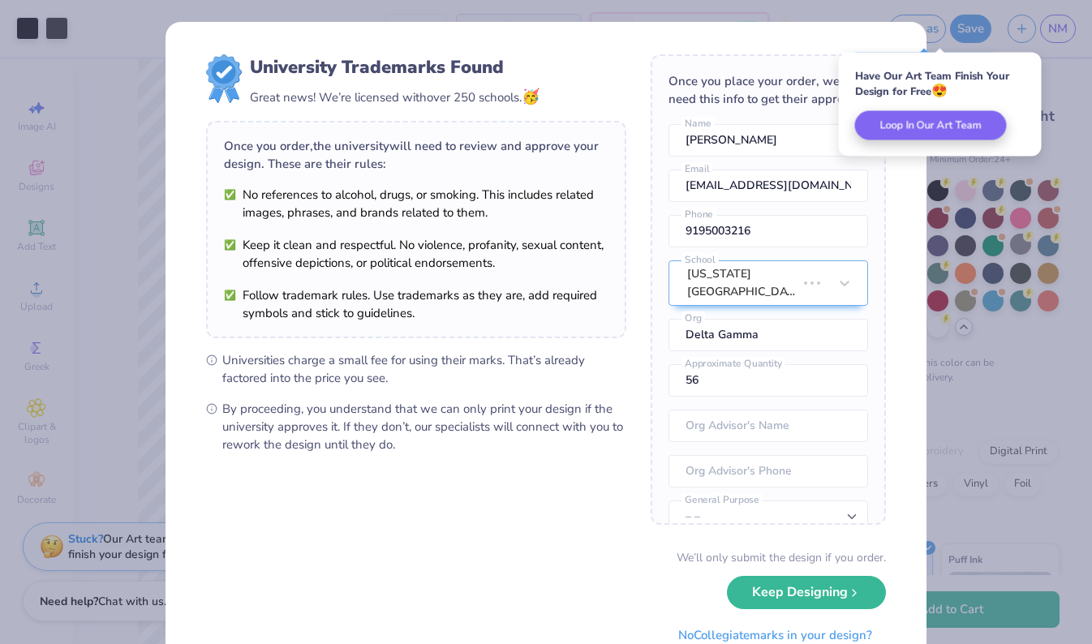
click at [1058, 32] on div "University Trademarks Found Great news! We’re licensed with over 250 schools. 🥳…" at bounding box center [546, 322] width 1092 height 644
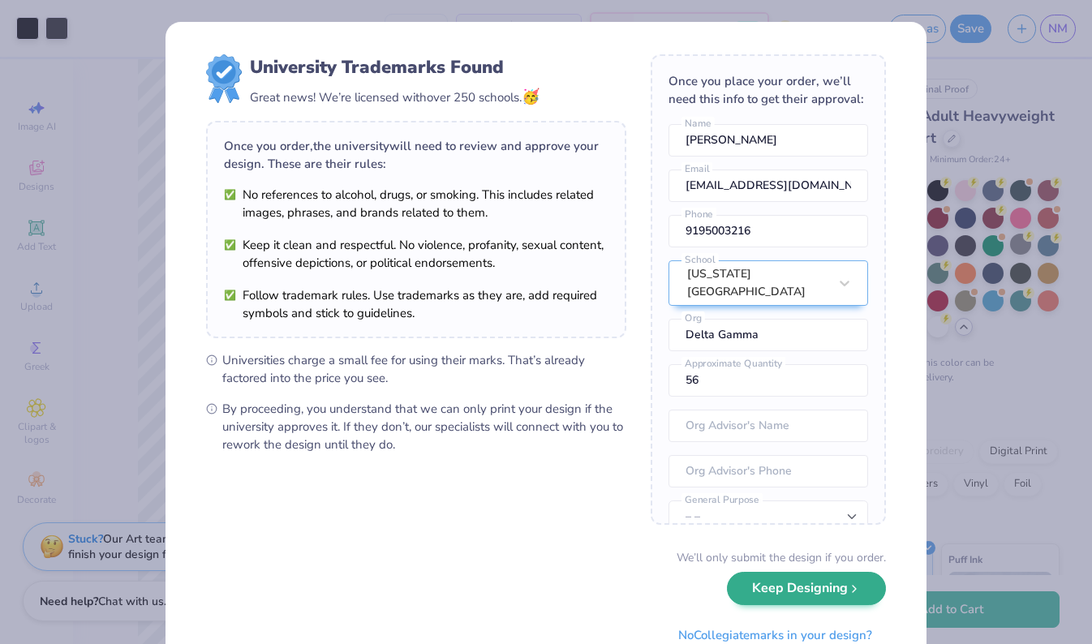
scroll to position [0, 0]
click at [783, 599] on button "Keep Designing" at bounding box center [806, 588] width 159 height 33
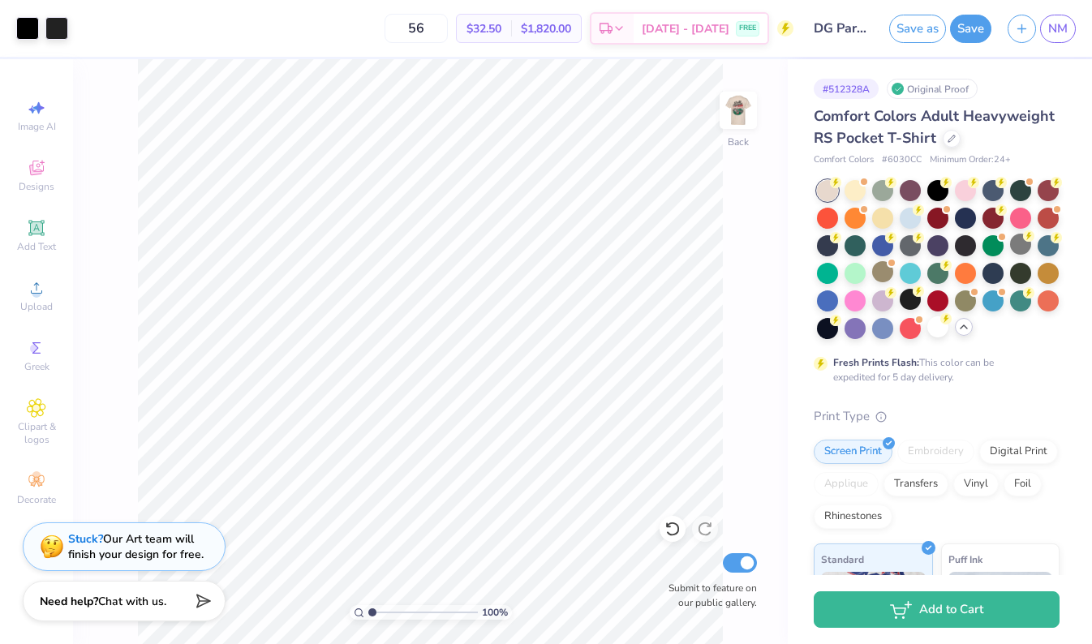
click at [1049, 43] on div "Save as Save NM" at bounding box center [990, 28] width 203 height 57
click at [1054, 38] on link "NM" at bounding box center [1058, 29] width 36 height 28
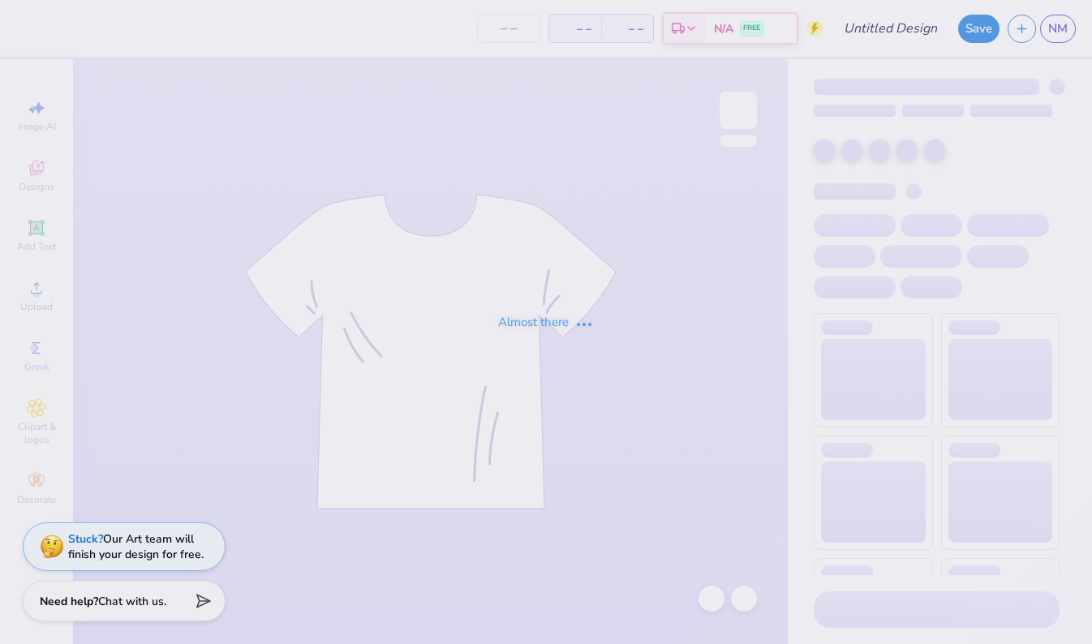
type input "DG Mock Neck"
type input "50"
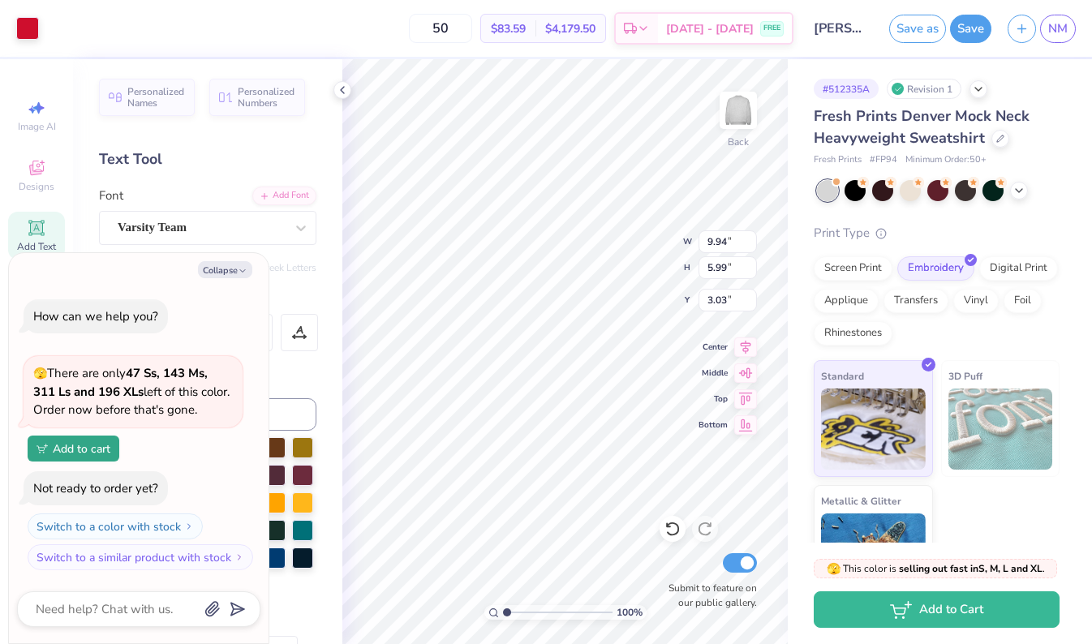
type textarea "x"
type input "2.68"
click at [751, 238] on input "9.95" at bounding box center [727, 241] width 58 height 23
click at [751, 238] on input "9.96" at bounding box center [727, 241] width 58 height 23
click at [751, 238] on input "9.97" at bounding box center [727, 241] width 58 height 23
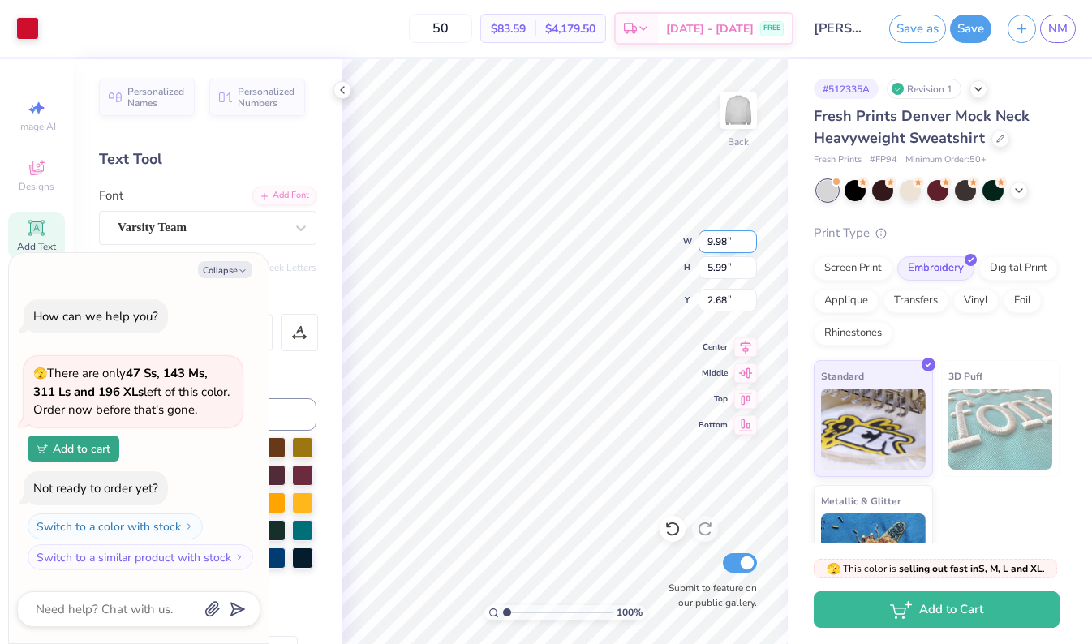
click at [751, 238] on input "9.98" at bounding box center [727, 241] width 58 height 23
click at [751, 238] on input "9.99" at bounding box center [727, 241] width 58 height 23
click at [751, 238] on input "10" at bounding box center [727, 241] width 58 height 23
click at [751, 238] on input "10.01" at bounding box center [727, 241] width 58 height 23
click at [751, 238] on input "10.02" at bounding box center [727, 241] width 58 height 23
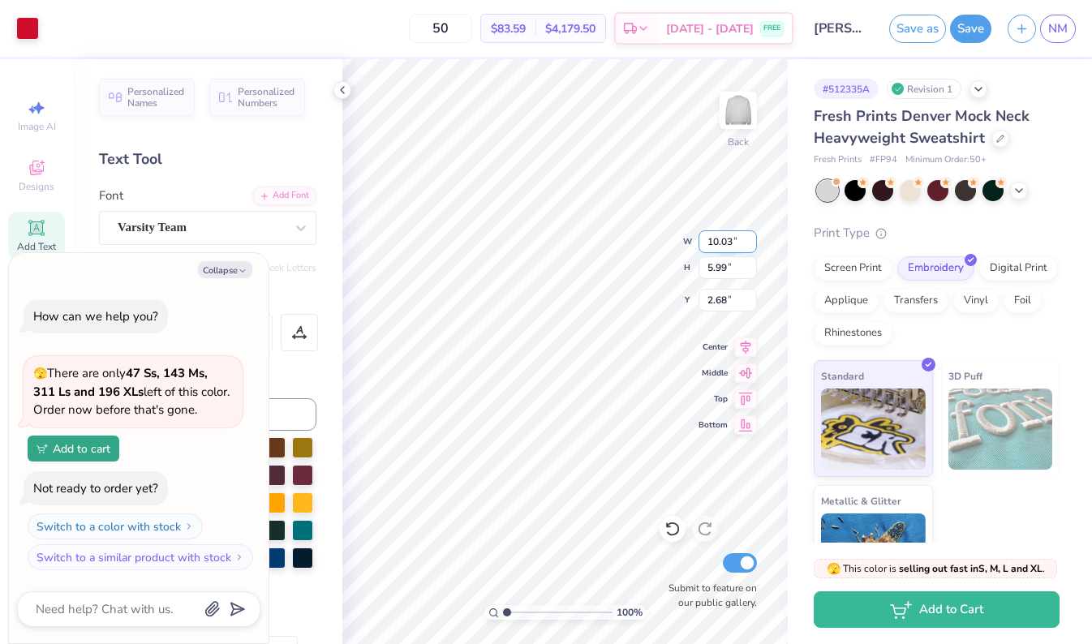
click at [751, 238] on input "10.03" at bounding box center [727, 241] width 58 height 23
click at [751, 238] on input "10.04" at bounding box center [727, 241] width 58 height 23
type input "10.05"
click at [751, 238] on input "10.05" at bounding box center [727, 241] width 58 height 23
type textarea "x"
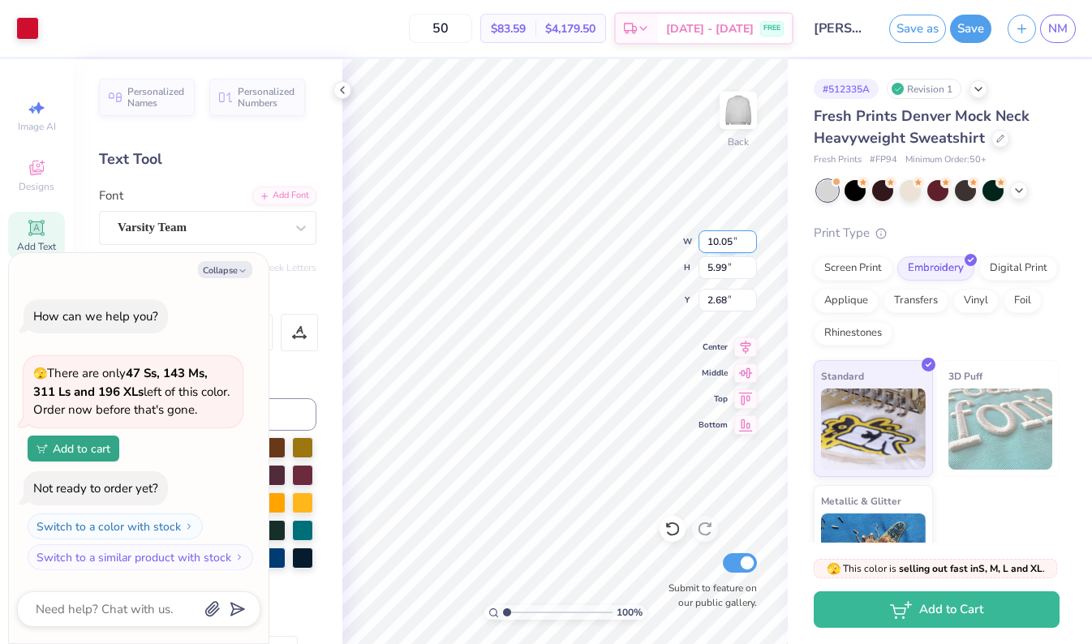
type input "6.05"
type input "2.64"
click at [688, 240] on div "100 % Back W 10.05 10.05 " H 6.05 6.05 " Y 2.64 2.64 " Center Middle Top Bottom…" at bounding box center [564, 351] width 445 height 585
type textarea "x"
type input "7.89"
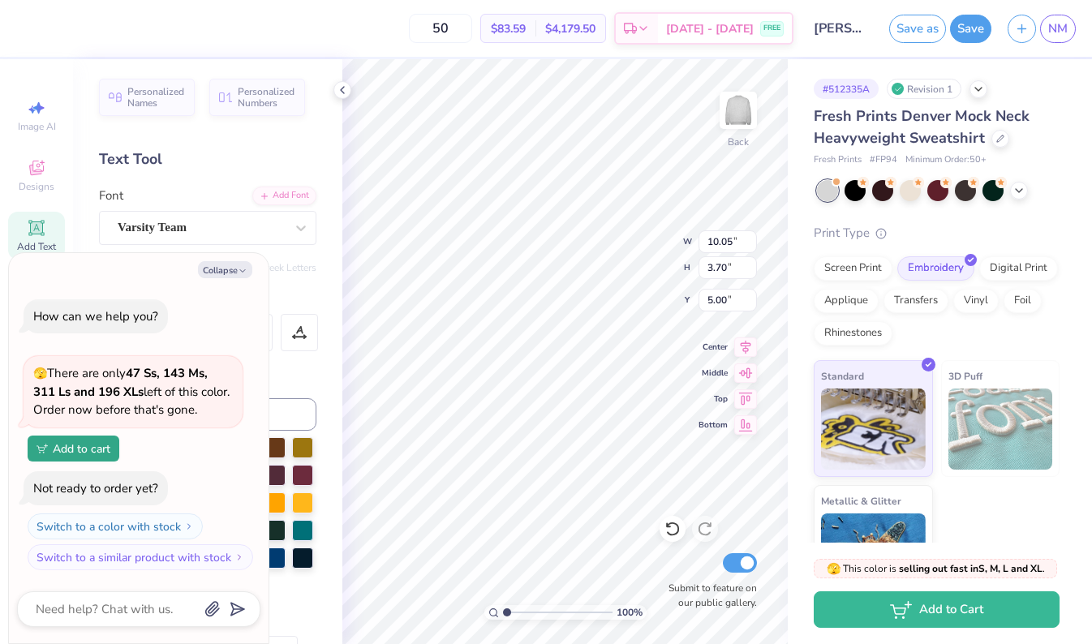
type input "2.94"
type input "2.64"
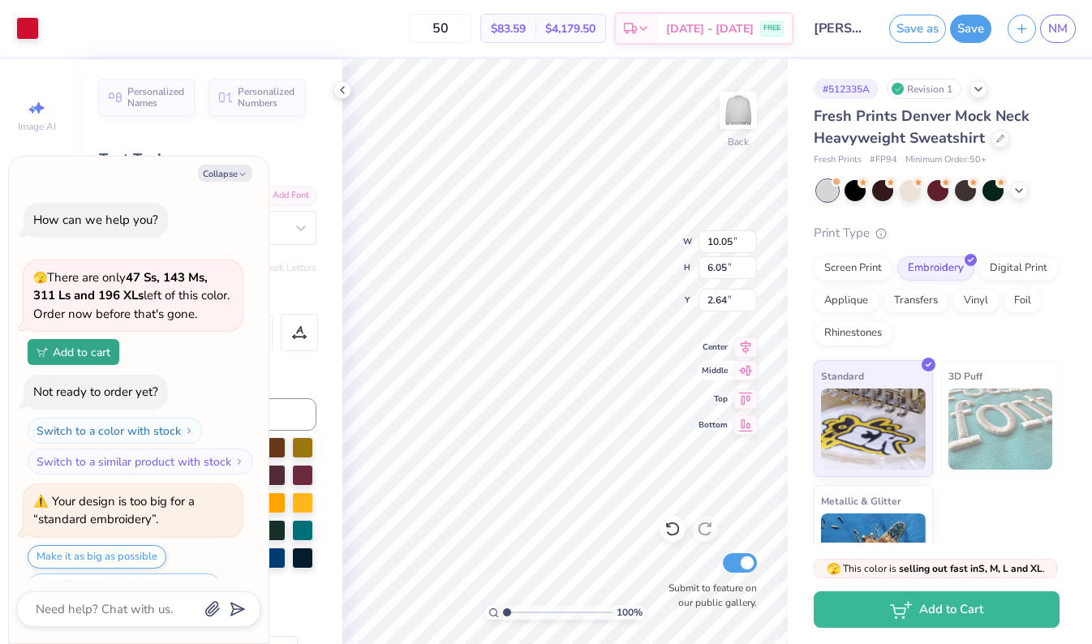
type textarea "x"
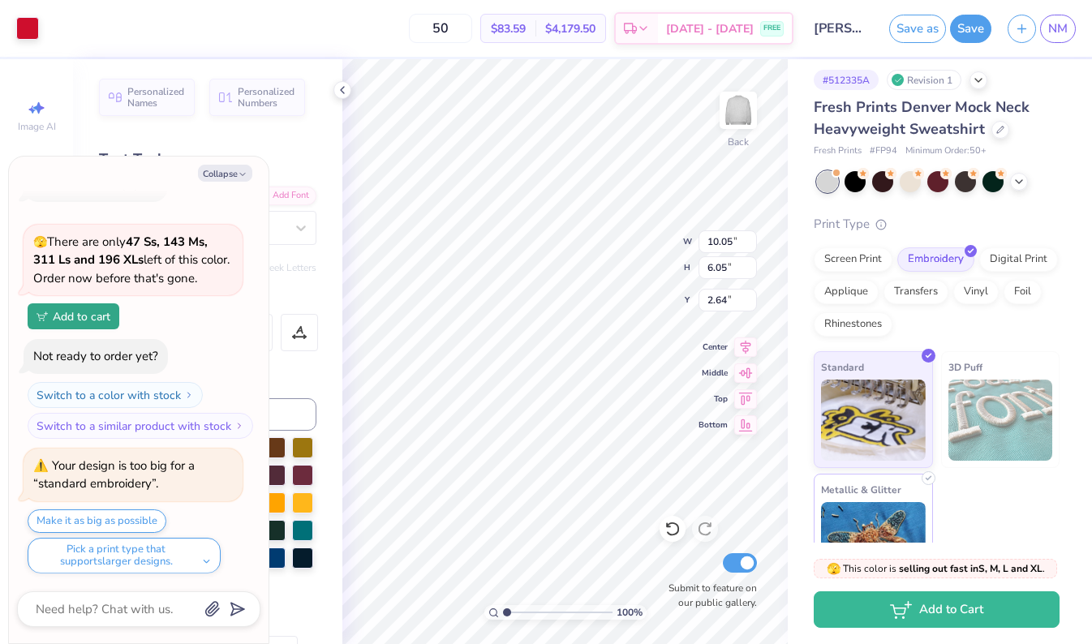
scroll to position [3, 0]
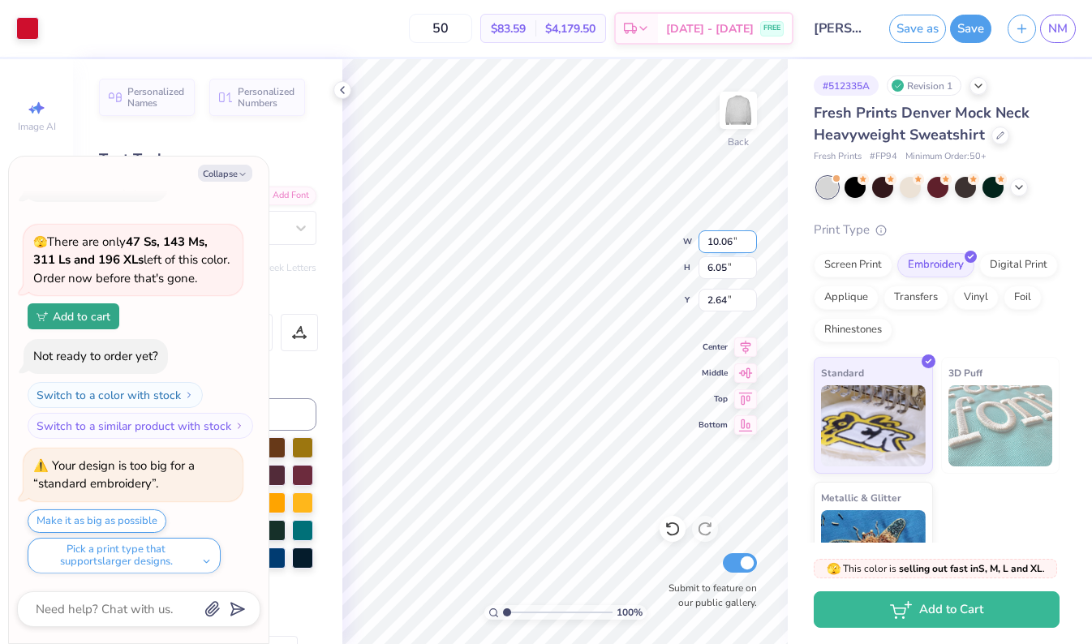
click at [751, 238] on input "10.06" at bounding box center [727, 241] width 58 height 23
click at [751, 238] on input "10.07" at bounding box center [727, 241] width 58 height 23
click at [751, 238] on input "10.08" at bounding box center [727, 241] width 58 height 23
drag, startPoint x: 735, startPoint y: 238, endPoint x: 703, endPoint y: 236, distance: 31.7
click at [703, 236] on input "10.08" at bounding box center [727, 241] width 58 height 23
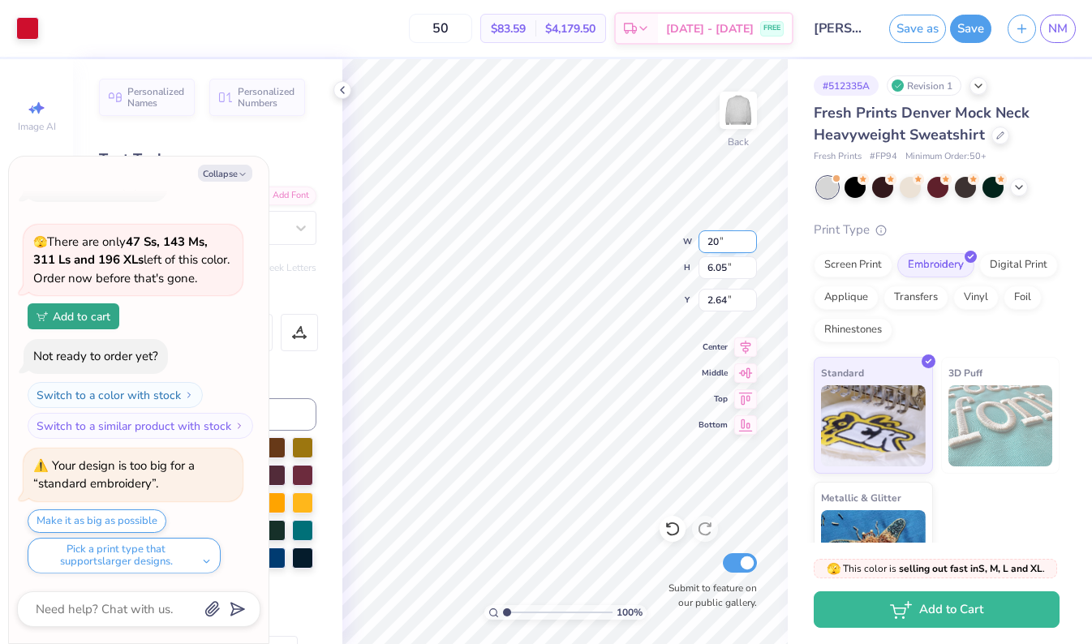
type input "20"
type textarea "x"
type input "12.00"
type textarea "x"
type input "7.23"
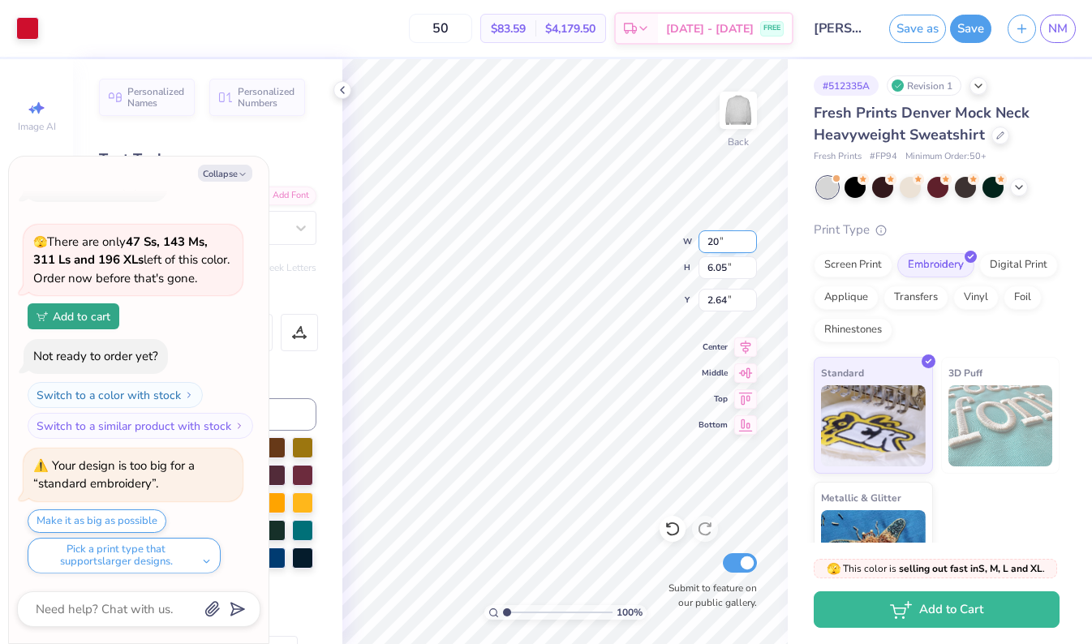
type input "2.06"
click at [692, 239] on div "100 % Back W 12.00 12.00 " H 7.23 7.23 " Y 2.06 2.06 " Center Middle Top Bottom…" at bounding box center [564, 351] width 445 height 585
type textarea "x"
type input "9.42"
type input "3.52"
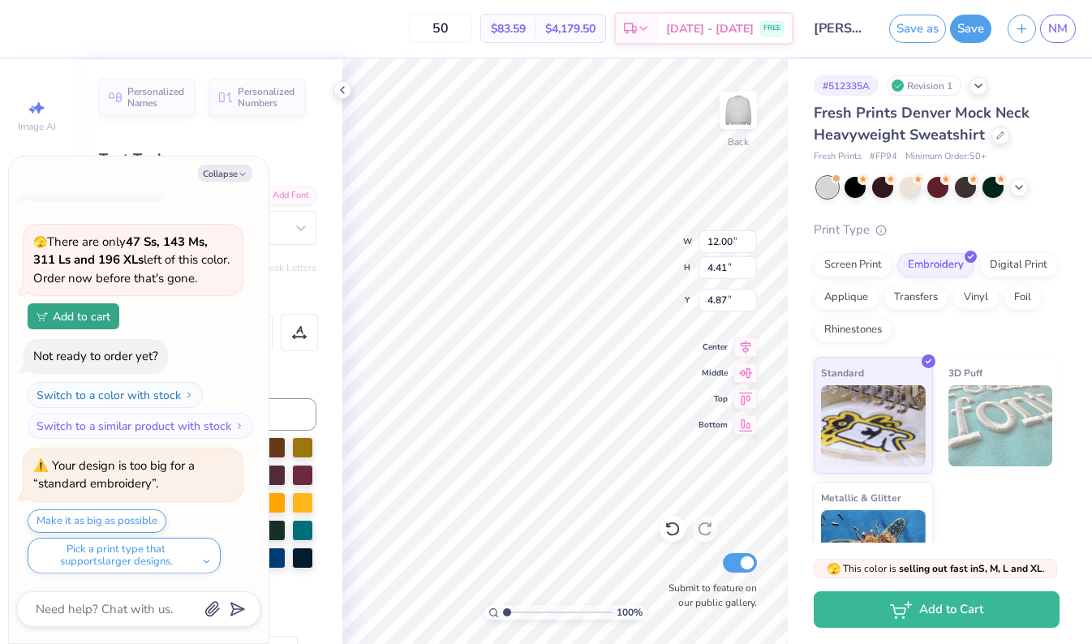
type input "2.06"
click at [698, 238] on div "100 % Back W 12.00 12.00 " H 7.23 7.23 " Y 2.06 2.06 " Center Middle Top Bottom…" at bounding box center [564, 351] width 445 height 585
type textarea "x"
type input "9.42"
type input "3.52"
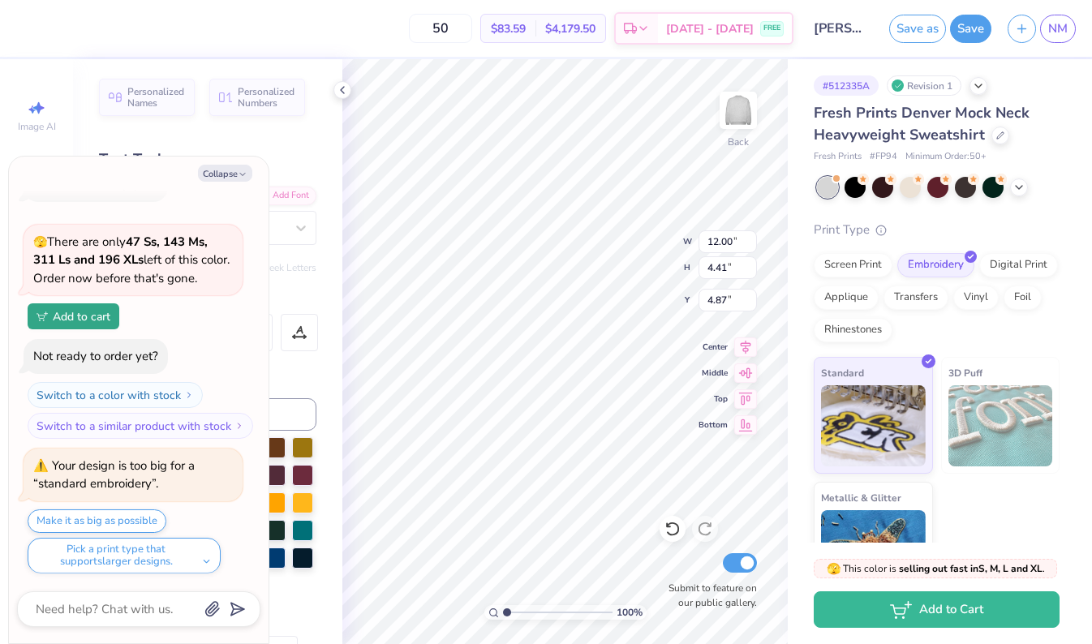
type input "2.06"
type textarea "x"
type input "12.00"
type input "7.23"
click at [717, 243] on input "12.00" at bounding box center [727, 241] width 58 height 23
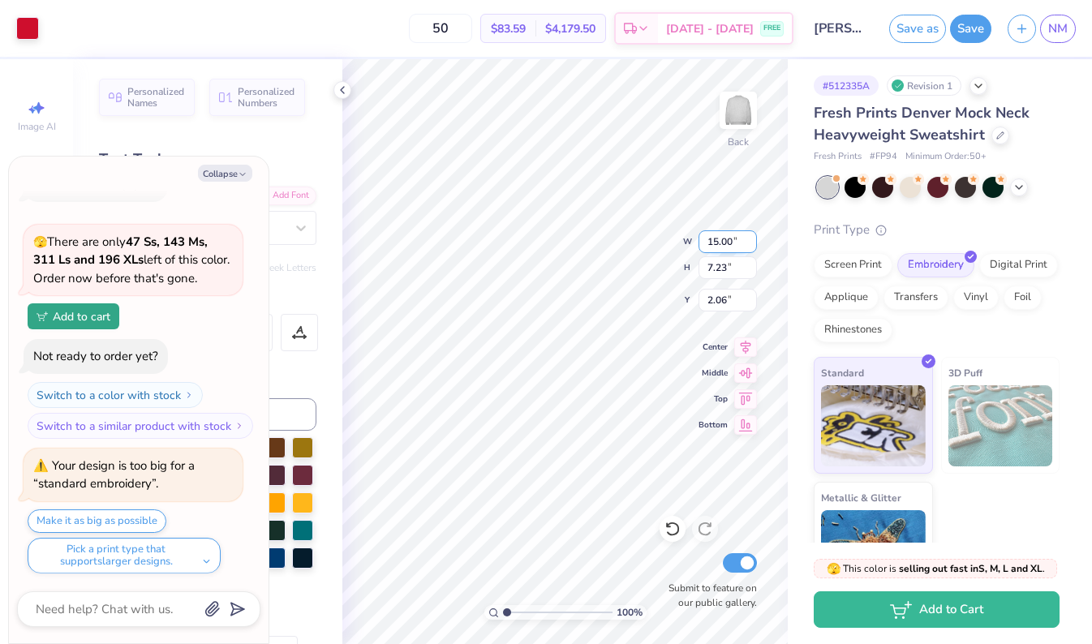
type input "15.00"
click at [238, 174] on icon "button" at bounding box center [243, 175] width 10 height 10
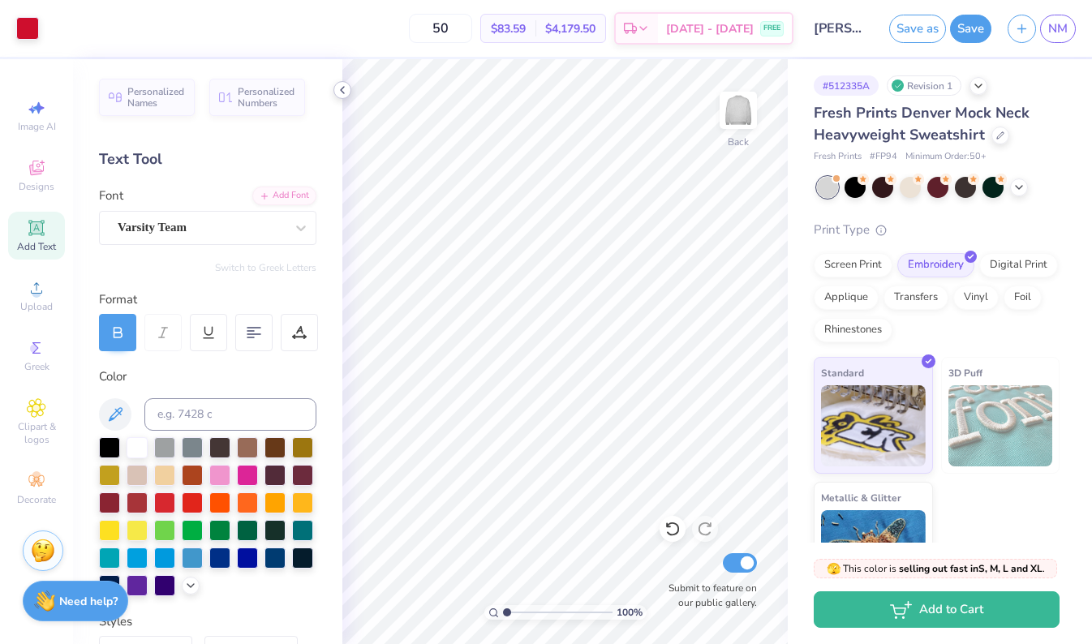
click at [345, 92] on icon at bounding box center [342, 90] width 13 height 13
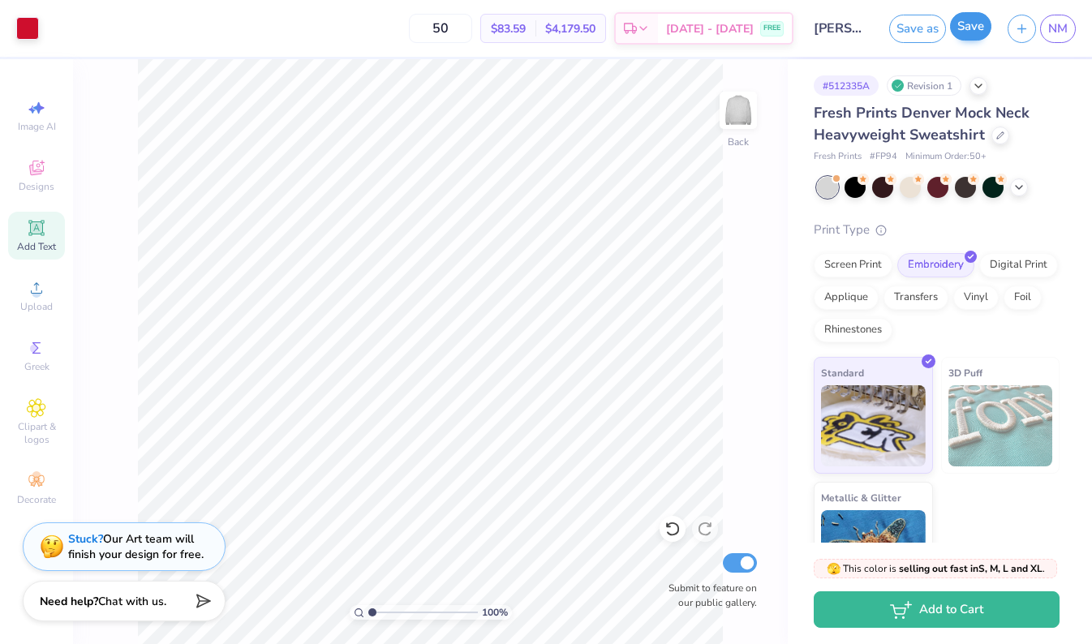
click at [968, 26] on button "Save" at bounding box center [970, 26] width 41 height 28
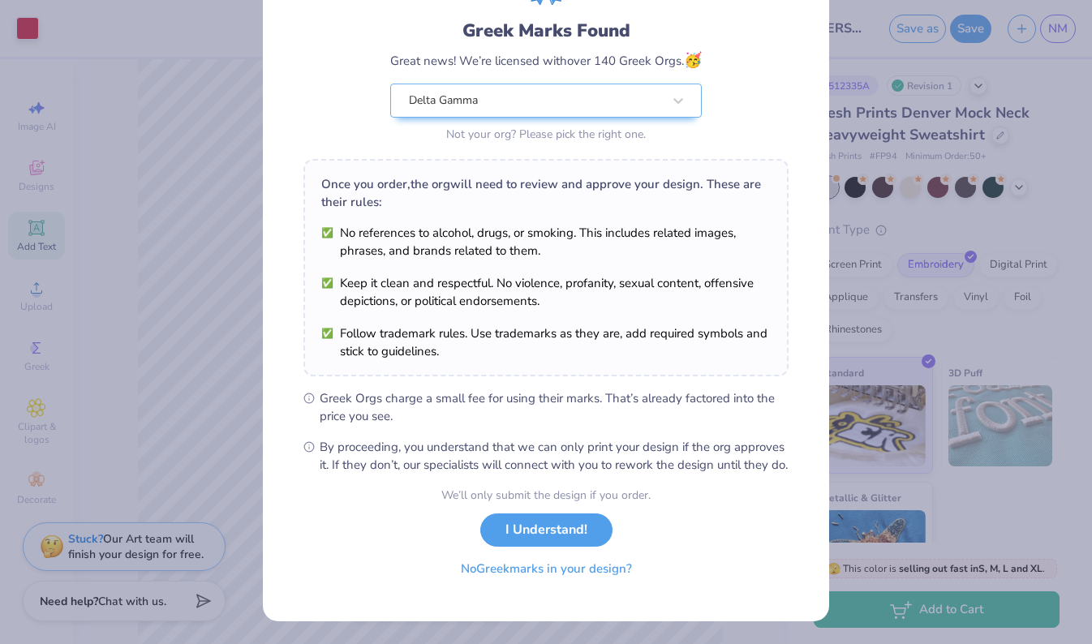
scroll to position [115, 0]
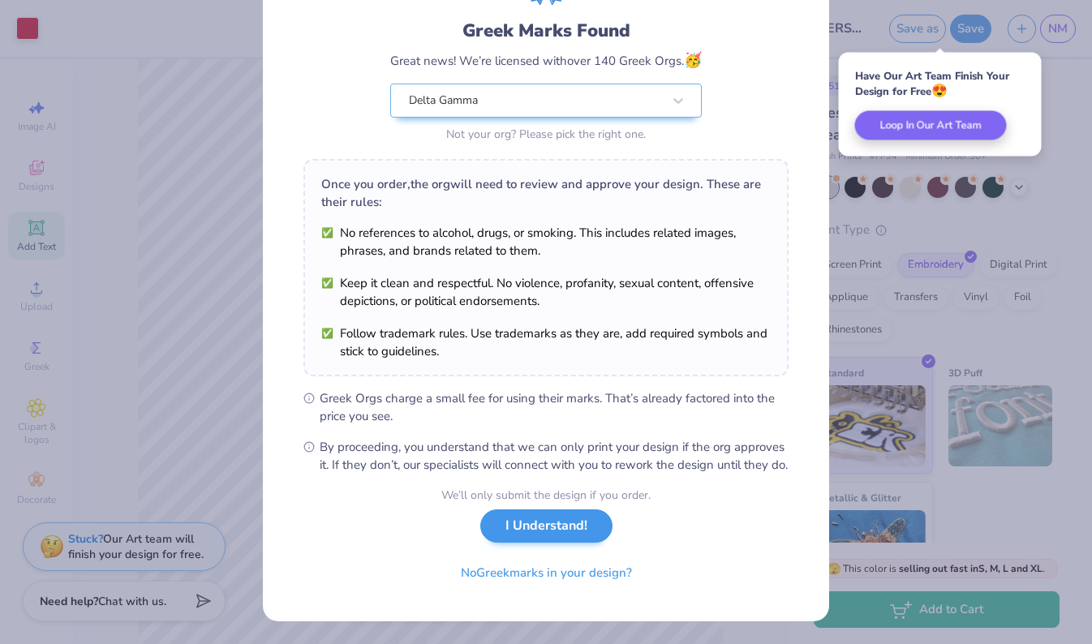
click at [509, 531] on button "I Understand!" at bounding box center [546, 525] width 132 height 33
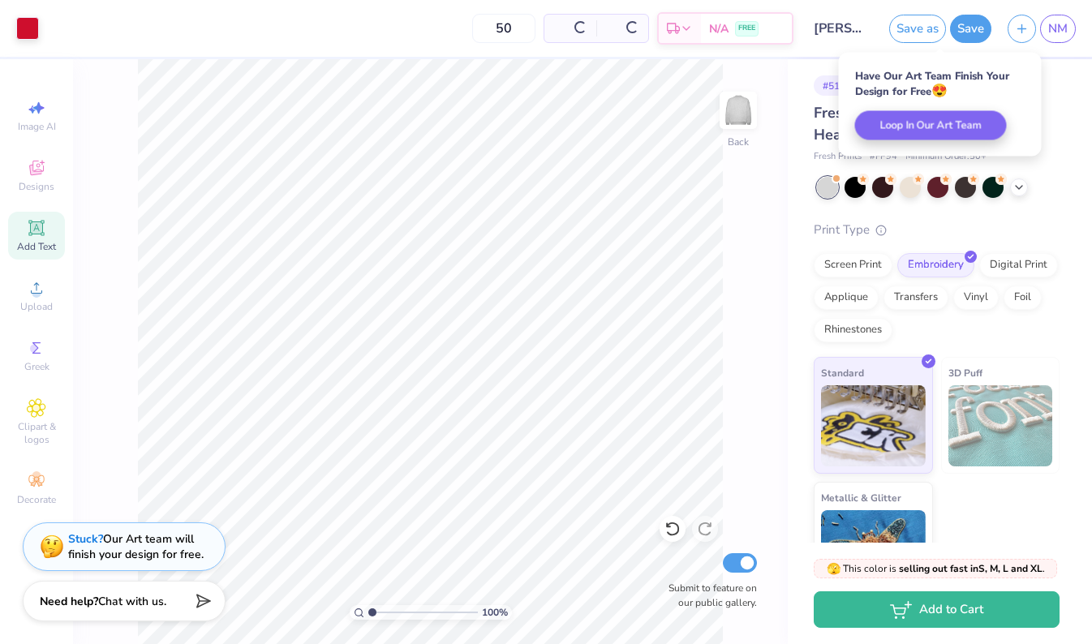
scroll to position [0, 0]
click at [1057, 29] on span "NM" at bounding box center [1057, 28] width 19 height 19
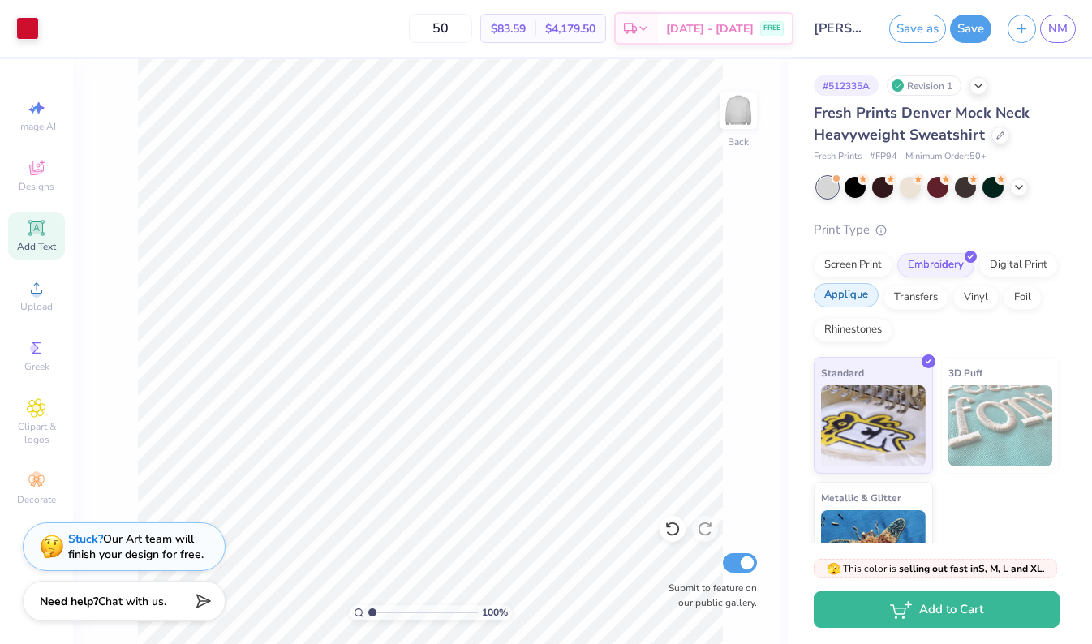
click at [854, 294] on div "Applique" at bounding box center [846, 295] width 65 height 24
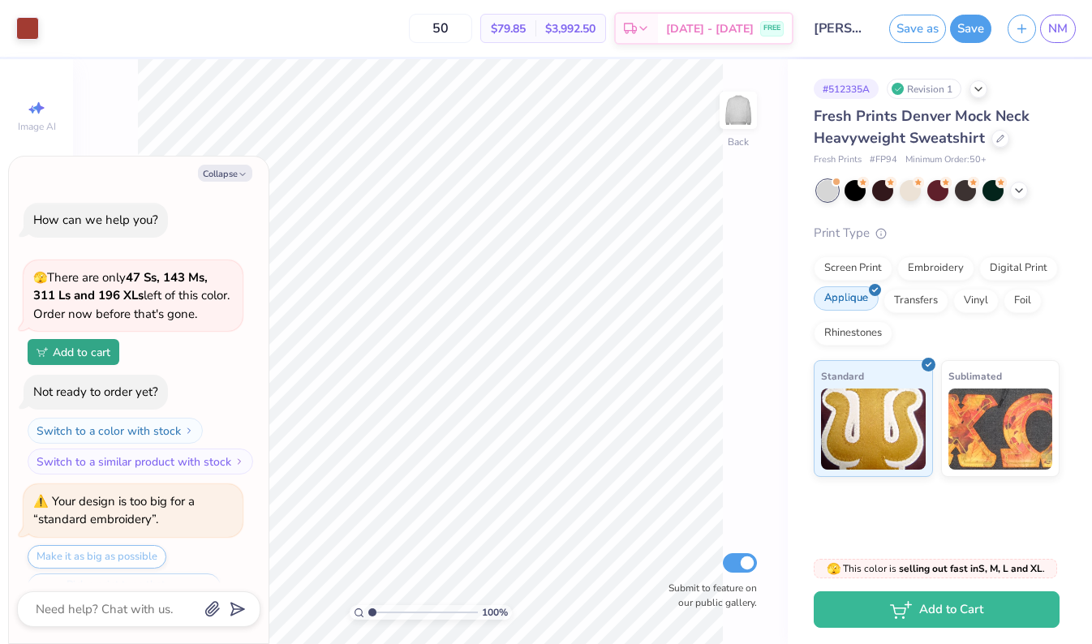
scroll to position [133, 0]
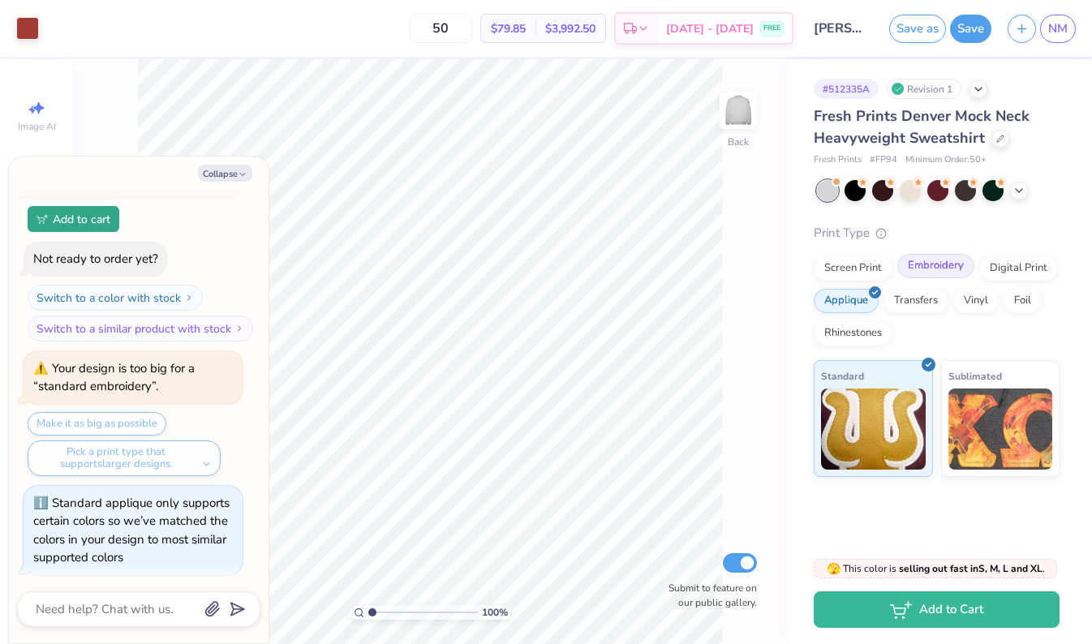
click at [942, 265] on div "Embroidery" at bounding box center [935, 266] width 77 height 24
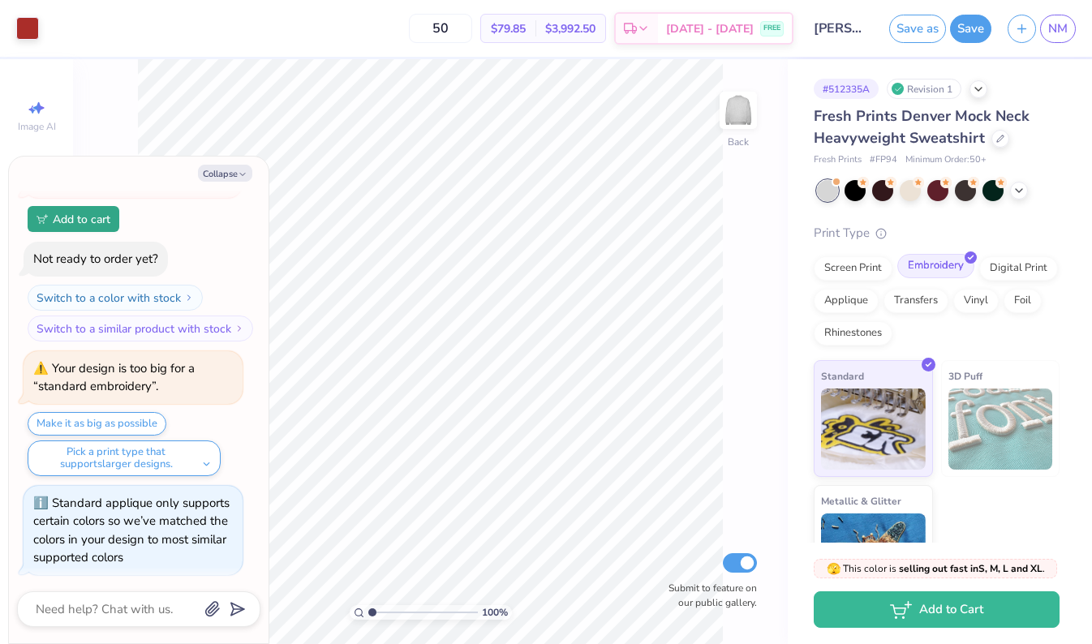
scroll to position [230, 0]
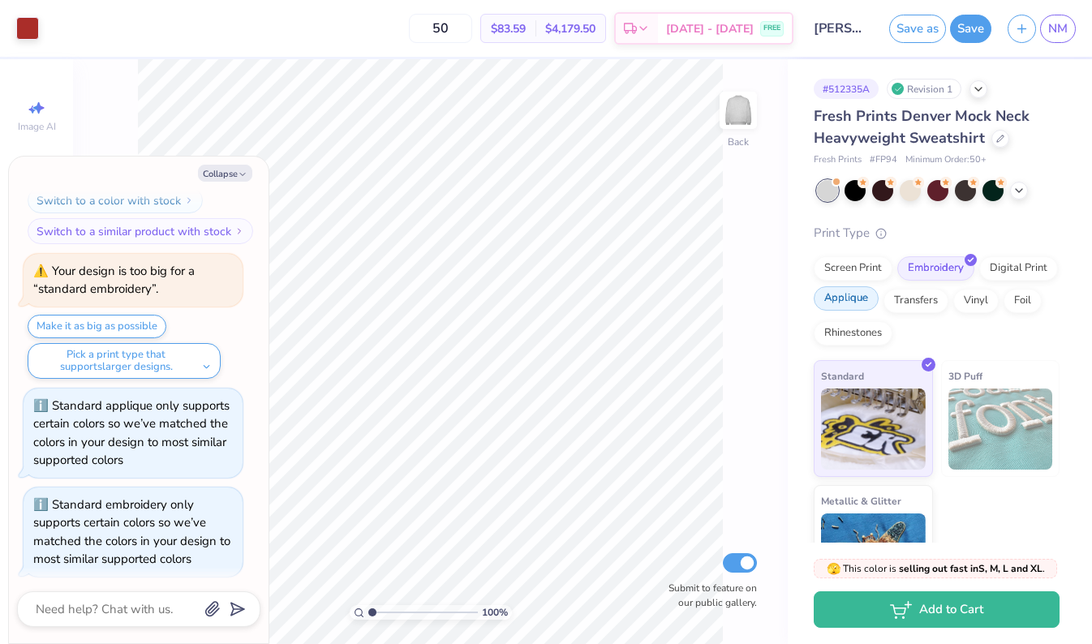
click at [865, 295] on div "Applique" at bounding box center [846, 298] width 65 height 24
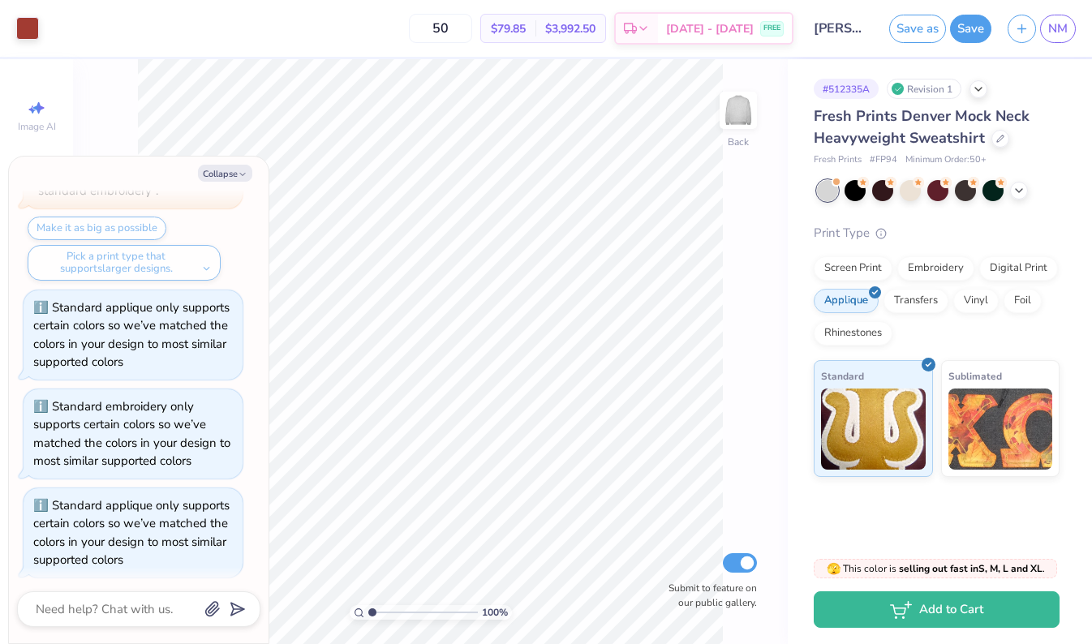
scroll to position [328, 0]
click at [223, 175] on button "Collapse" at bounding box center [225, 173] width 54 height 17
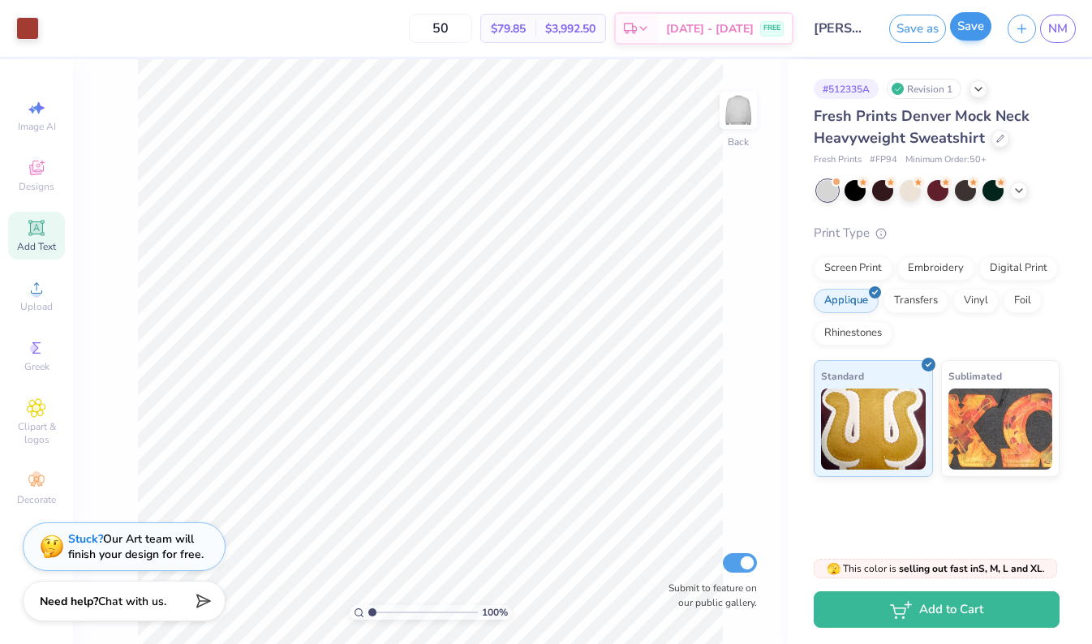
click at [972, 33] on button "Save" at bounding box center [970, 26] width 41 height 28
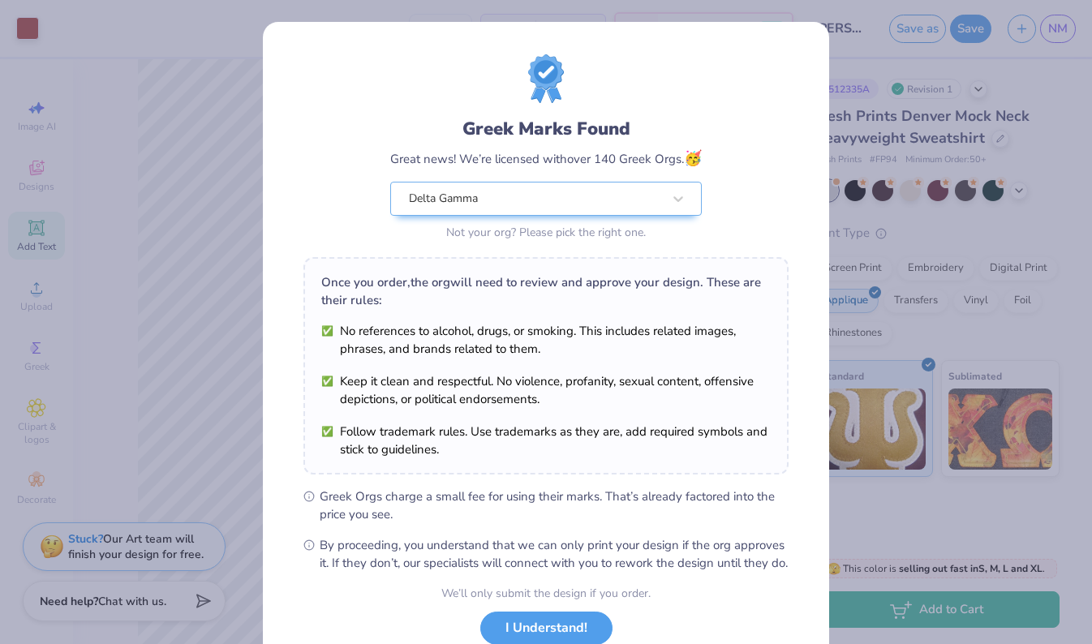
click at [814, 45] on div "Greek Marks Found Great news! We’re licensed with over 140 Greek Orgs. 🥳 Delta …" at bounding box center [546, 371] width 566 height 698
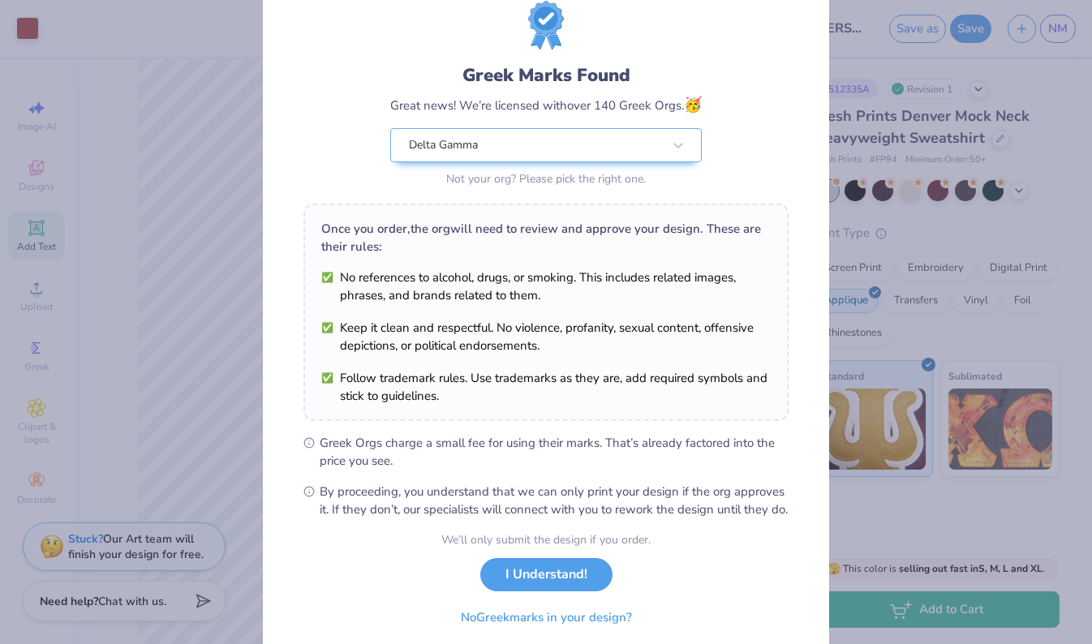
scroll to position [63, 0]
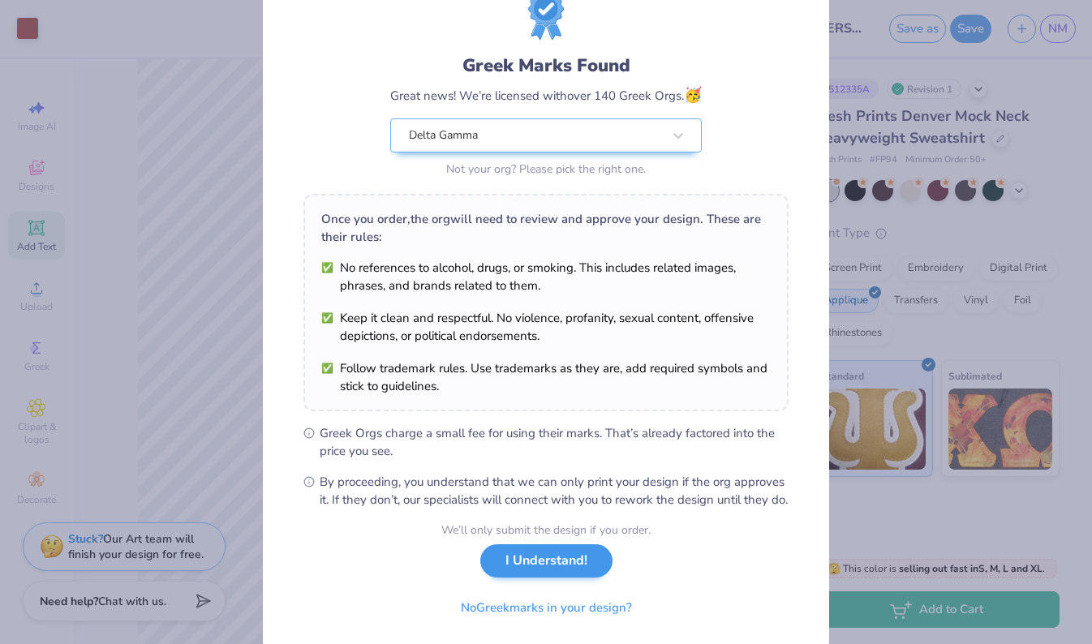
click at [549, 577] on button "I Understand!" at bounding box center [546, 560] width 132 height 33
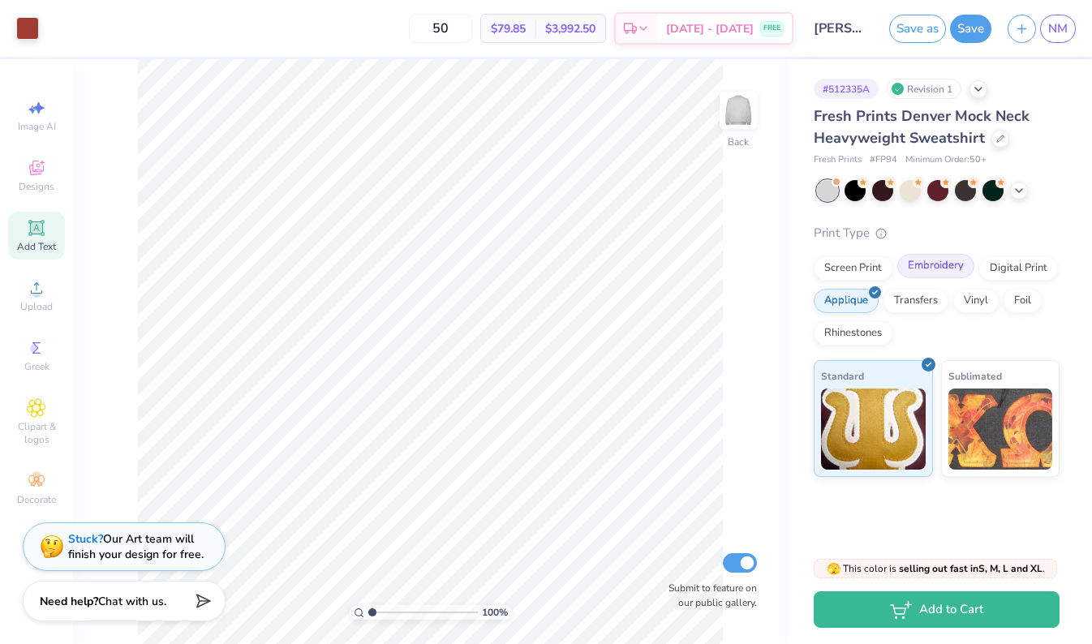
click at [945, 268] on div "Embroidery" at bounding box center [935, 266] width 77 height 24
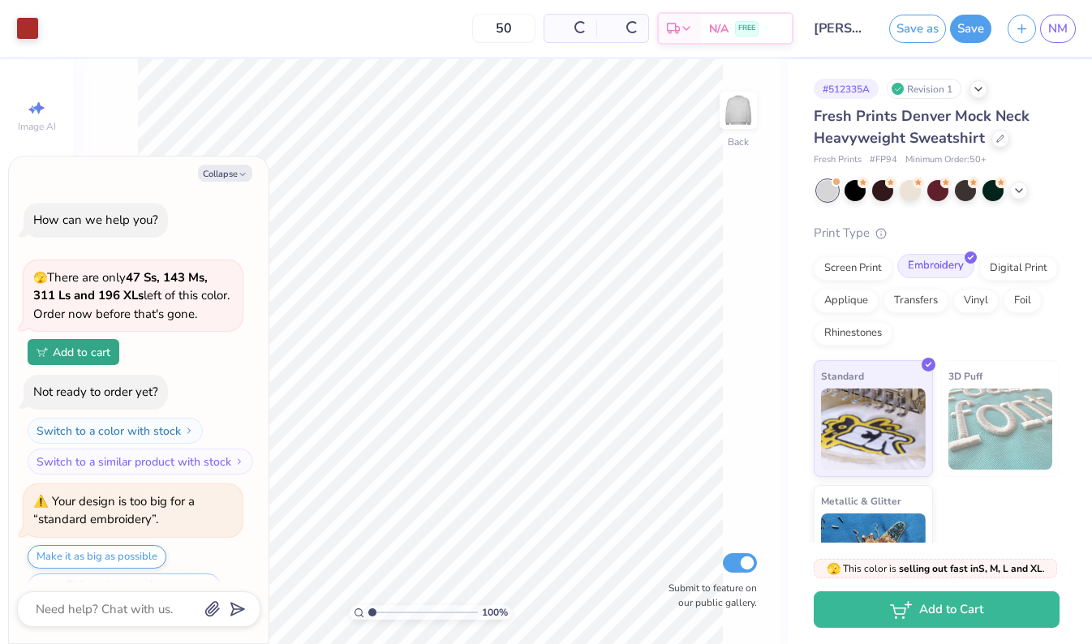
scroll to position [425, 0]
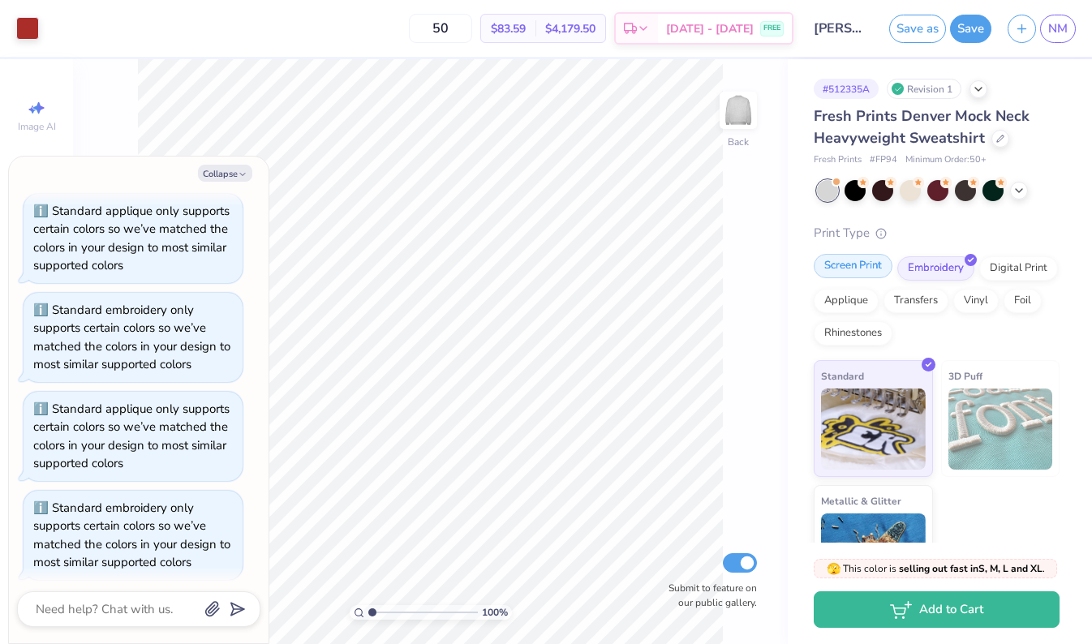
click at [869, 266] on div "Screen Print" at bounding box center [853, 266] width 79 height 24
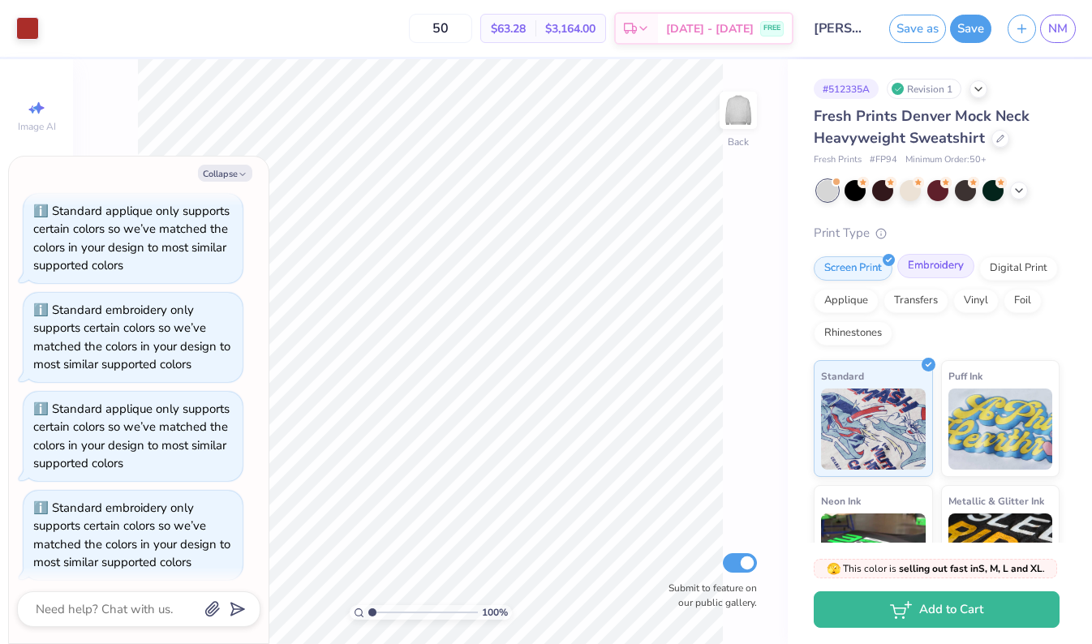
click at [932, 267] on div "Embroidery" at bounding box center [935, 266] width 77 height 24
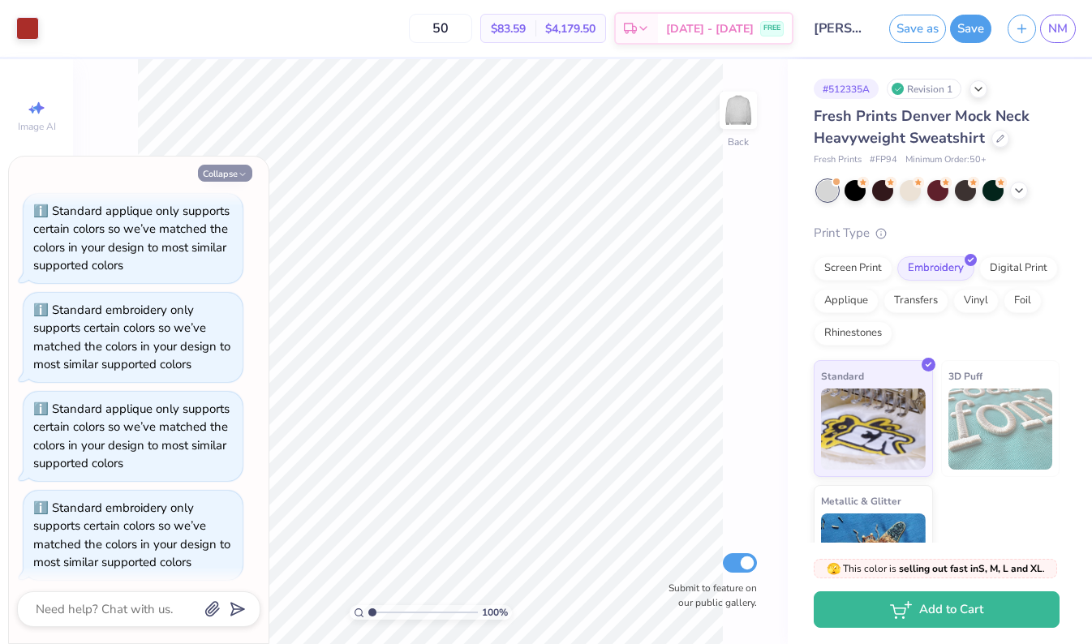
click at [225, 173] on button "Collapse" at bounding box center [225, 173] width 54 height 17
type textarea "x"
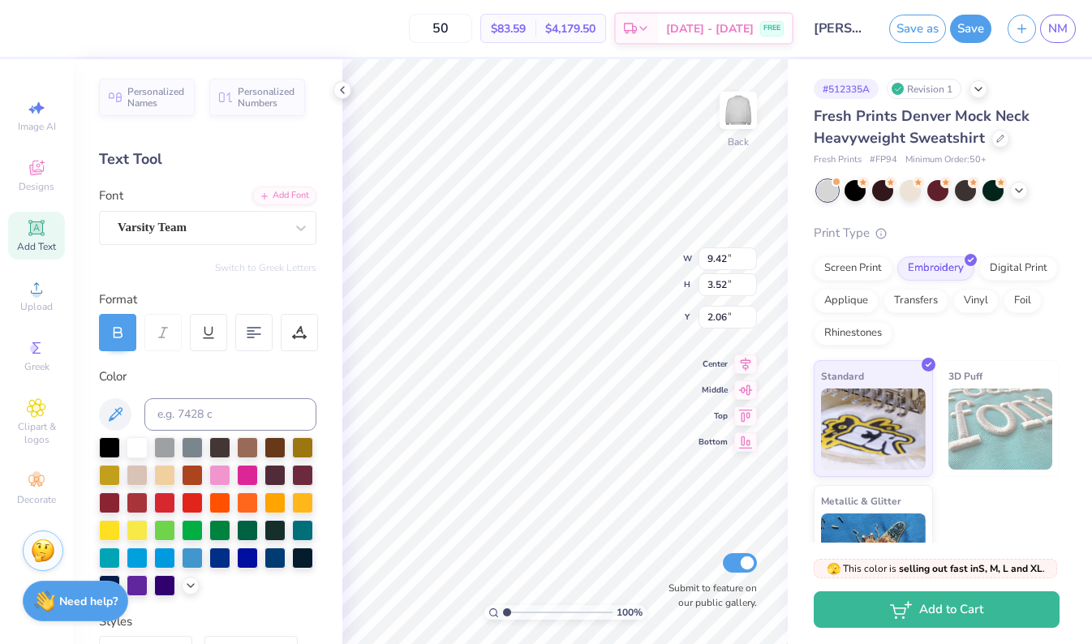
type input "12.00"
type input "4.41"
type input "4.91"
type input "9.42"
type input "3.52"
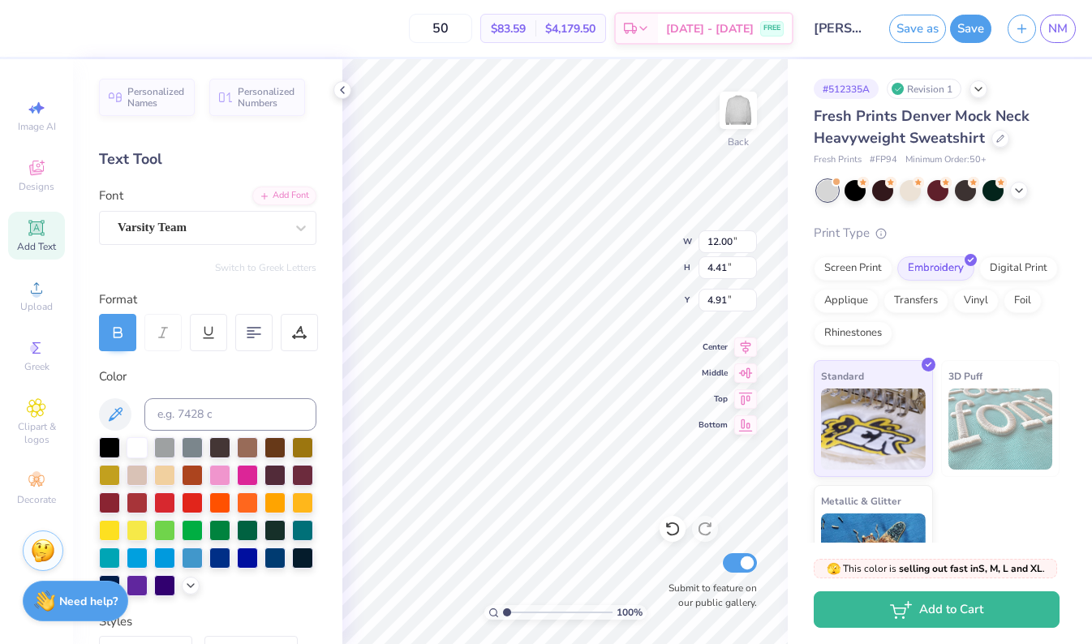
type input "2.06"
type textarea "DELTA gamma"
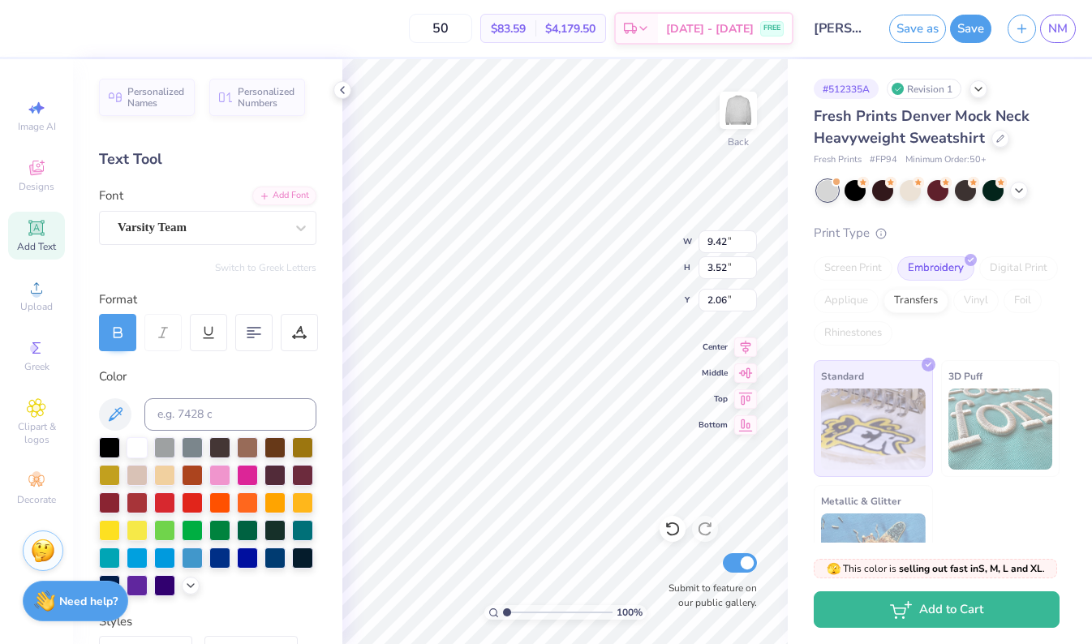
type input "12.00"
type input "4.41"
type input "4.91"
click at [713, 268] on input "3.58" at bounding box center [727, 267] width 58 height 23
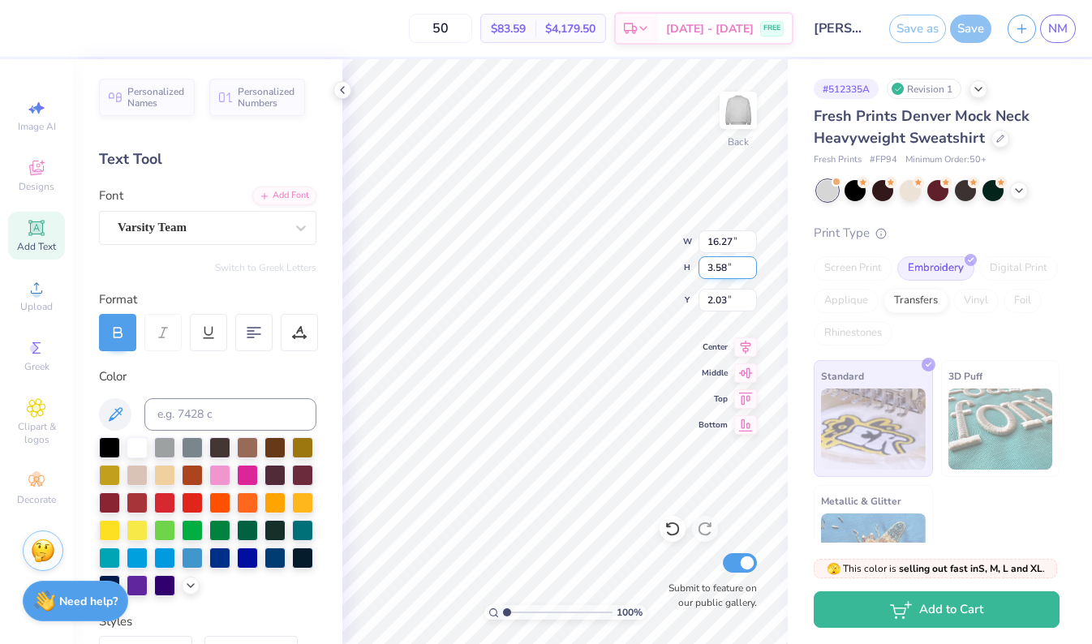
click at [713, 268] on input "3.58" at bounding box center [727, 267] width 58 height 23
type input "2.64"
type input "12.00"
type input "2.50"
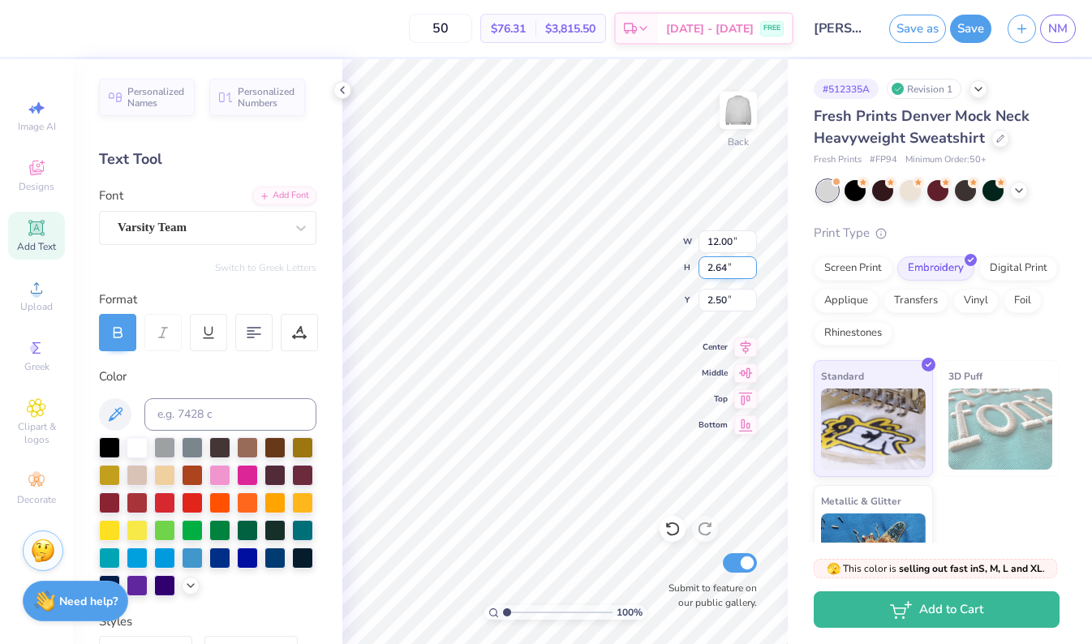
click at [713, 268] on input "2.64" at bounding box center [727, 267] width 58 height 23
type input "10.64"
click at [706, 359] on div "100 % Back W 12.00 12.00 " H 10.64 10.64 " Y 2.50 2.50 " Center Middle Top Bott…" at bounding box center [564, 351] width 445 height 585
click at [751, 264] on input "2.65" at bounding box center [727, 267] width 58 height 23
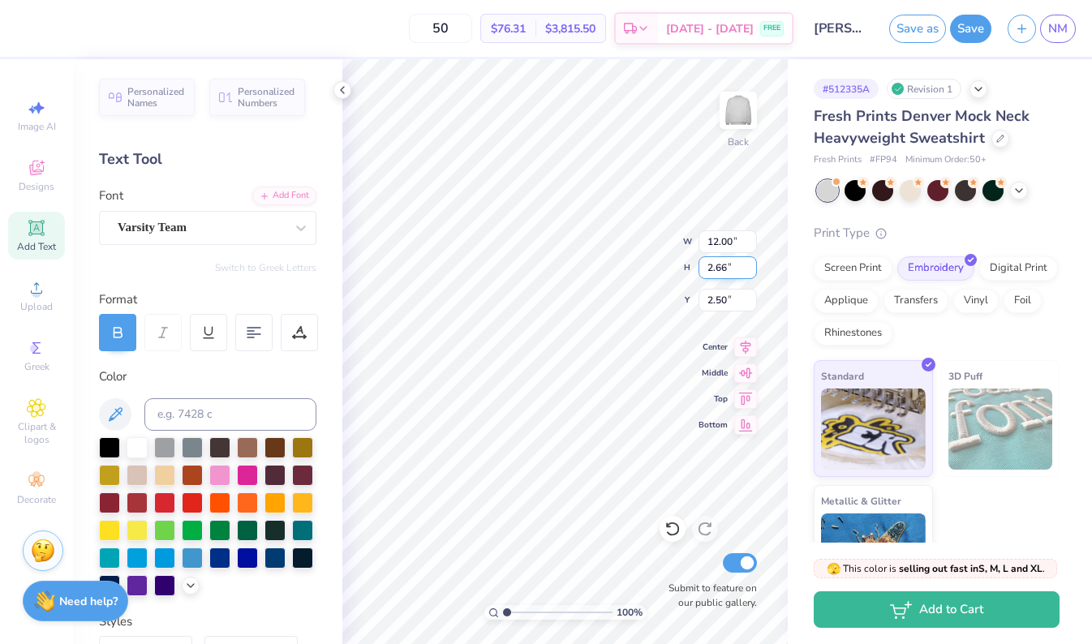
click at [751, 264] on input "2.66" at bounding box center [727, 267] width 58 height 23
click at [751, 264] on input "2.67" at bounding box center [727, 267] width 58 height 23
click at [751, 264] on input "2.68" at bounding box center [727, 267] width 58 height 23
click at [751, 264] on input "2.69" at bounding box center [727, 267] width 58 height 23
click at [751, 264] on input "2.7" at bounding box center [727, 267] width 58 height 23
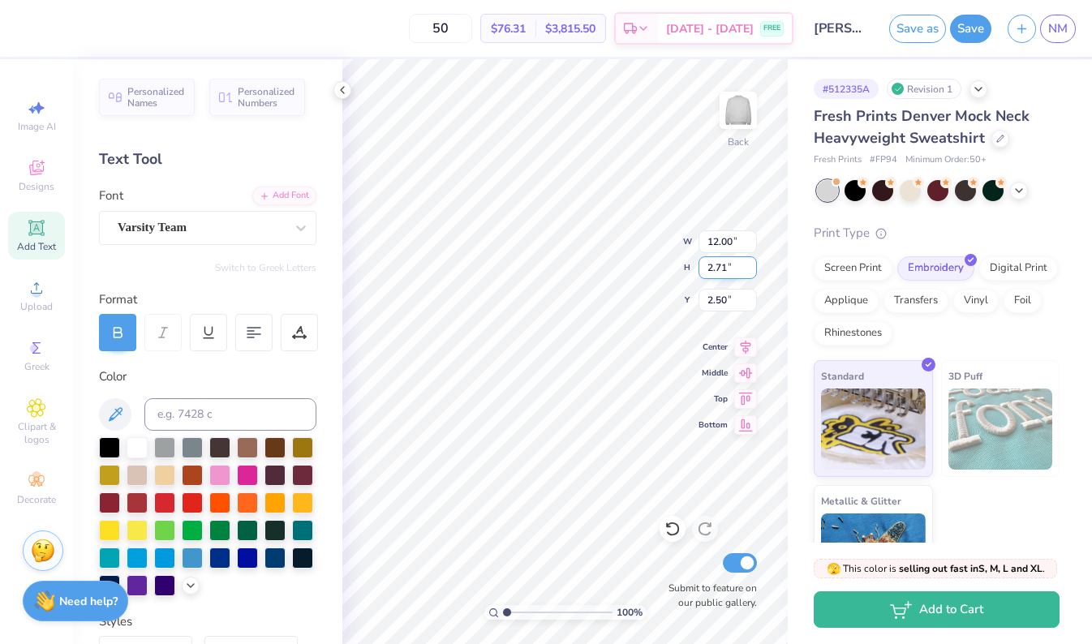
click at [751, 264] on input "2.71" at bounding box center [727, 267] width 58 height 23
click at [751, 264] on input "2.72" at bounding box center [727, 267] width 58 height 23
click at [751, 264] on input "2.73" at bounding box center [727, 267] width 58 height 23
type input "3.59"
click at [749, 264] on input "3.59" at bounding box center [727, 267] width 58 height 23
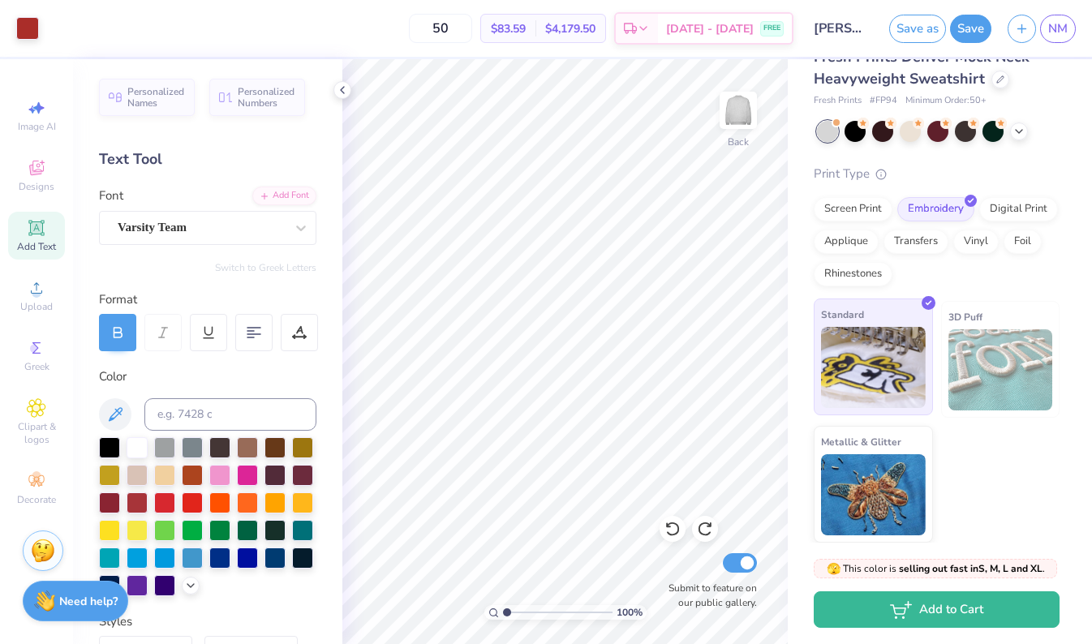
scroll to position [58, 0]
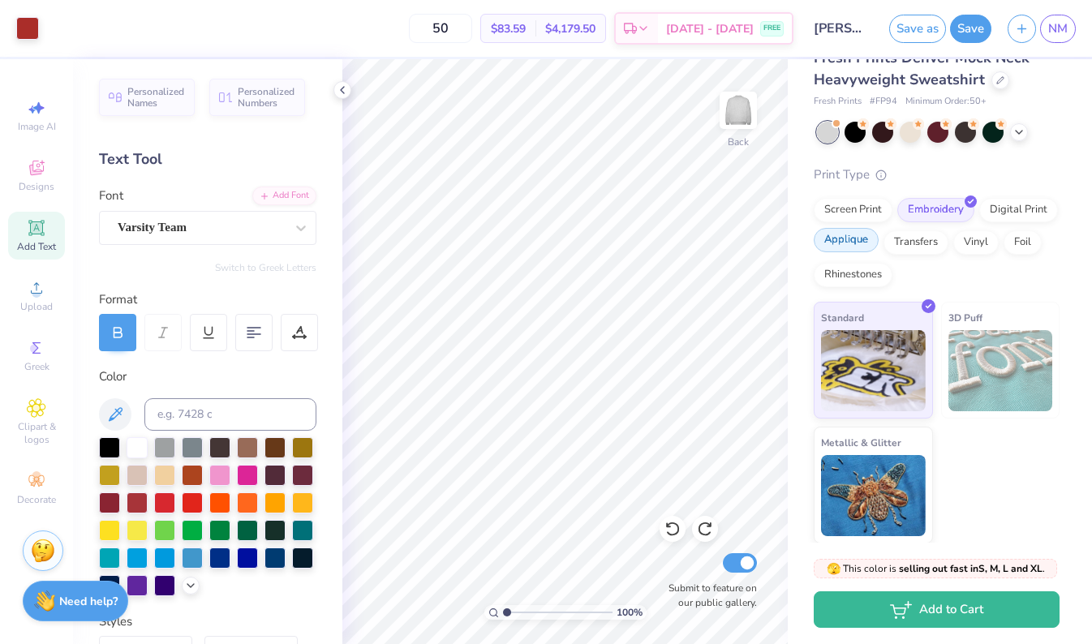
click at [849, 238] on div "Applique" at bounding box center [846, 240] width 65 height 24
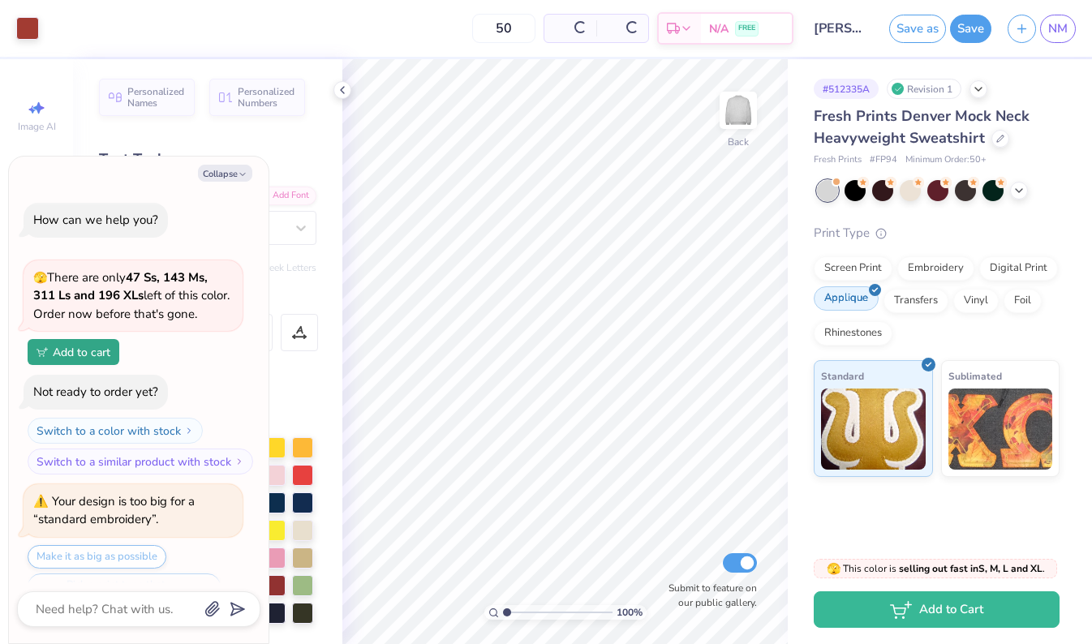
scroll to position [522, 0]
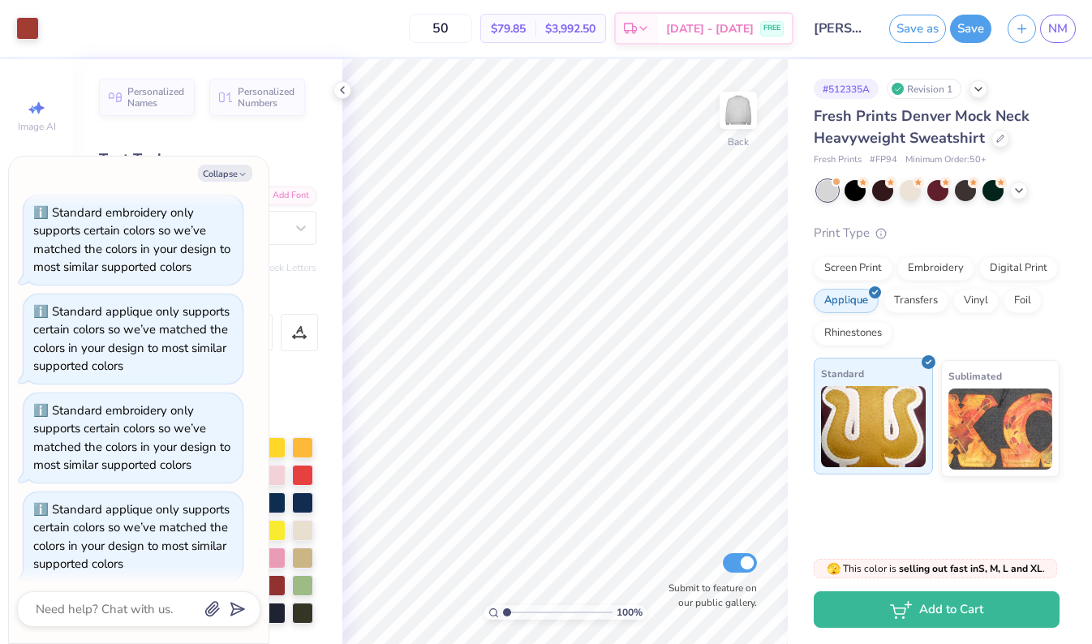
click at [847, 376] on span "Standard" at bounding box center [842, 373] width 43 height 17
click at [976, 32] on button "Save" at bounding box center [970, 26] width 41 height 28
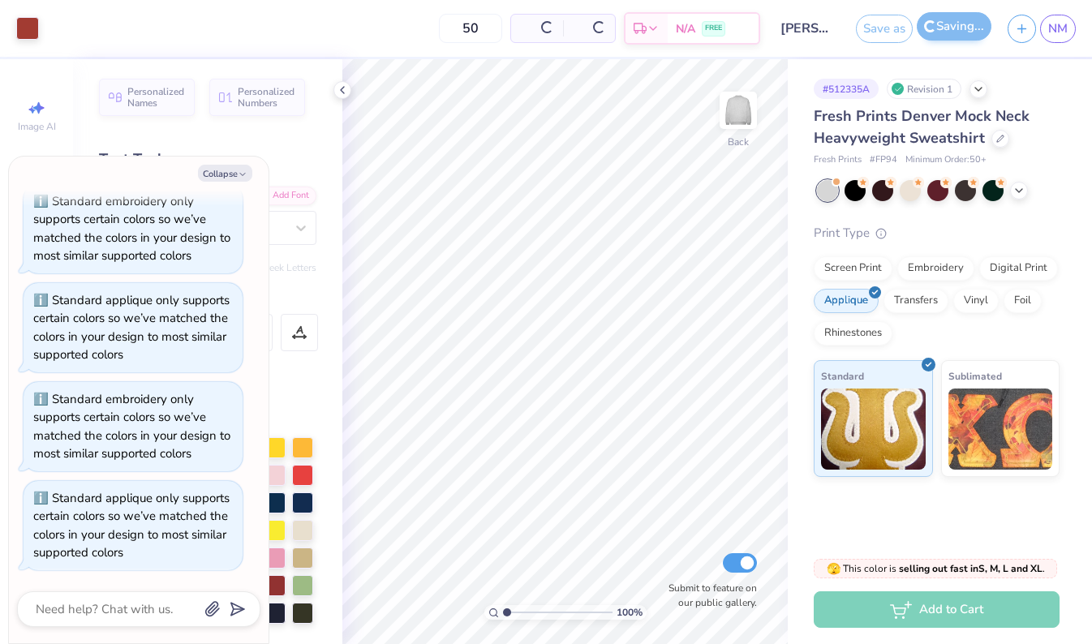
scroll to position [496, 0]
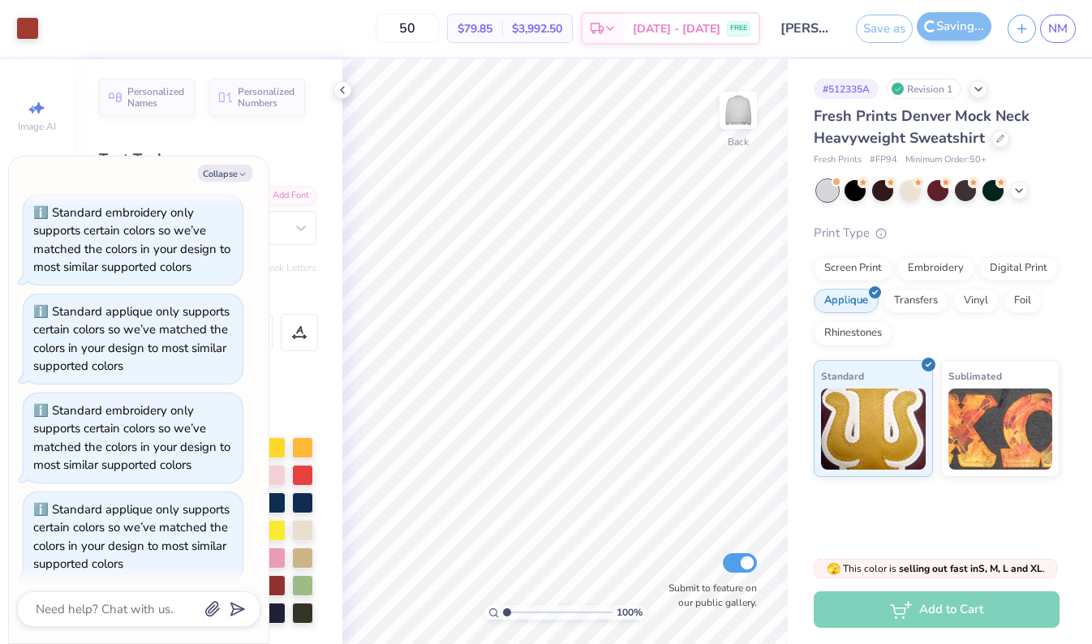
type textarea "x"
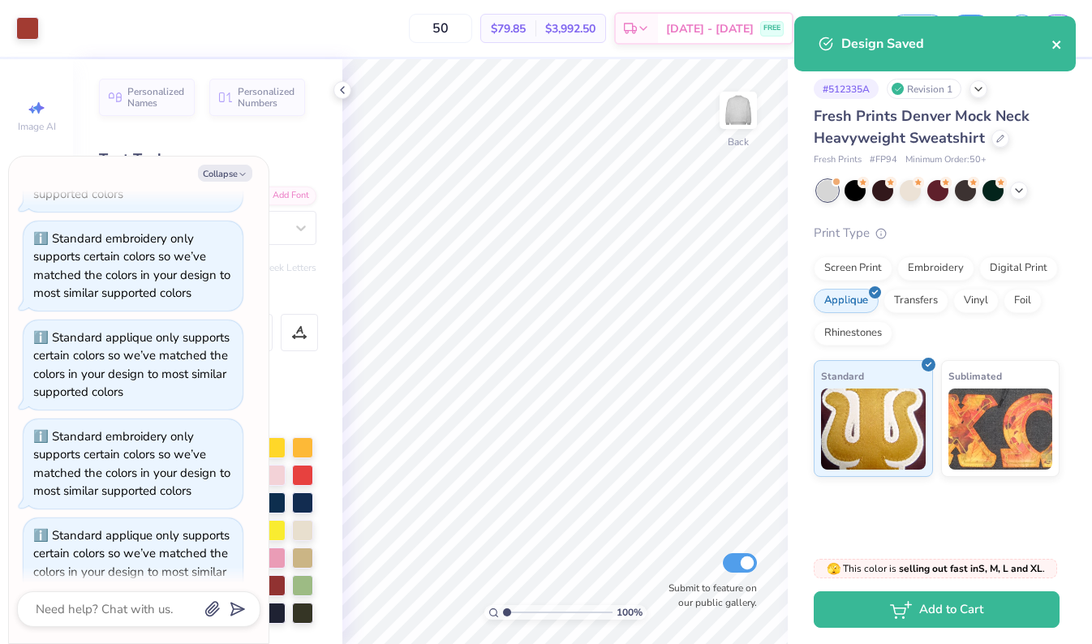
click at [1059, 46] on icon "close" at bounding box center [1056, 44] width 11 height 13
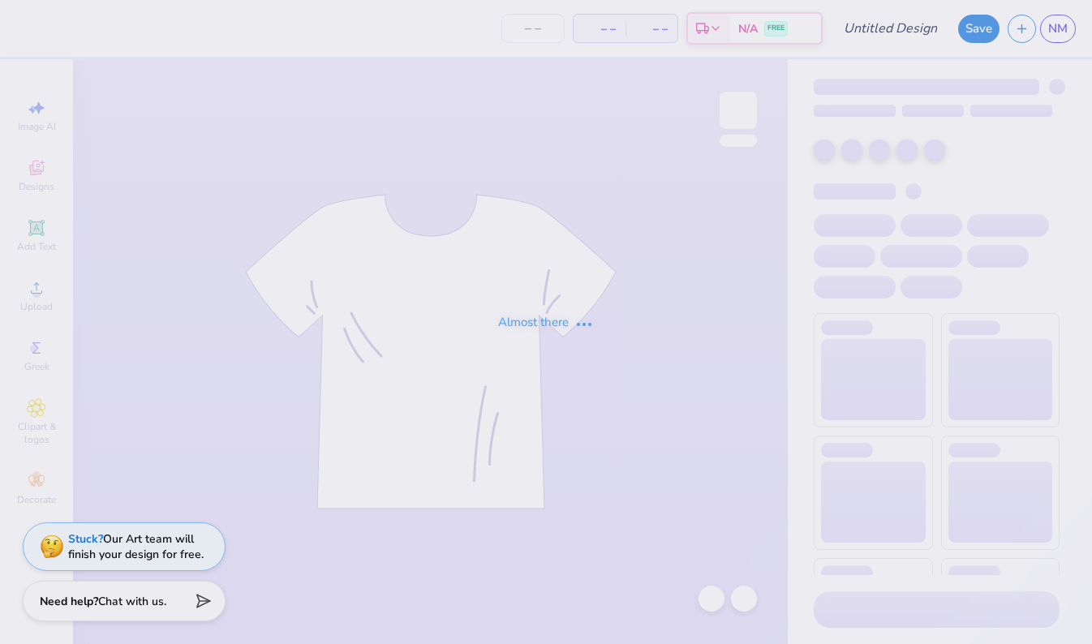
type input "DG PR Tank Top"
type input "48"
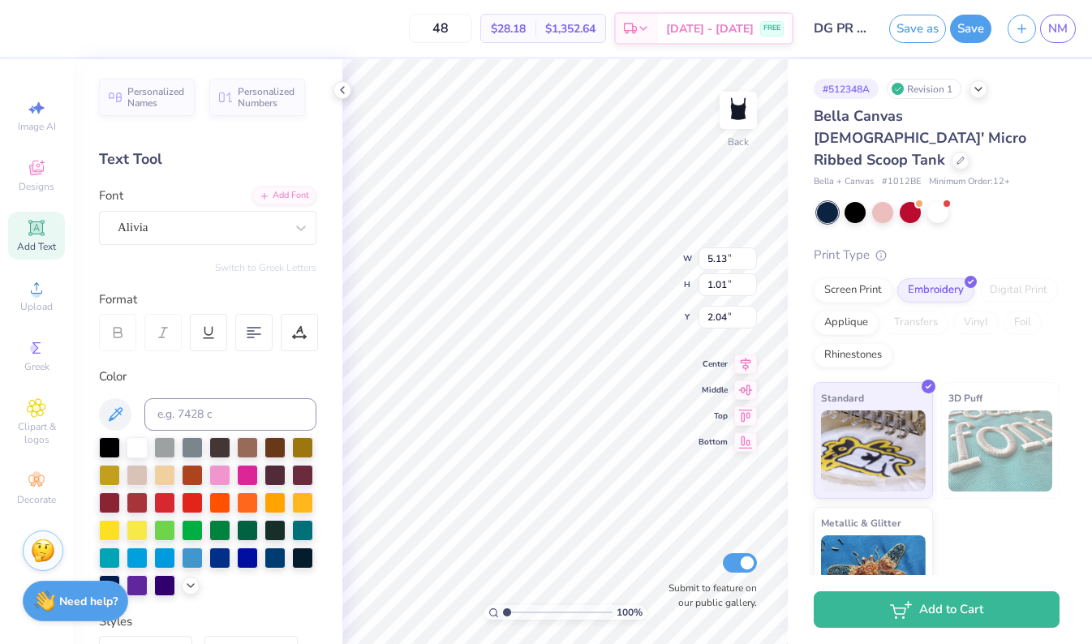
scroll to position [0, 2]
click at [282, 227] on div "Alivia" at bounding box center [201, 227] width 170 height 25
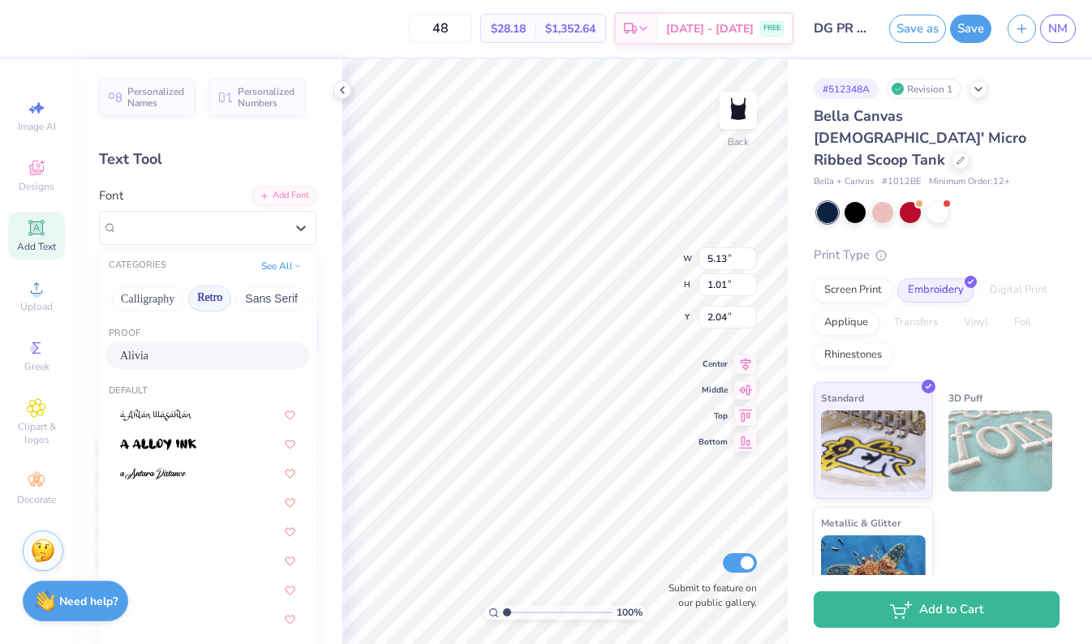
scroll to position [0, 243]
click at [160, 303] on button "Calligraphy" at bounding box center [159, 298] width 71 height 26
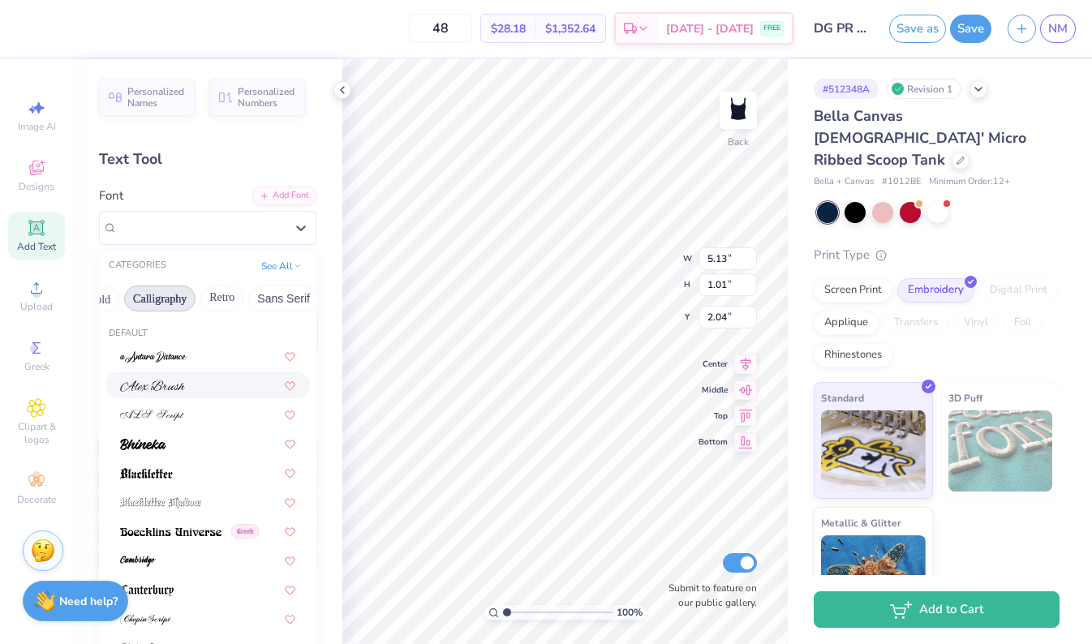
click at [165, 392] on img at bounding box center [152, 385] width 65 height 11
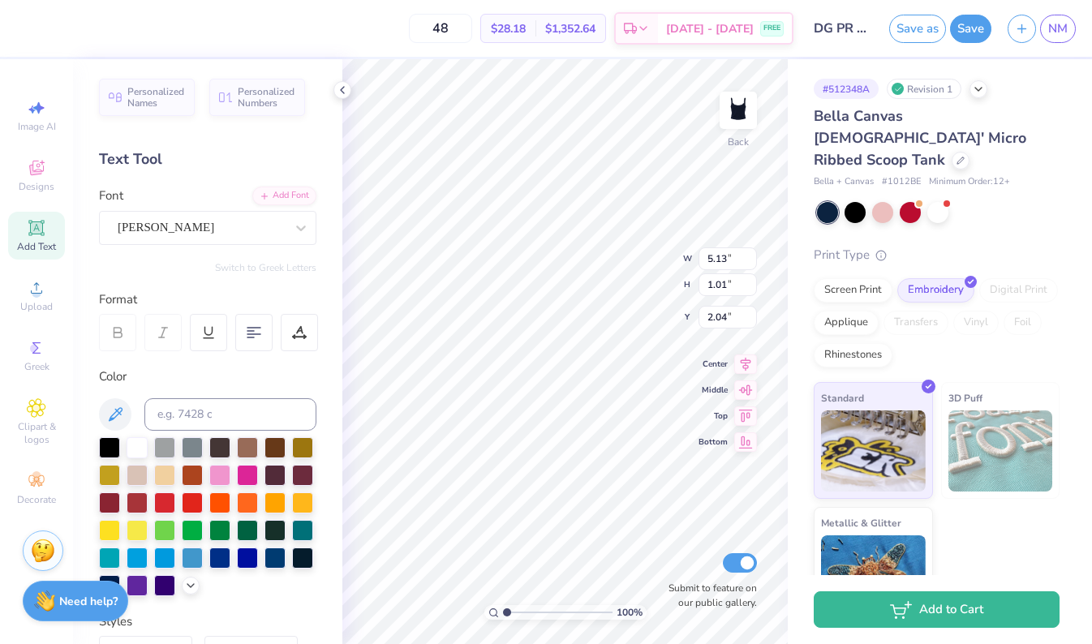
scroll to position [0, 3]
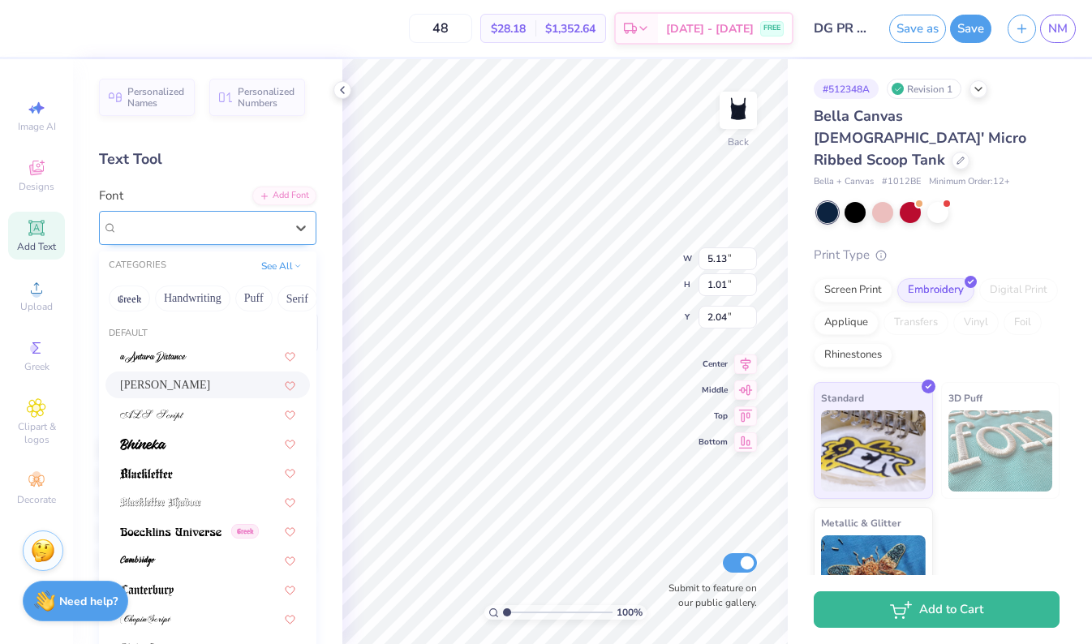
click at [144, 229] on span "[PERSON_NAME]" at bounding box center [166, 227] width 97 height 19
click at [143, 358] on img at bounding box center [153, 356] width 67 height 11
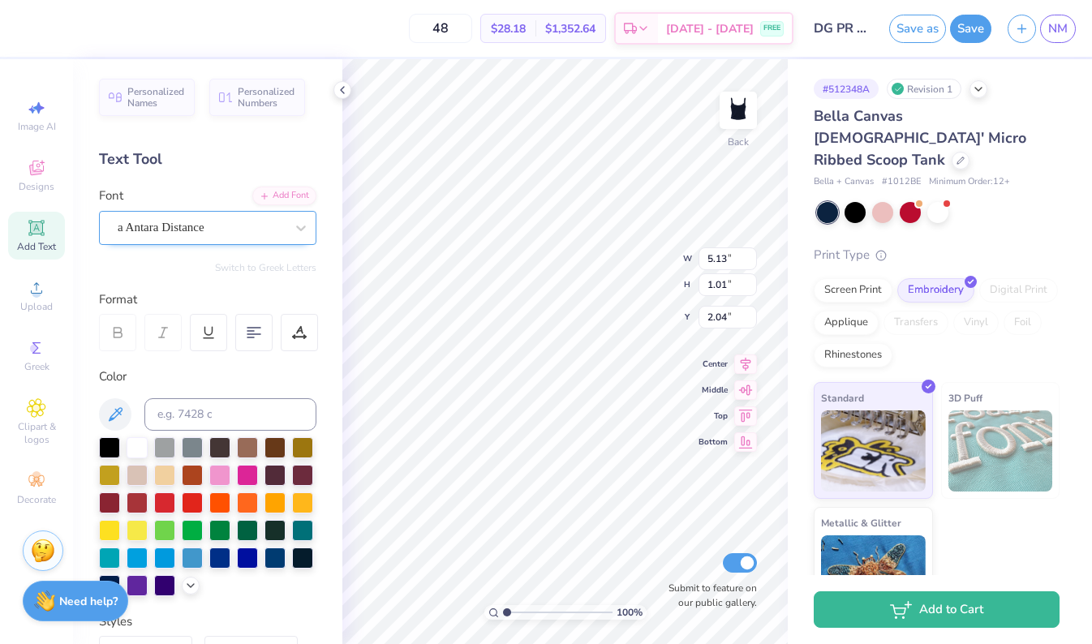
click at [169, 227] on span "a Antara Distance" at bounding box center [161, 227] width 87 height 19
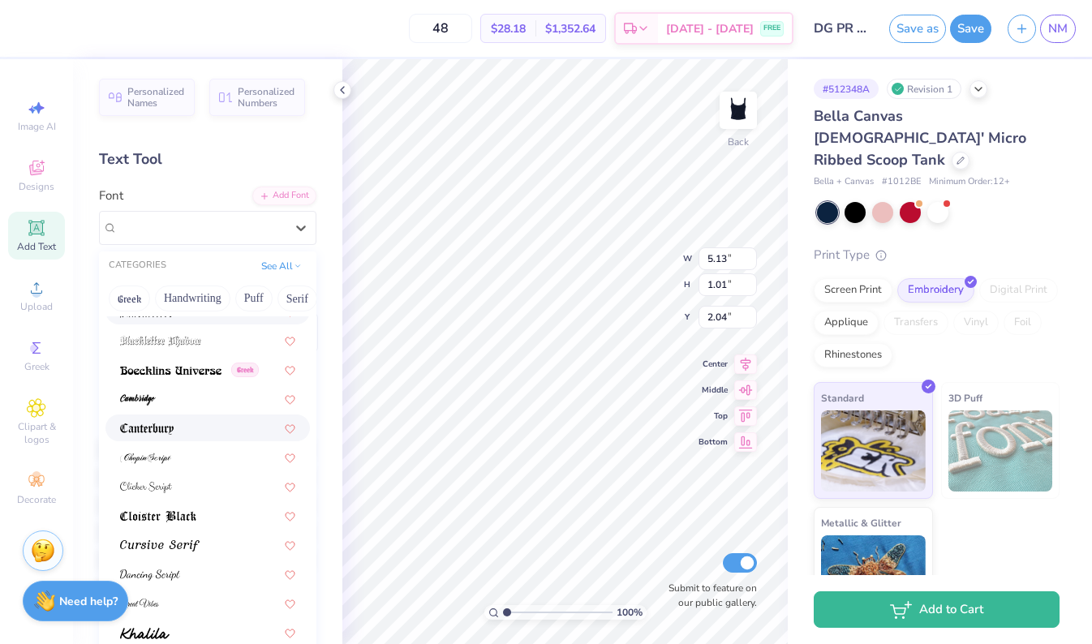
scroll to position [163, 0]
click at [182, 464] on div at bounding box center [207, 455] width 175 height 17
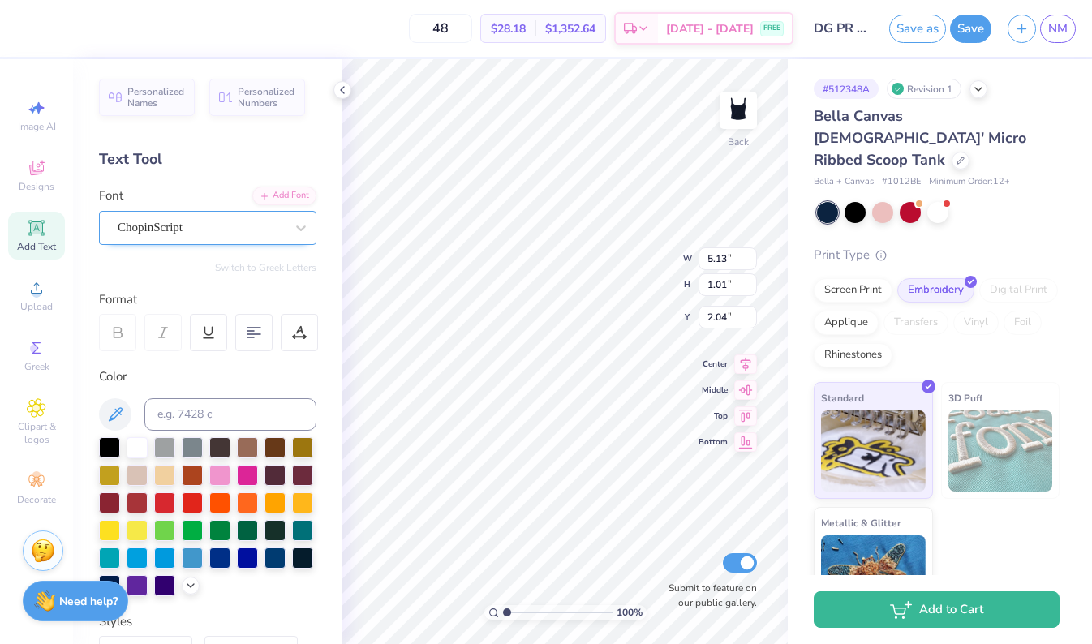
click at [167, 215] on div "ChopinScript" at bounding box center [201, 227] width 170 height 25
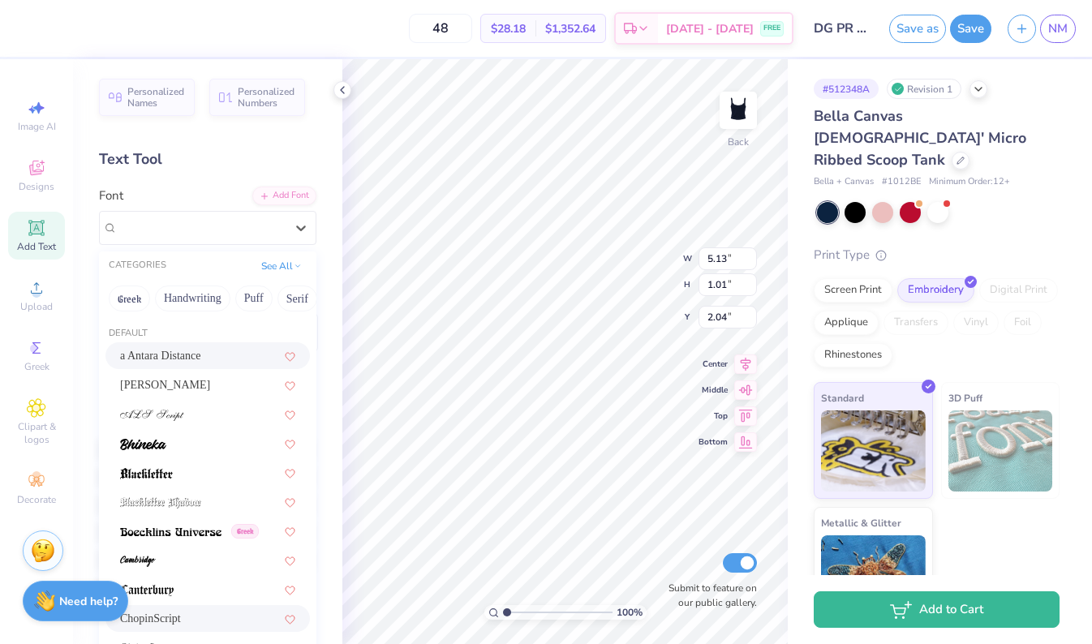
click at [178, 355] on span "a Antara Distance" at bounding box center [160, 355] width 81 height 17
click at [194, 211] on div "a Antara Distance" at bounding box center [207, 228] width 217 height 34
click at [197, 423] on div at bounding box center [207, 414] width 175 height 17
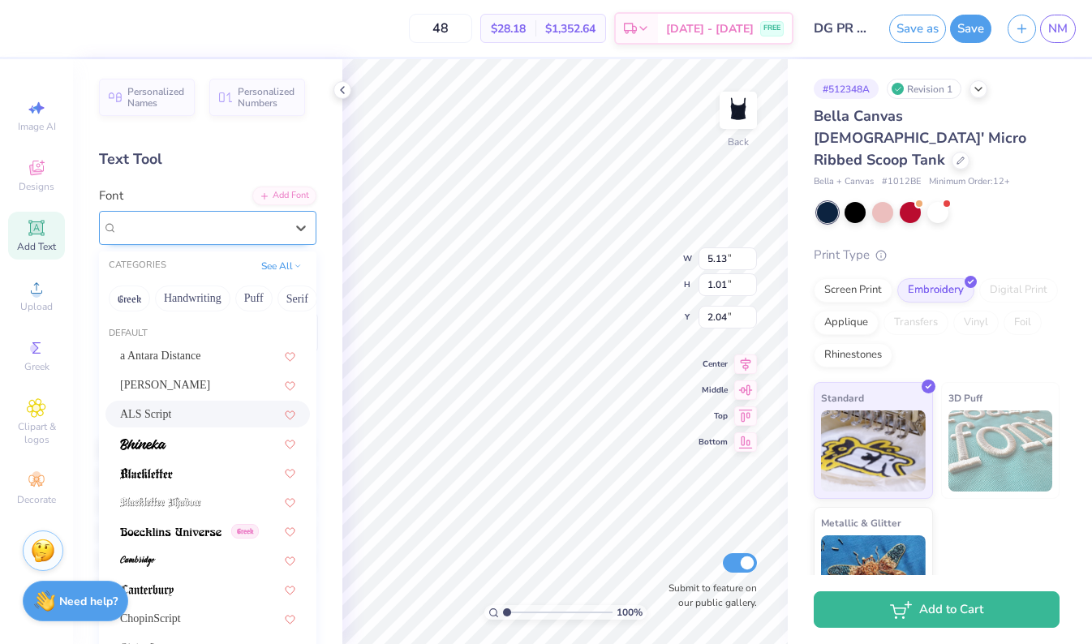
click at [173, 229] on span "ALS Script" at bounding box center [145, 227] width 55 height 19
click at [181, 381] on div "[PERSON_NAME]" at bounding box center [207, 384] width 175 height 17
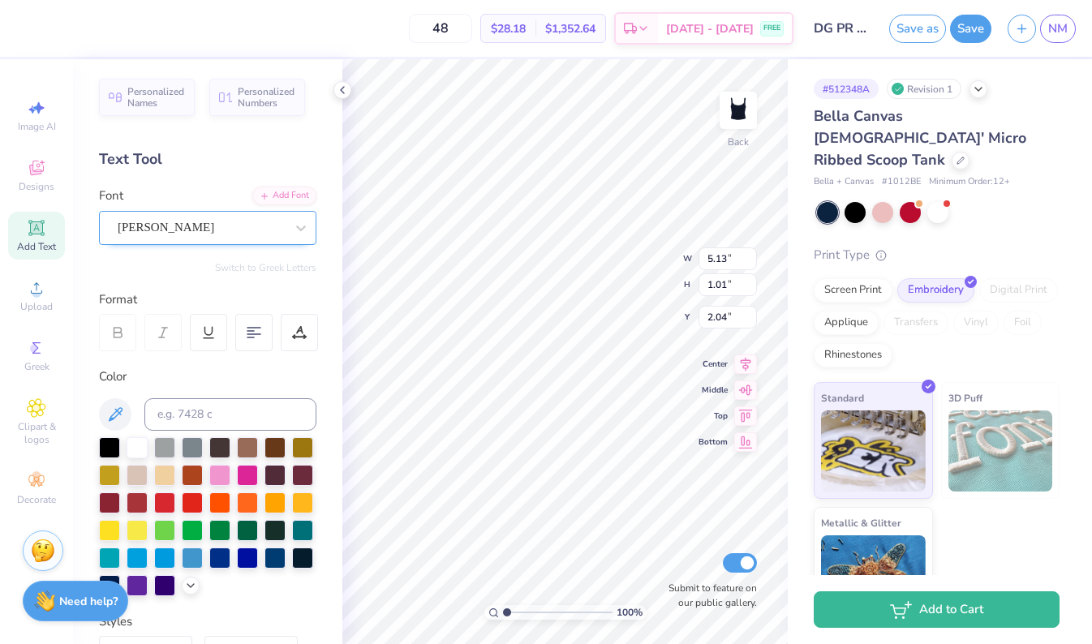
click at [157, 225] on span "[PERSON_NAME]" at bounding box center [166, 227] width 97 height 19
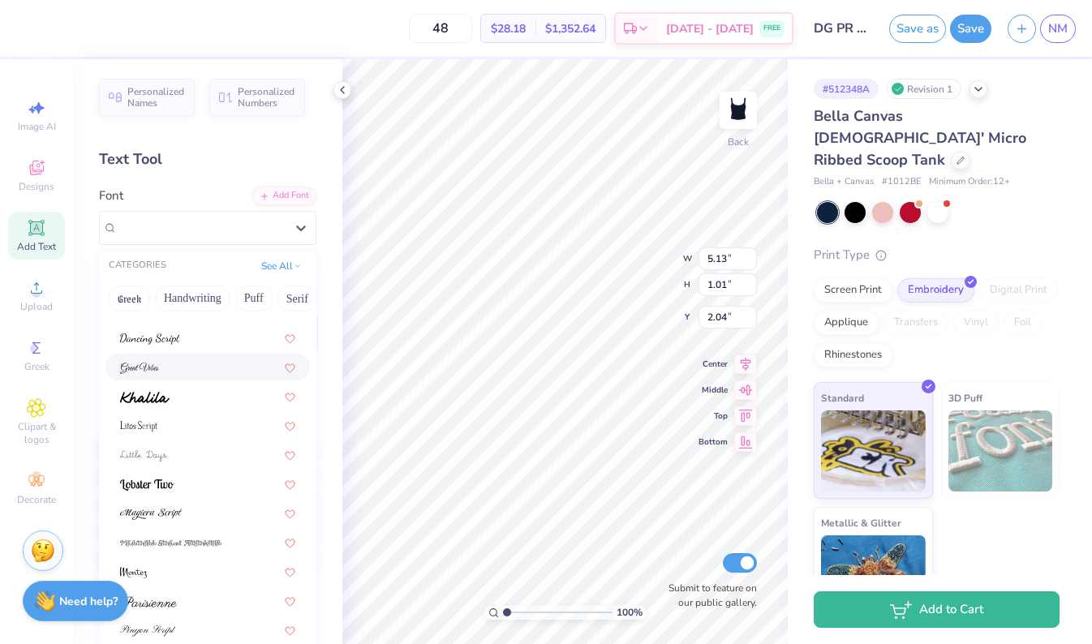
scroll to position [397, 0]
click at [135, 511] on img at bounding box center [151, 514] width 62 height 11
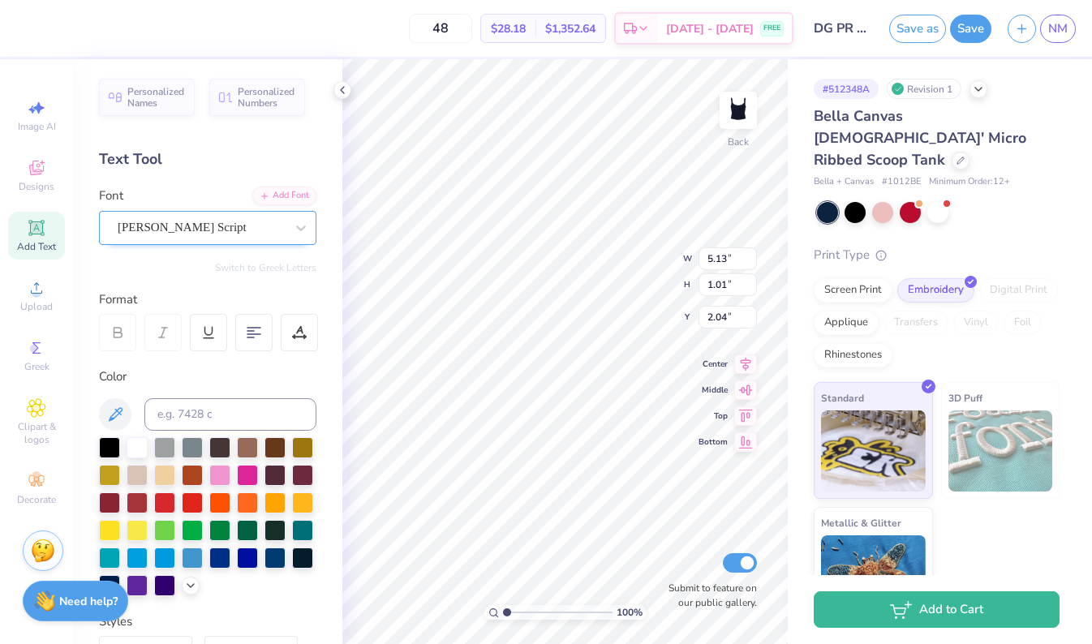
click at [195, 230] on span "[PERSON_NAME] Script" at bounding box center [182, 227] width 129 height 19
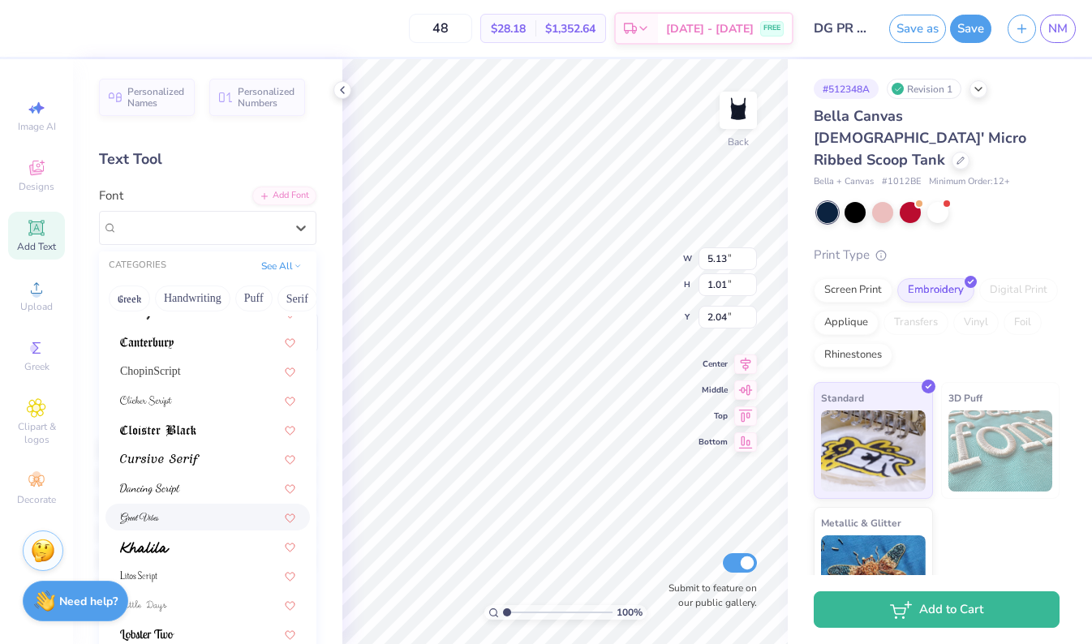
scroll to position [242, 0]
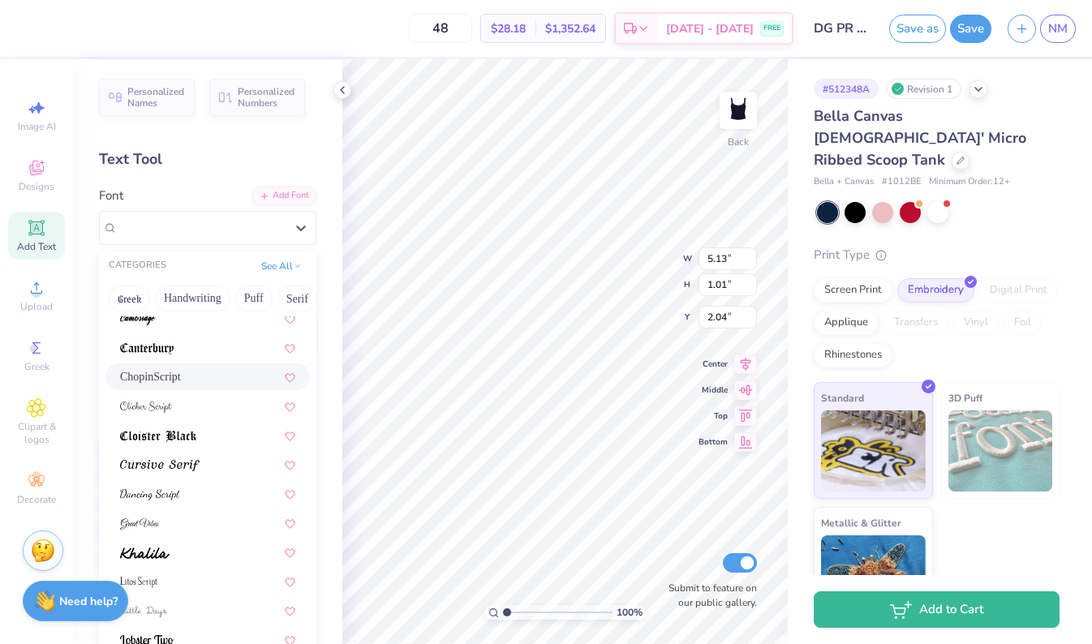
click at [204, 377] on div "ChopinScript" at bounding box center [207, 376] width 175 height 17
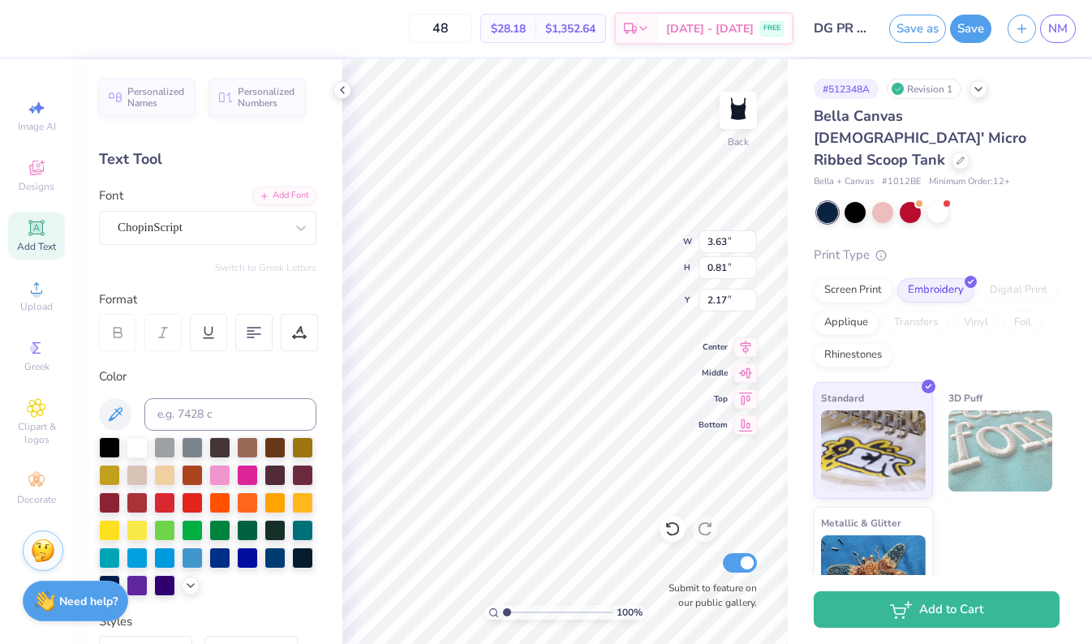
type input "1.77"
type input "5.17"
type input "1.16"
type input "1.42"
click at [340, 92] on icon at bounding box center [342, 90] width 13 height 13
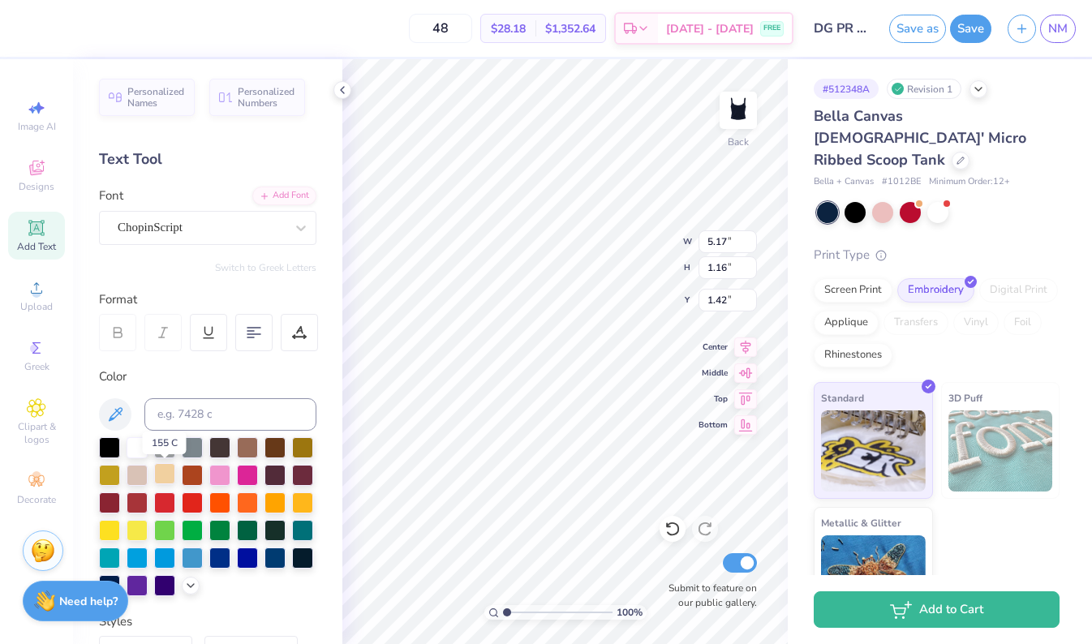
click at [162, 483] on div at bounding box center [164, 473] width 21 height 21
click at [139, 447] on div at bounding box center [137, 446] width 21 height 21
click at [187, 588] on icon at bounding box center [190, 583] width 13 height 13
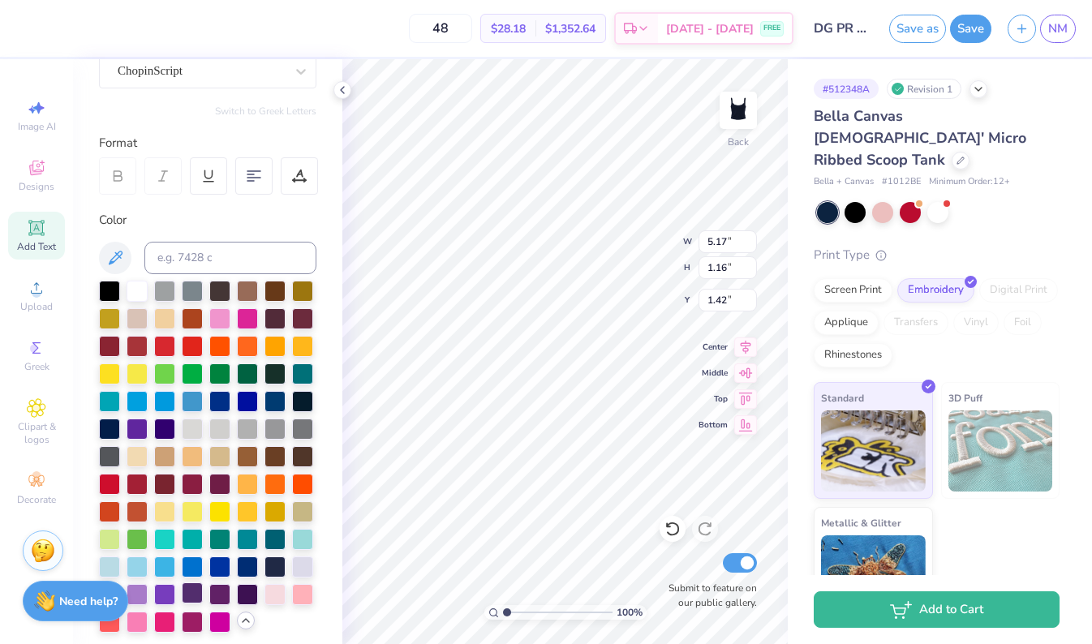
scroll to position [255, 0]
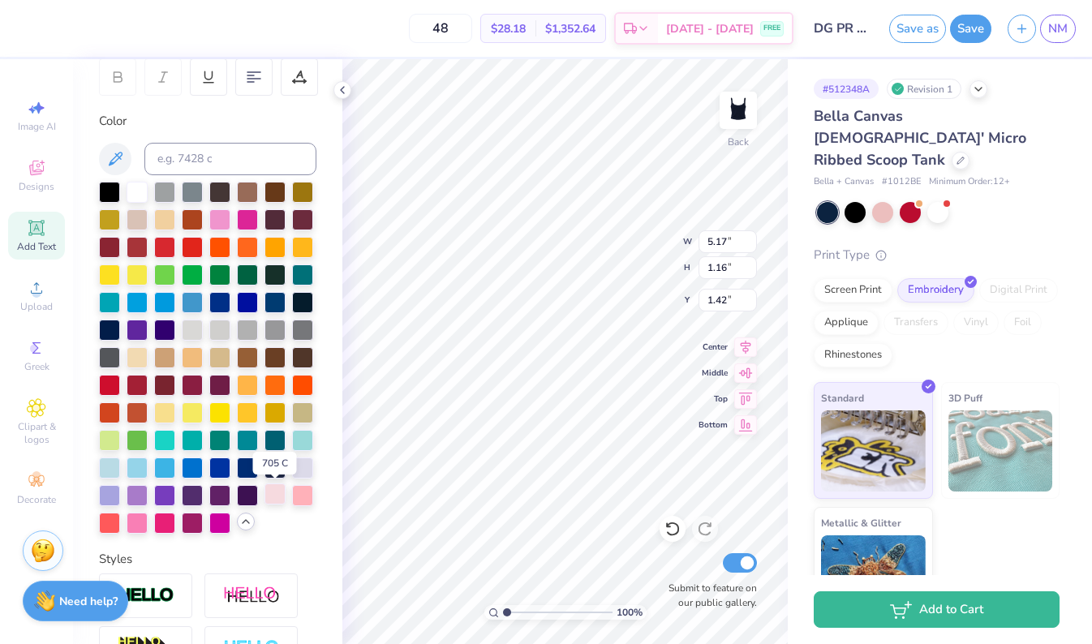
click at [279, 494] on div at bounding box center [274, 493] width 21 height 21
click at [307, 501] on div at bounding box center [302, 493] width 21 height 21
click at [279, 492] on div at bounding box center [274, 493] width 21 height 21
click at [142, 223] on div at bounding box center [137, 218] width 21 height 21
click at [279, 492] on div at bounding box center [274, 493] width 21 height 21
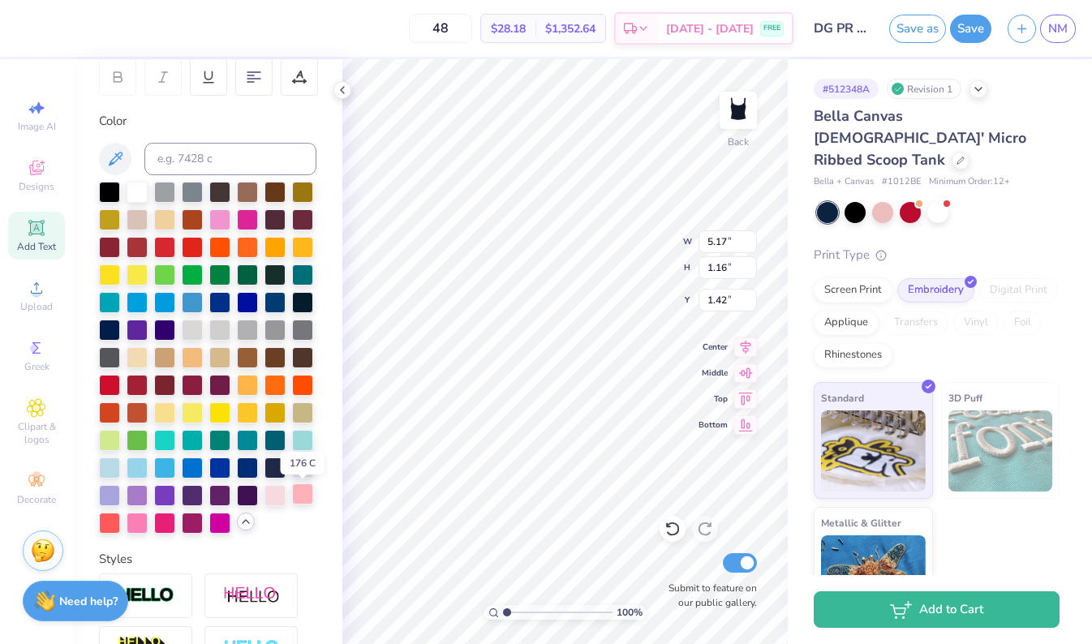
click at [302, 499] on div at bounding box center [302, 493] width 21 height 21
click at [165, 414] on div at bounding box center [164, 411] width 21 height 21
click at [191, 414] on div at bounding box center [192, 411] width 21 height 21
click at [139, 351] on div at bounding box center [137, 356] width 21 height 21
click at [306, 500] on div at bounding box center [302, 493] width 21 height 21
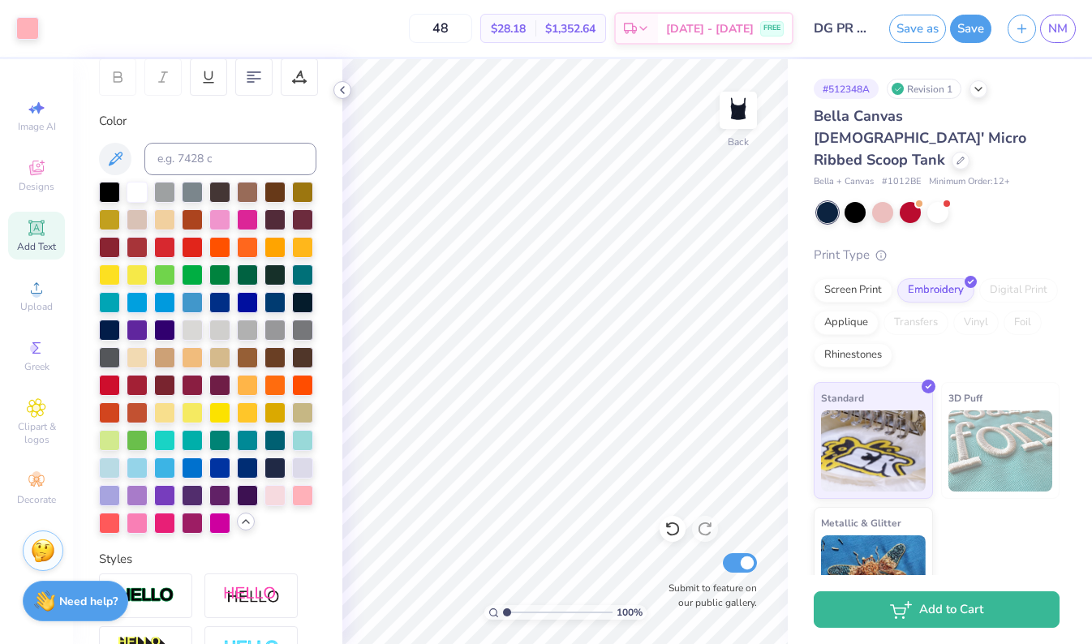
click at [341, 94] on icon at bounding box center [342, 90] width 13 height 13
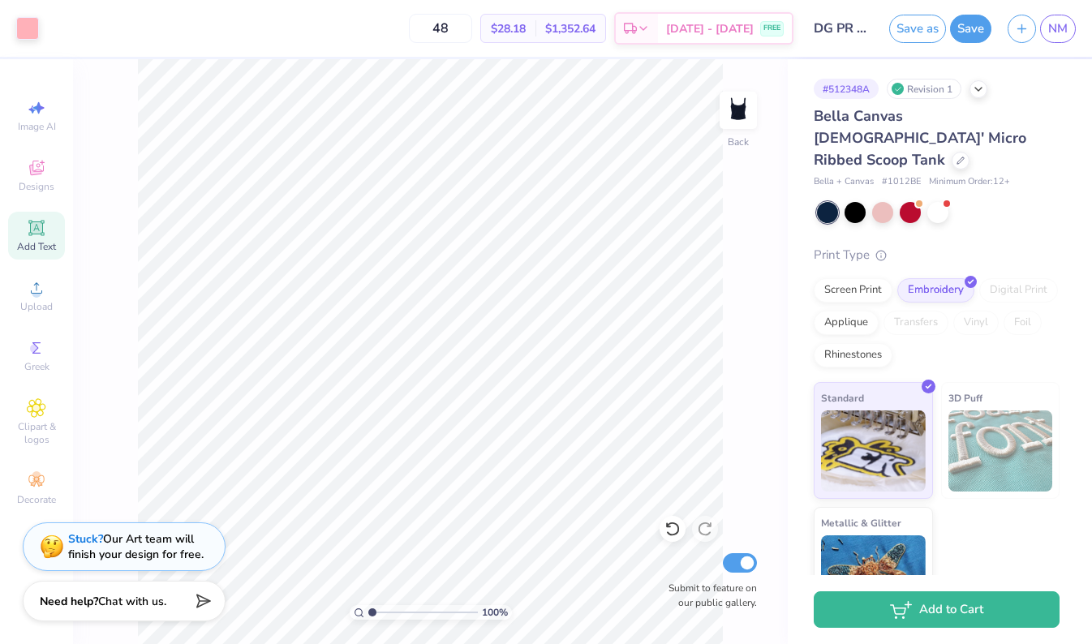
scroll to position [0, 0]
click at [971, 33] on button "Save" at bounding box center [970, 26] width 41 height 28
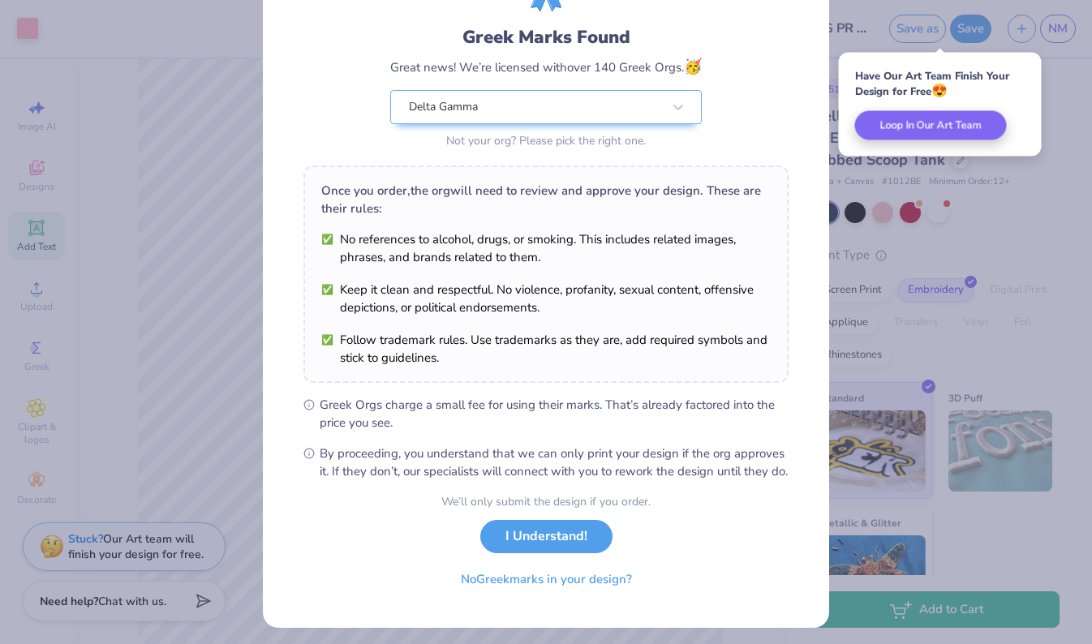
scroll to position [92, 0]
click at [530, 548] on button "I Understand!" at bounding box center [546, 531] width 132 height 33
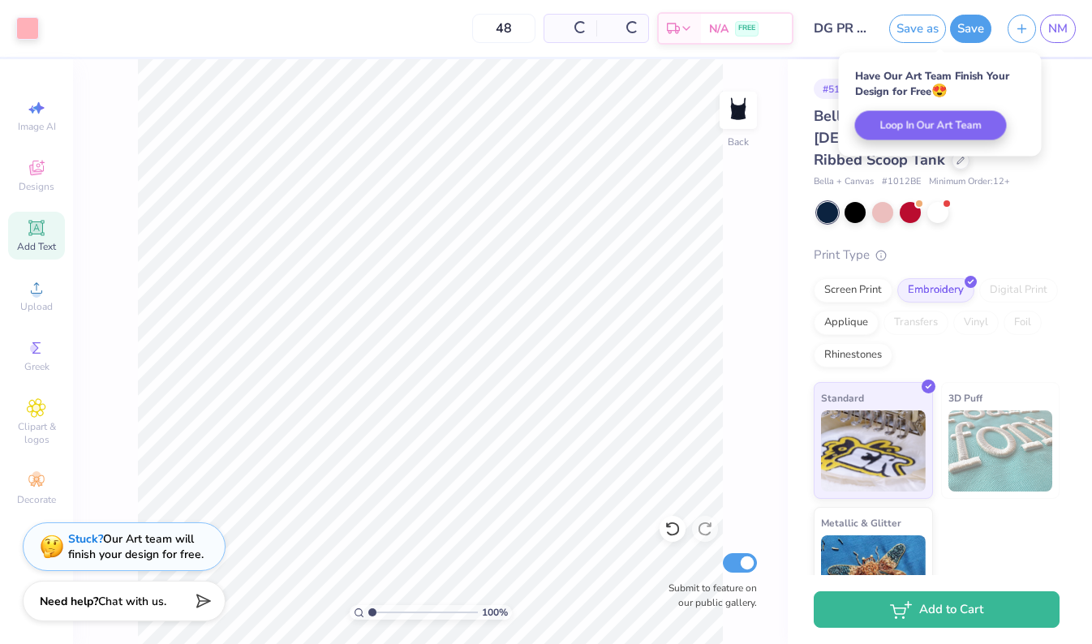
scroll to position [0, 0]
